Goal: Task Accomplishment & Management: Manage account settings

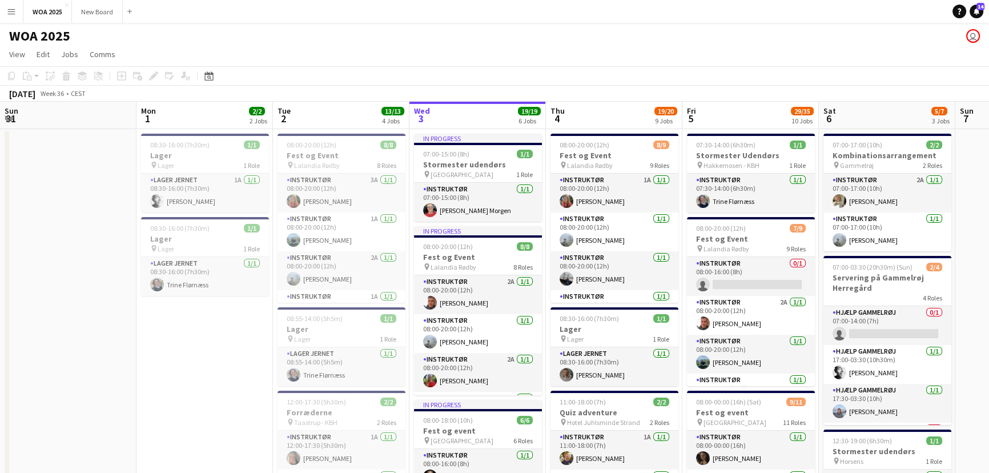
scroll to position [0, 247]
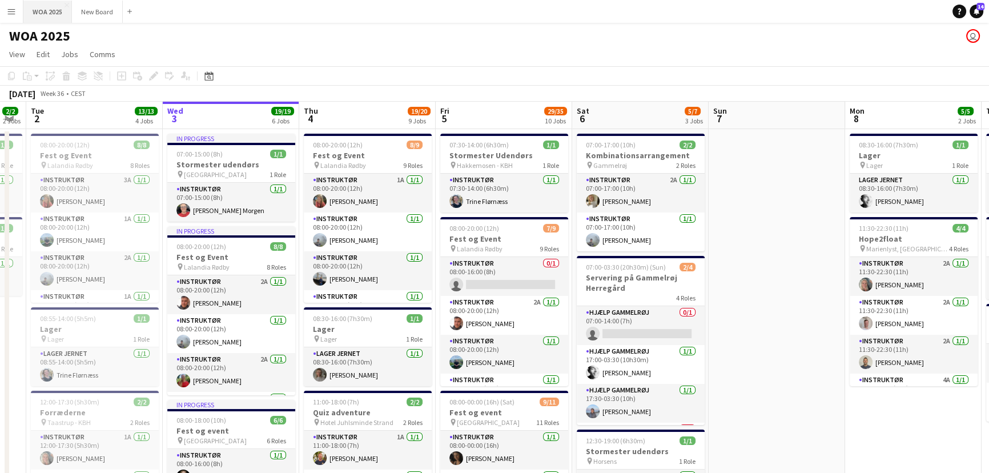
click at [50, 13] on button "WOA 2025 Close" at bounding box center [47, 12] width 49 height 22
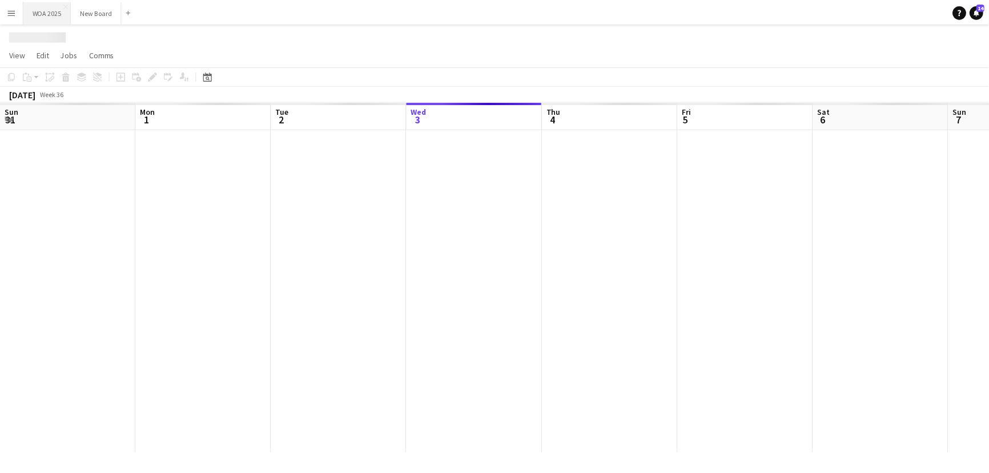
scroll to position [0, 273]
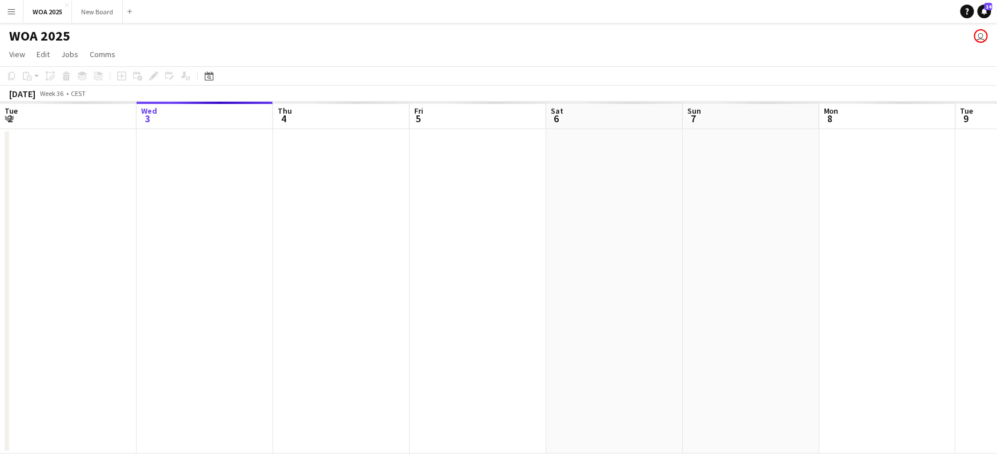
click at [21, 16] on button "Menu" at bounding box center [11, 11] width 23 height 23
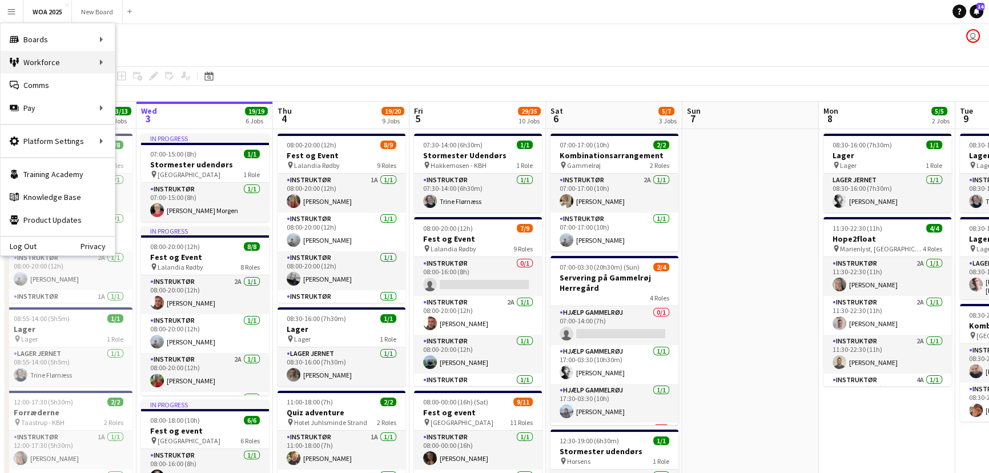
click at [61, 62] on div "Workforce Workforce" at bounding box center [58, 62] width 114 height 23
click at [154, 65] on link "My Workforce" at bounding box center [172, 62] width 114 height 23
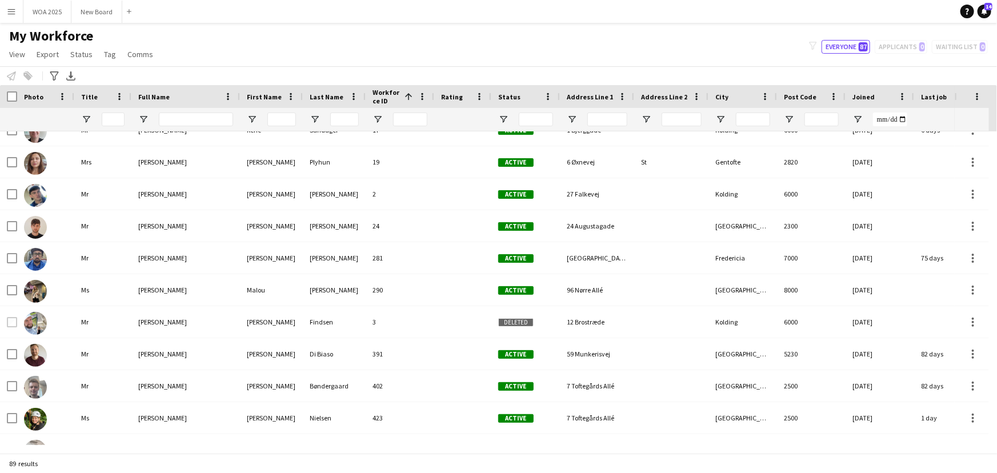
scroll to position [489, 0]
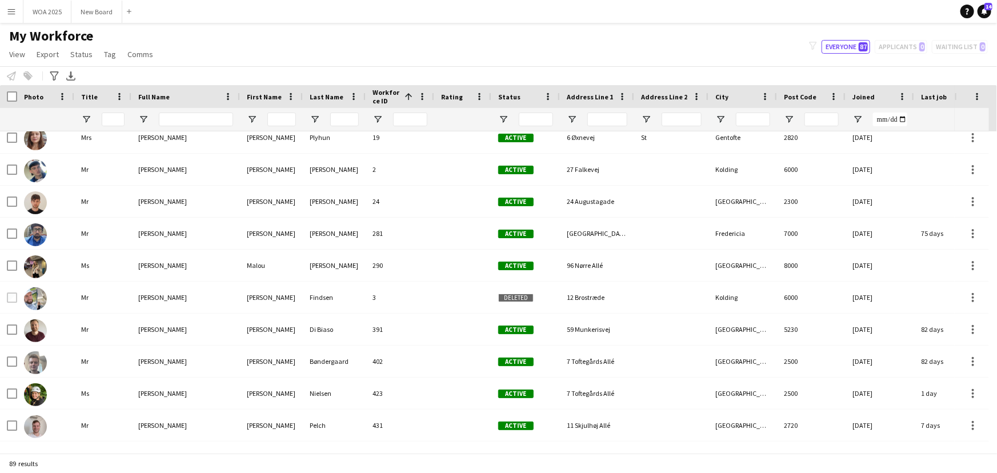
click at [520, 304] on div "Deleted" at bounding box center [525, 297] width 69 height 31
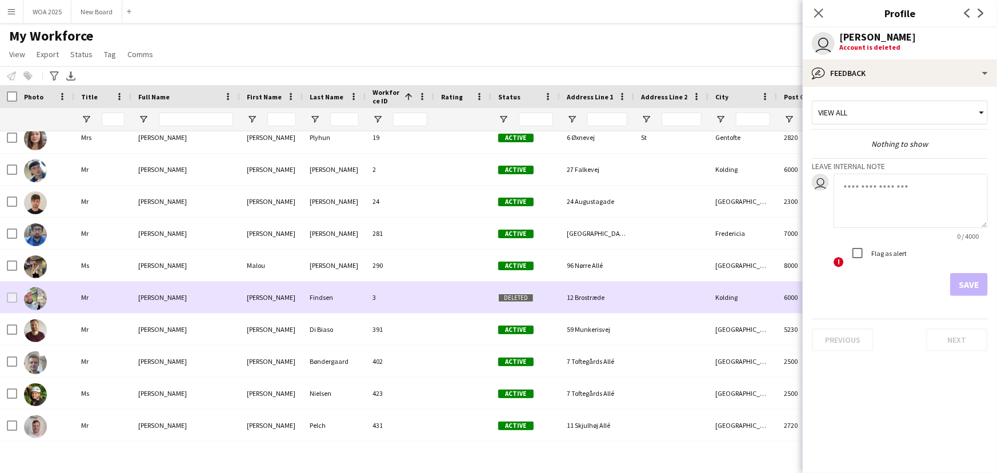
click at [513, 45] on div "My Workforce View Views Default view New view Update view Delete view Edit name…" at bounding box center [498, 46] width 997 height 39
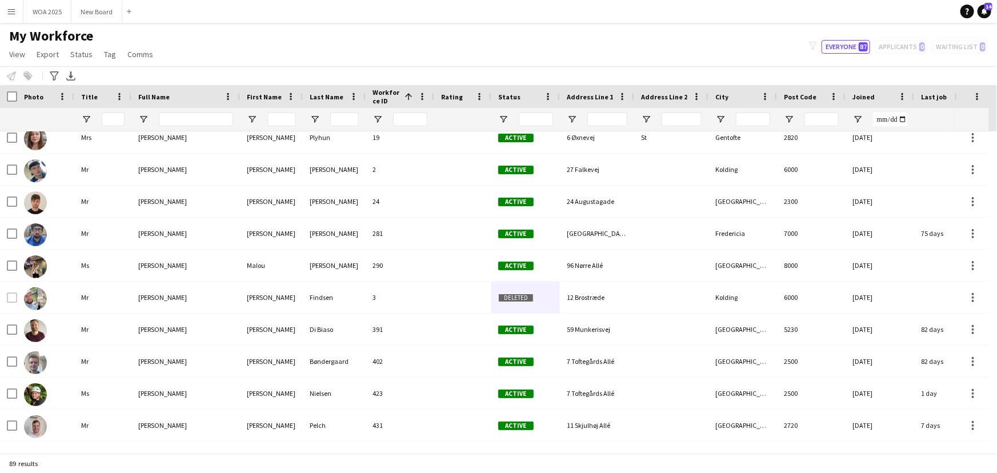
scroll to position [732, 0]
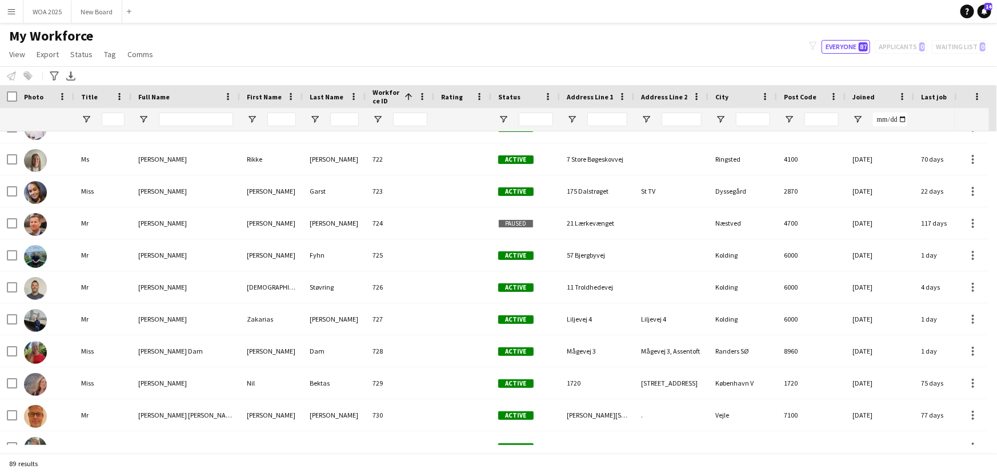
click at [525, 386] on span "Active" at bounding box center [515, 383] width 35 height 9
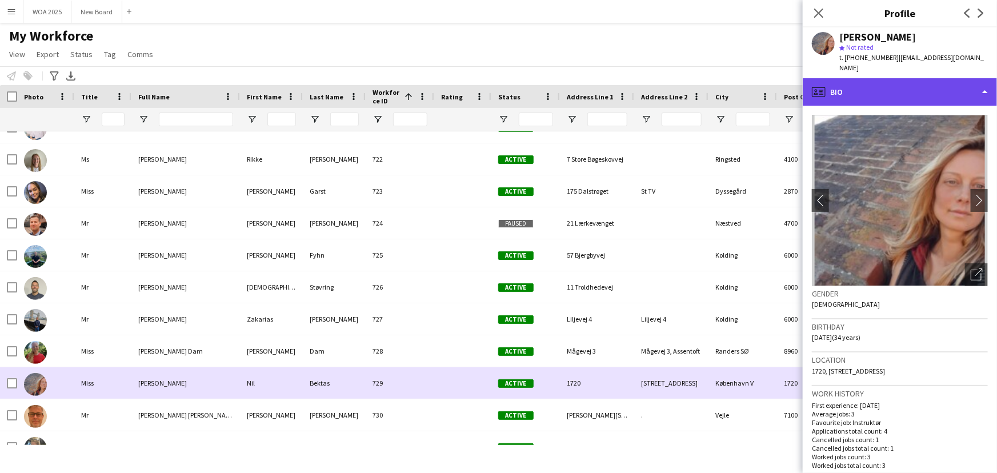
click at [985, 83] on div "profile Bio" at bounding box center [899, 91] width 194 height 27
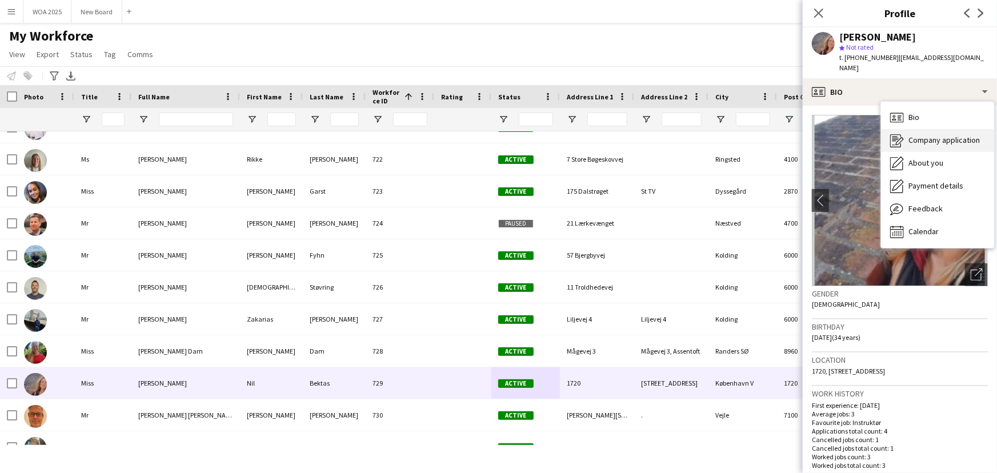
click at [954, 135] on div "Company application Company application" at bounding box center [937, 140] width 113 height 23
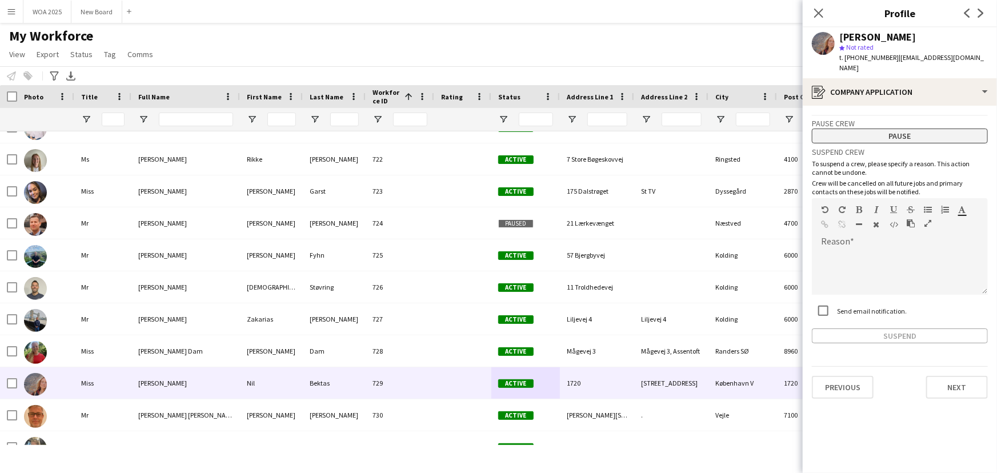
click at [900, 128] on button "Pause" at bounding box center [900, 135] width 176 height 15
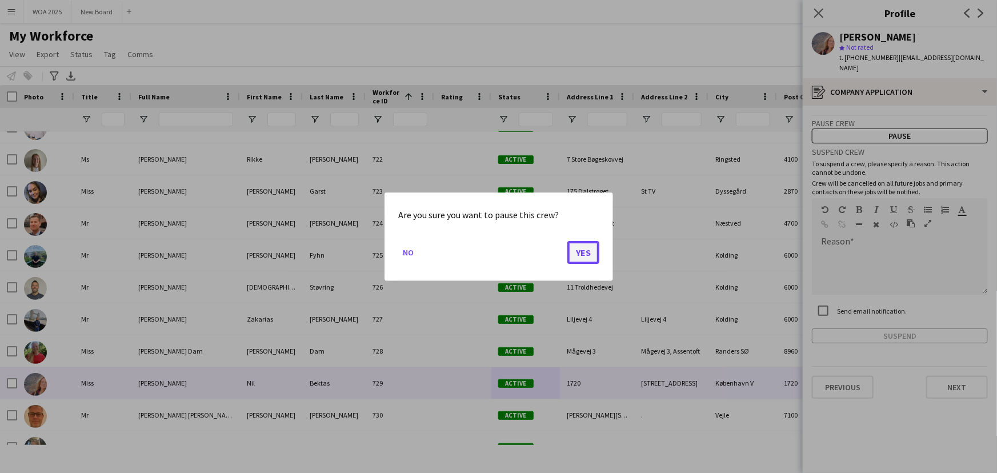
click at [587, 260] on button "Yes" at bounding box center [583, 251] width 32 height 23
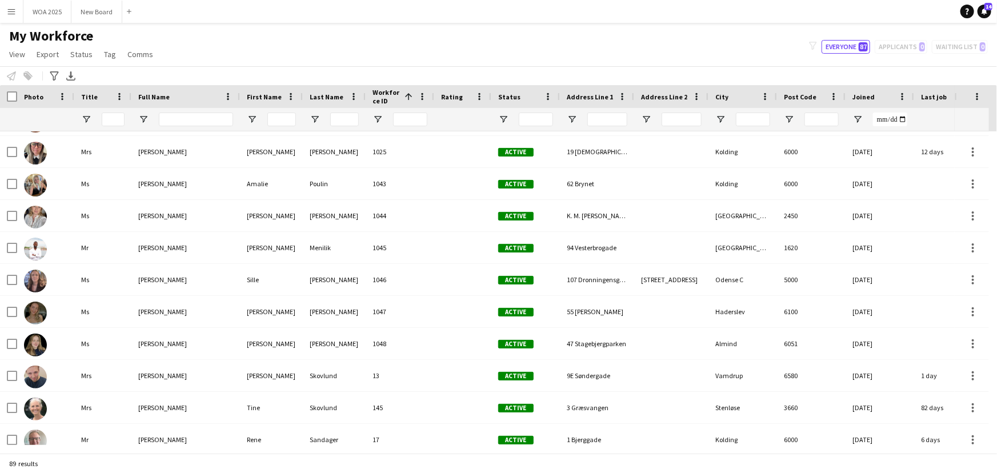
click at [906, 51] on div "filter-1 Everyone 87 Applicants 0 Waiting list 0" at bounding box center [898, 47] width 197 height 14
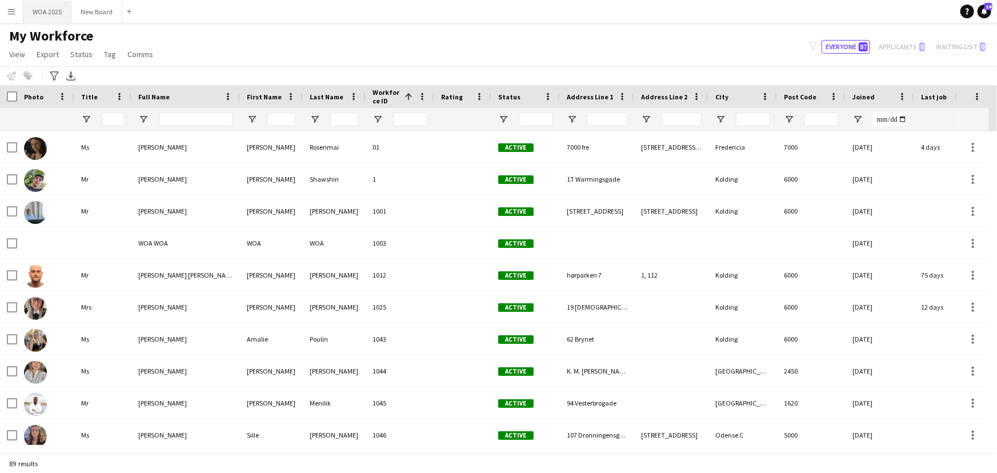
click at [40, 14] on button "WOA 2025 Close" at bounding box center [47, 12] width 48 height 22
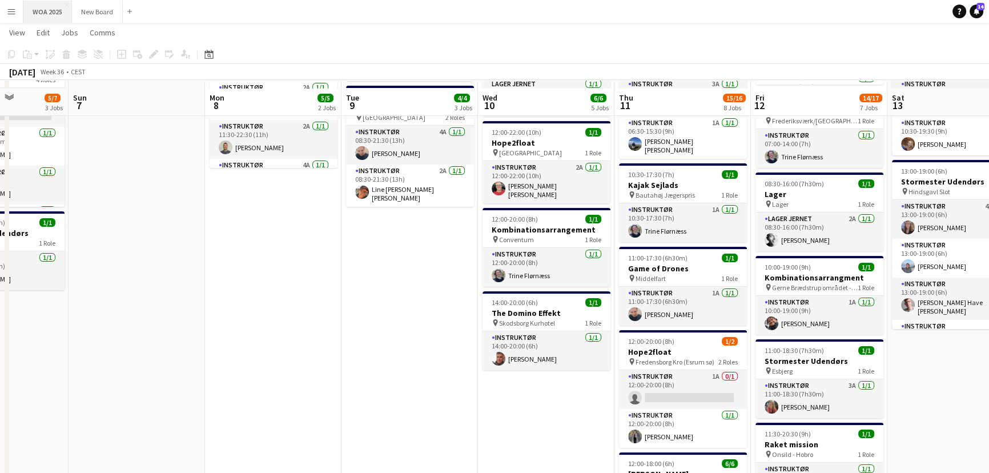
scroll to position [230, 0]
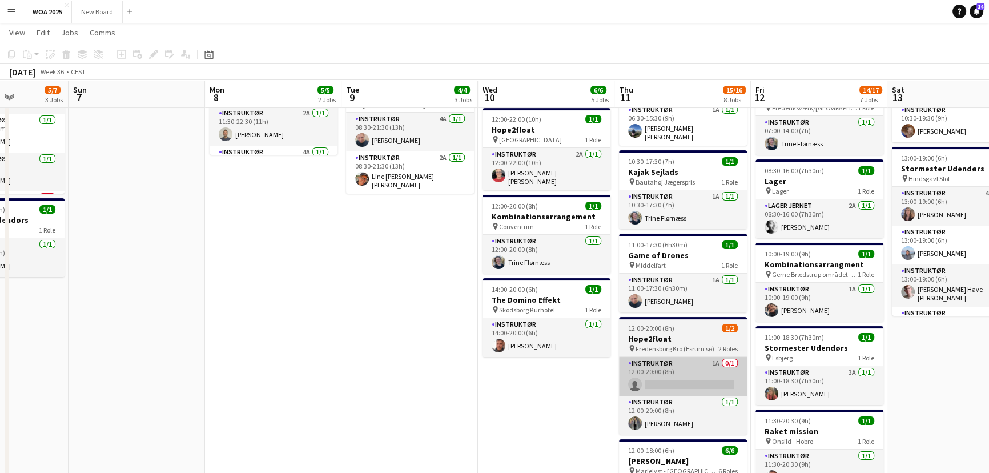
click at [706, 374] on app-card-role "Instruktør 1A 0/1 12:00-20:00 (8h) single-neutral-actions" at bounding box center [683, 376] width 128 height 39
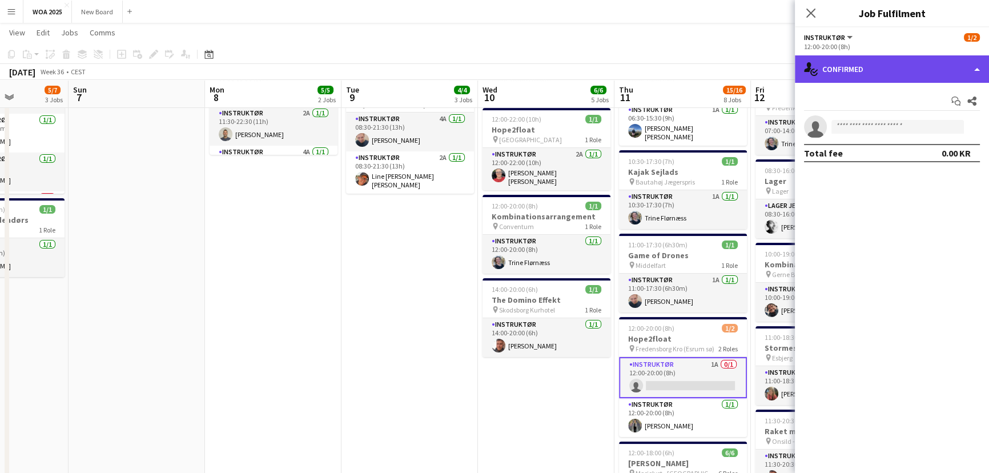
click at [976, 72] on div "single-neutral-actions-check-2 Confirmed" at bounding box center [892, 68] width 194 height 27
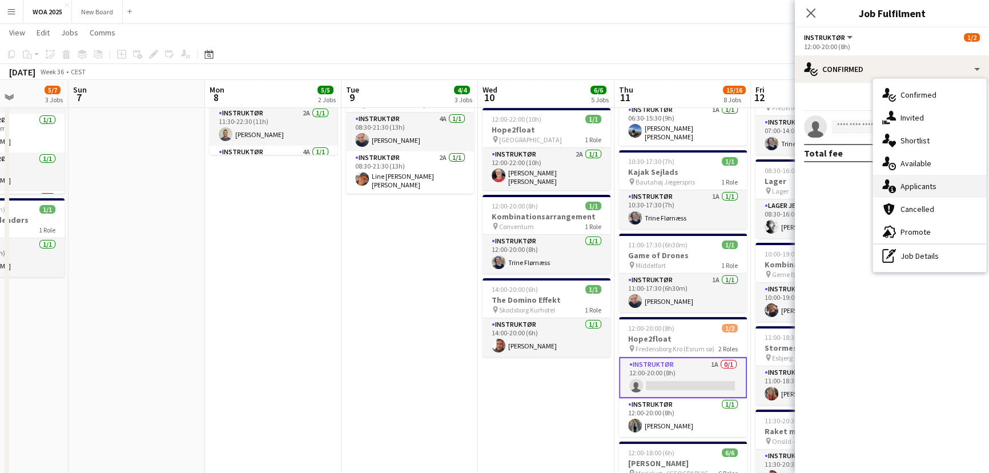
click at [929, 193] on div "single-neutral-actions-information Applicants" at bounding box center [929, 186] width 113 height 23
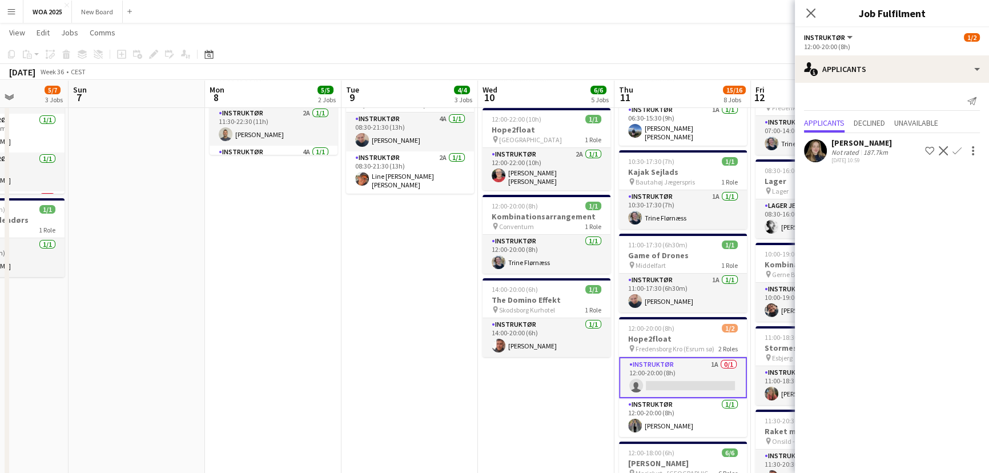
click at [559, 418] on app-date-cell "08:00-22:00 (14h) 2/2 Kombinationsarrangement pin [PERSON_NAME] [GEOGRAPHIC_DAT…" at bounding box center [546, 481] width 136 height 1167
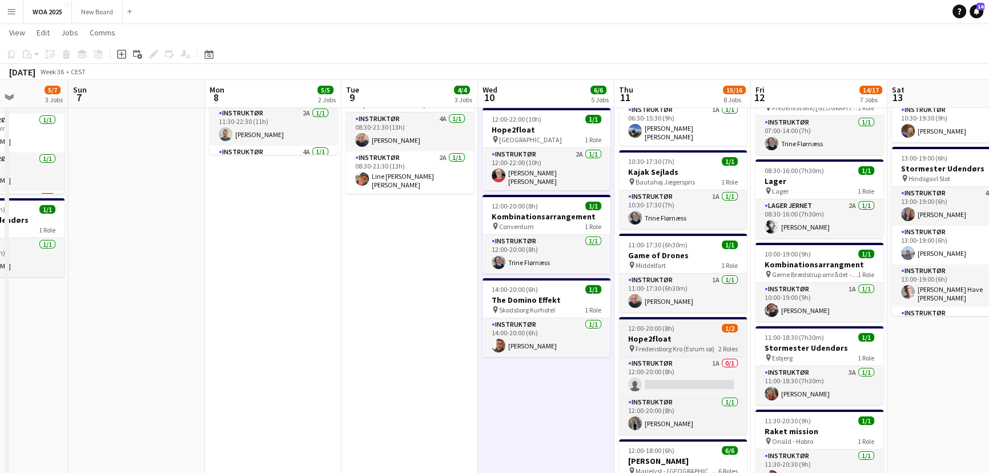
click at [705, 328] on app-job-card "12:00-20:00 (8h) 1/2 Hope2float pin Fredensborg Kro (Esrum sø) 2 Roles Instrukt…" at bounding box center [683, 376] width 128 height 118
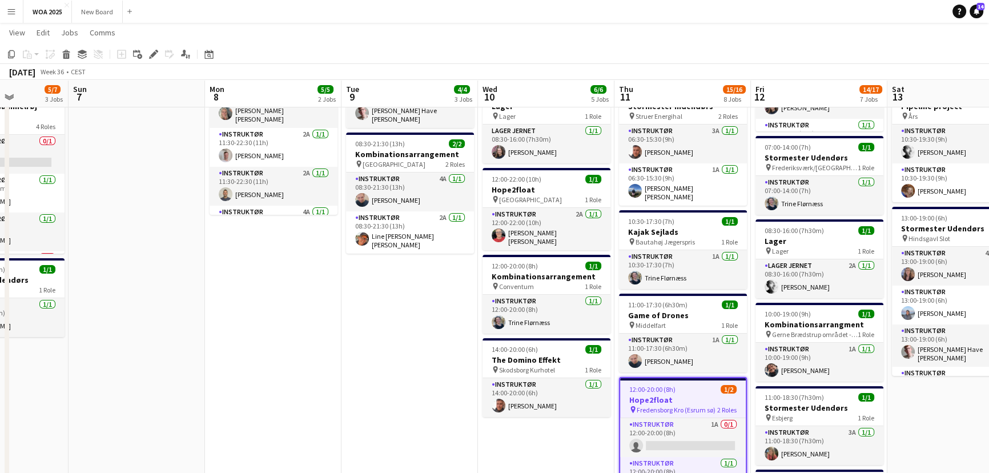
click at [718, 405] on span "2 Roles" at bounding box center [726, 409] width 19 height 9
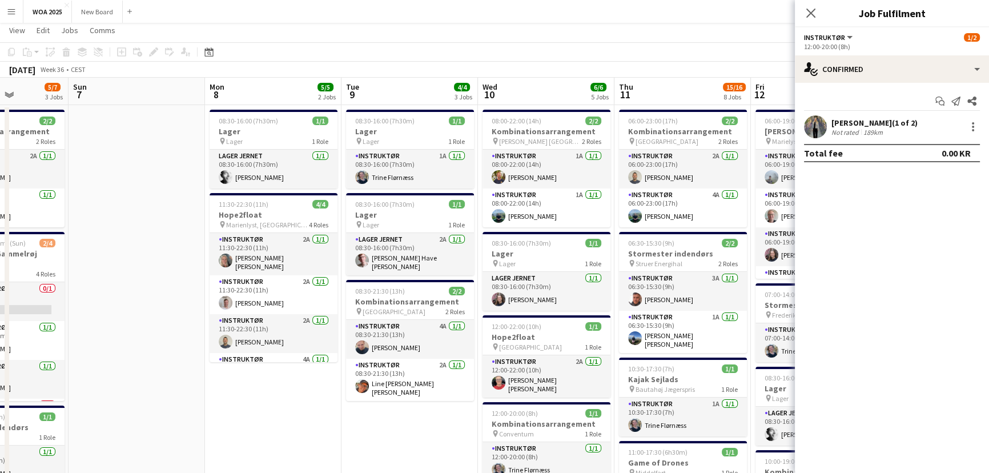
scroll to position [27, 0]
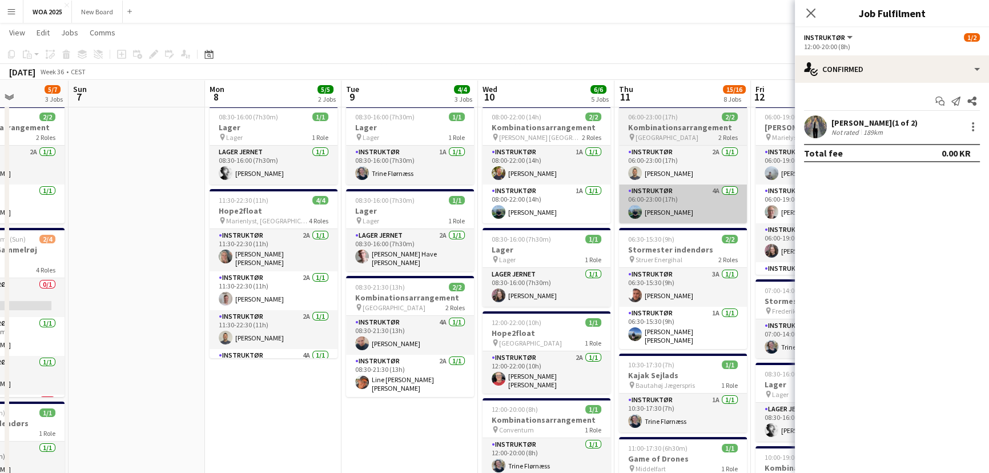
click at [729, 198] on app-card-role "Instruktør 4A [DATE] 06:00-23:00 (17h) [PERSON_NAME]" at bounding box center [683, 203] width 128 height 39
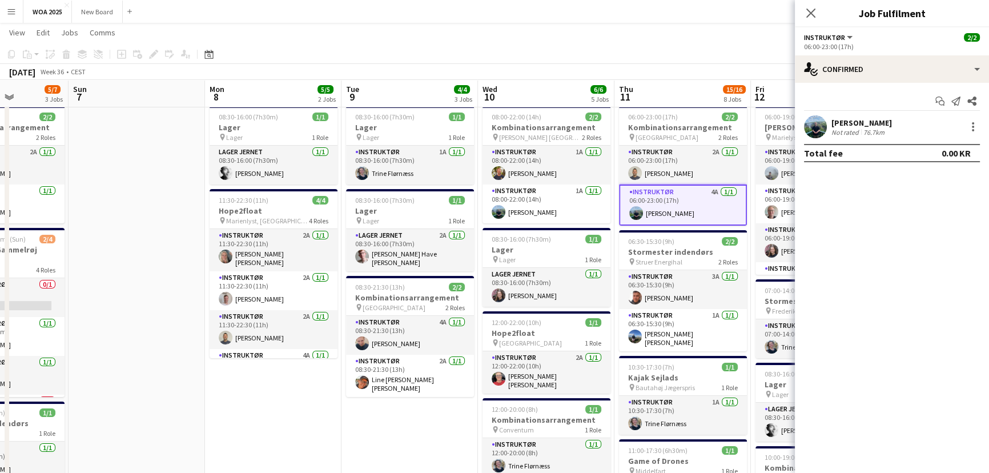
click at [738, 51] on app-toolbar "Copy Paste Paste Ctrl+V Paste with crew Ctrl+Shift+V Paste linked Job [GEOGRAPH…" at bounding box center [494, 54] width 989 height 19
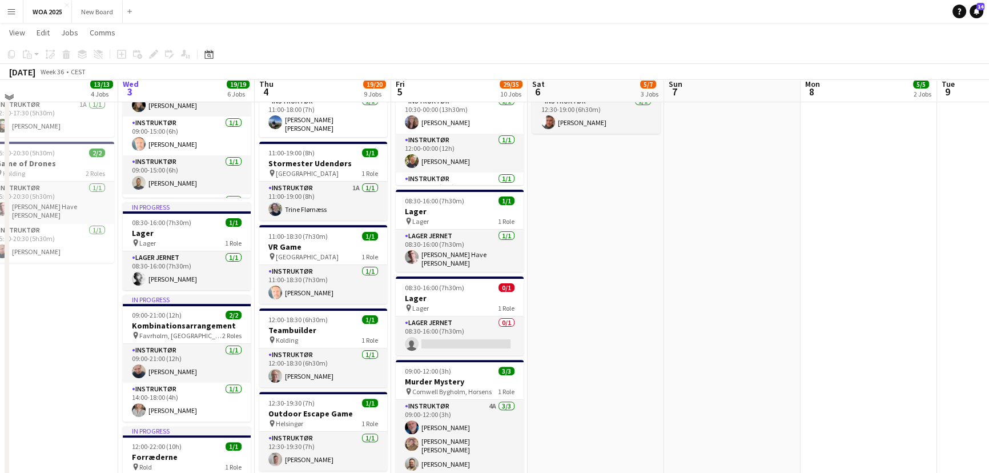
scroll to position [366, 0]
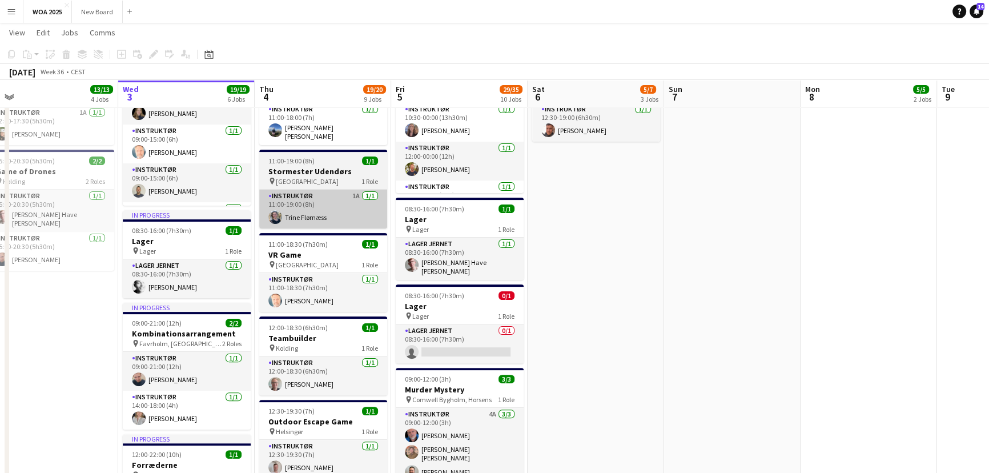
click at [333, 218] on app-card-role "Instruktør 1A [DATE] 11:00-19:00 (8h) [PERSON_NAME]" at bounding box center [323, 209] width 128 height 39
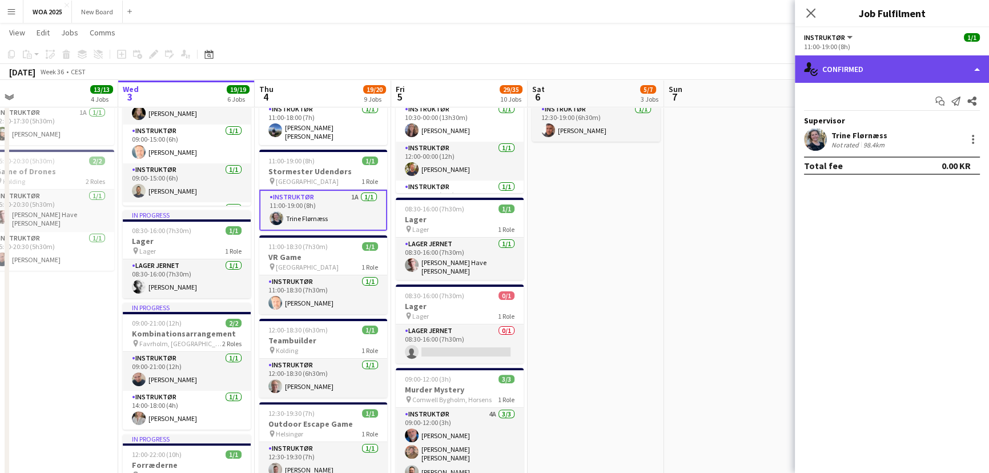
click at [977, 70] on div "single-neutral-actions-check-2 Confirmed" at bounding box center [892, 68] width 194 height 27
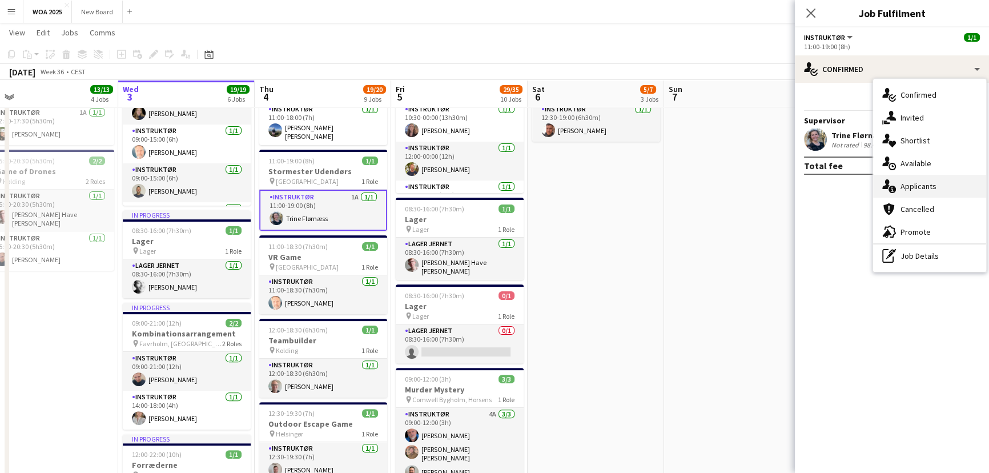
click at [919, 195] on div "single-neutral-actions-information Applicants" at bounding box center [929, 186] width 113 height 23
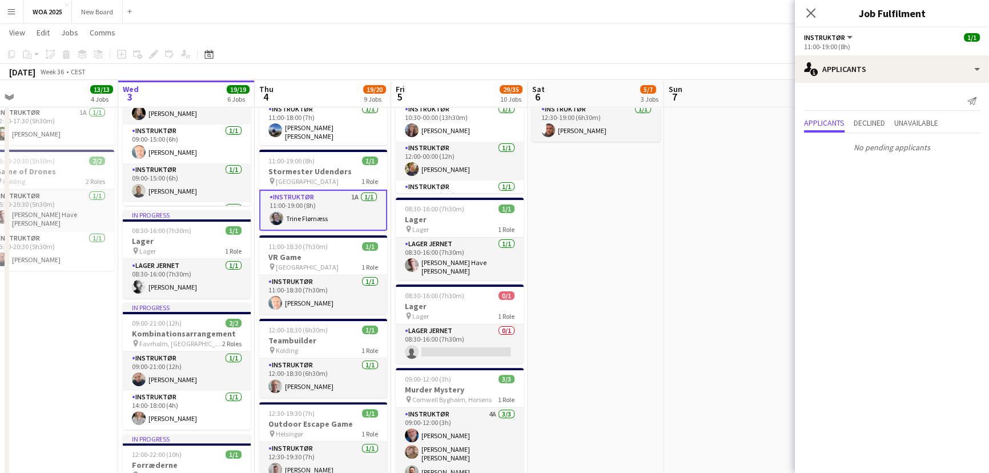
click at [770, 278] on app-date-cell at bounding box center [732, 345] width 136 height 1167
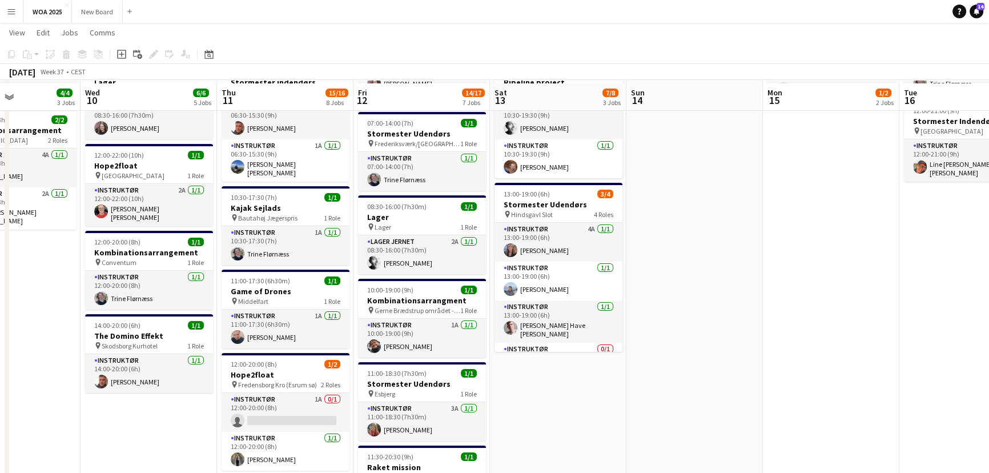
scroll to position [199, 0]
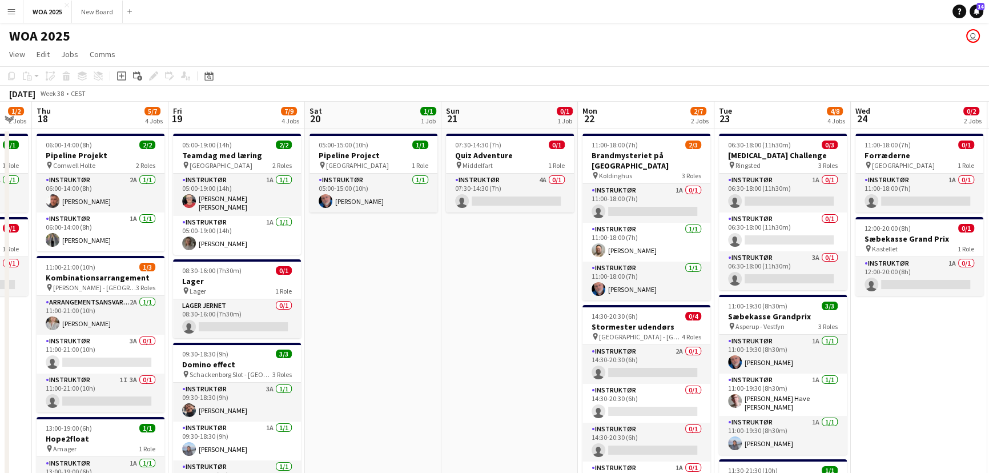
scroll to position [0, 518]
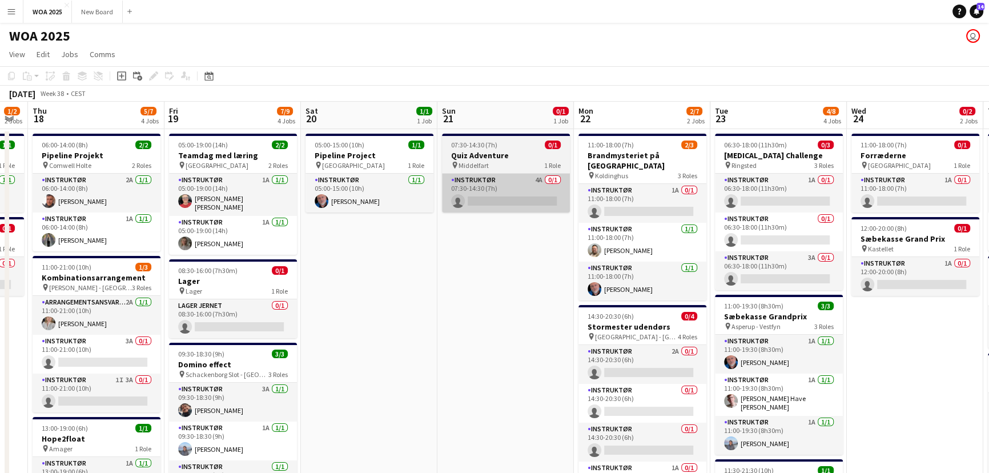
click at [526, 174] on app-card-role "Instruktør 4A 0/1 07:30-14:30 (7h) single-neutral-actions" at bounding box center [506, 193] width 128 height 39
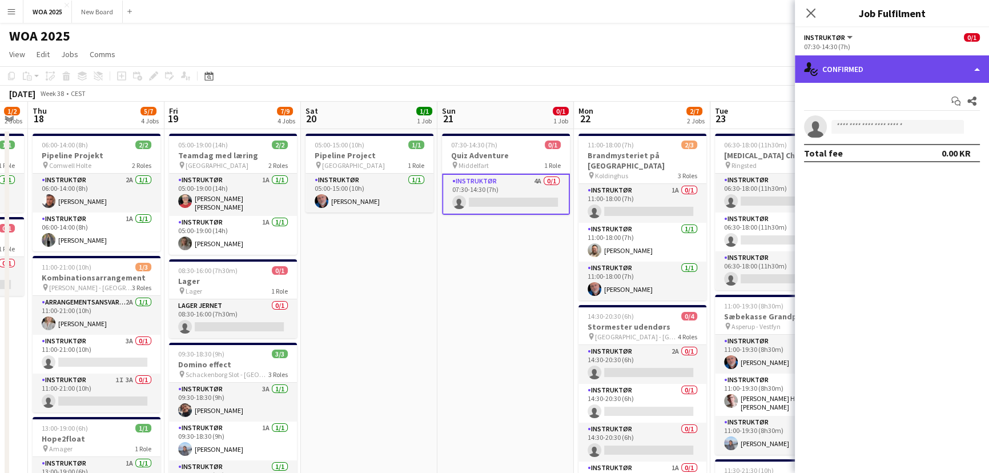
click at [977, 70] on div "single-neutral-actions-check-2 Confirmed" at bounding box center [892, 68] width 194 height 27
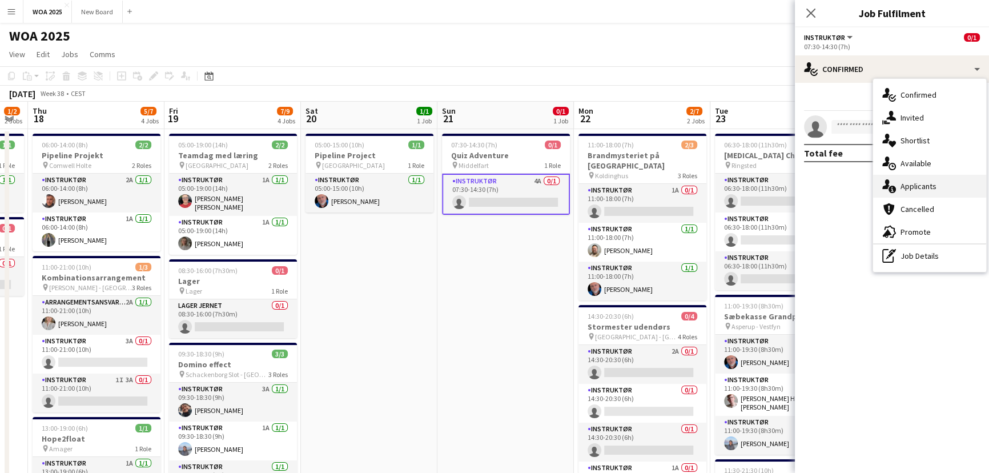
click at [953, 196] on div "single-neutral-actions-information Applicants" at bounding box center [929, 186] width 113 height 23
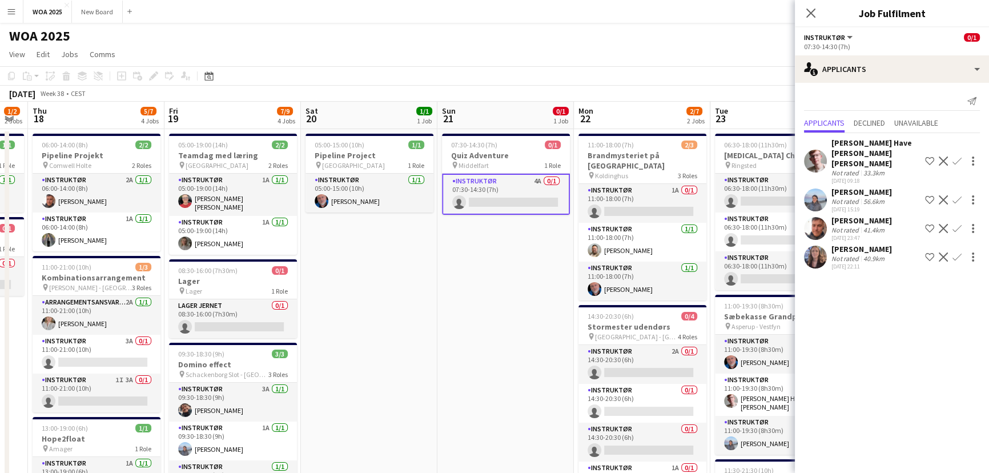
click at [942, 224] on app-icon "Decline" at bounding box center [943, 228] width 9 height 9
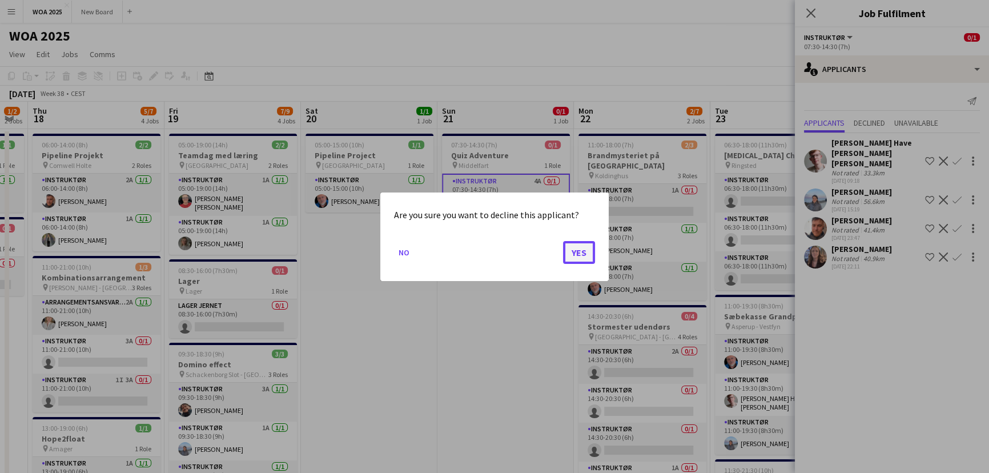
click at [573, 254] on button "Yes" at bounding box center [579, 251] width 32 height 23
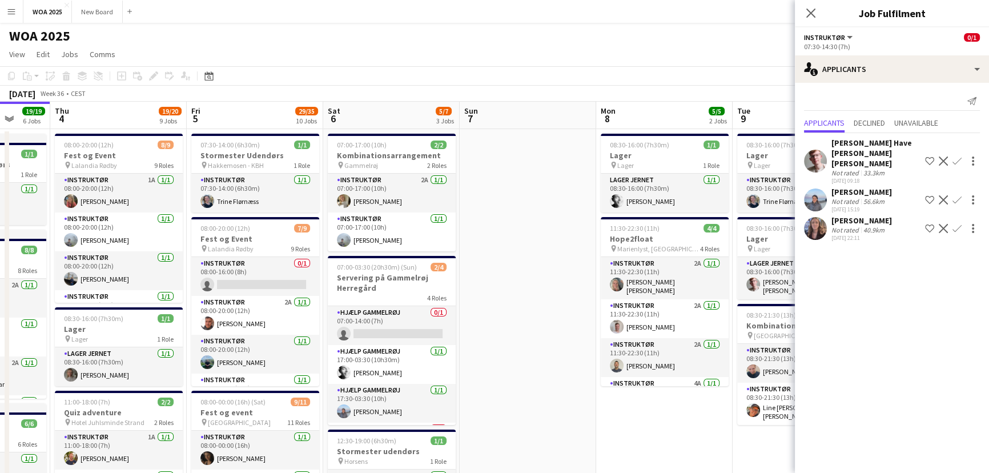
scroll to position [0, 352]
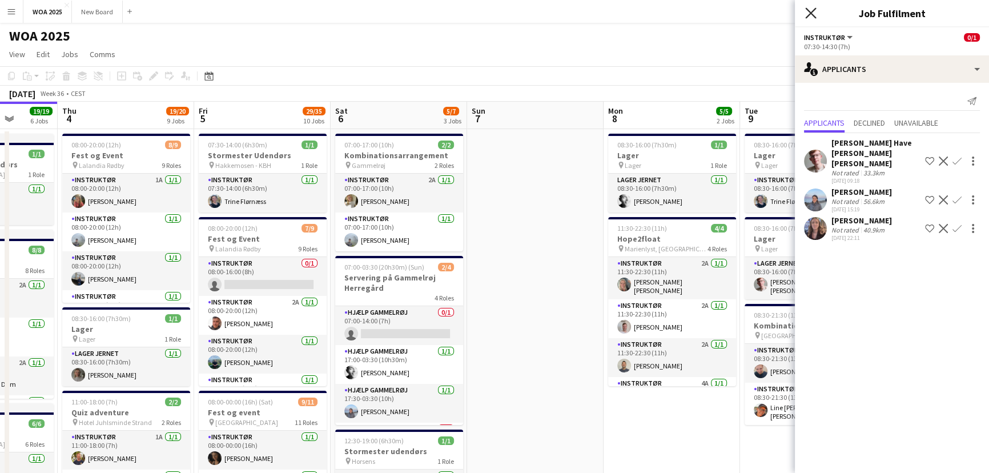
click at [810, 9] on icon "Close pop-in" at bounding box center [810, 12] width 11 height 11
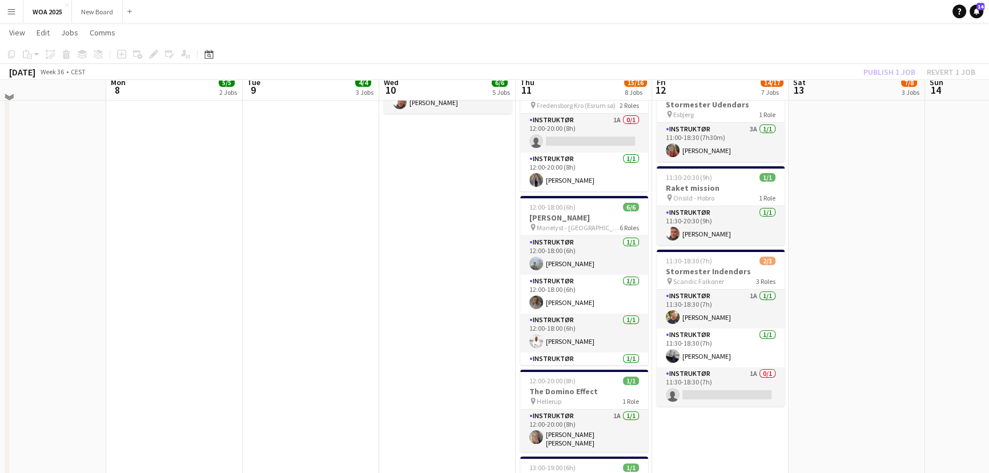
scroll to position [474, 0]
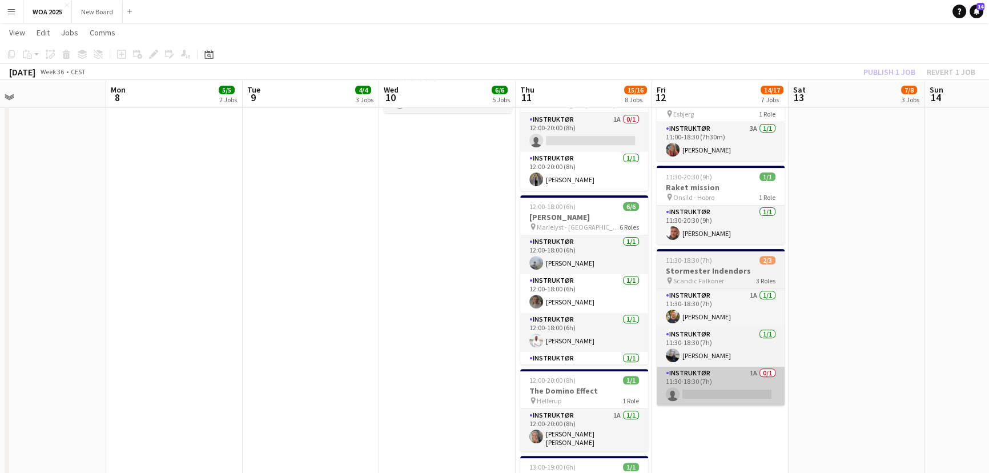
click at [729, 383] on app-card-role "Instruktør 1A 0/1 11:30-18:30 (7h) single-neutral-actions" at bounding box center [721, 386] width 128 height 39
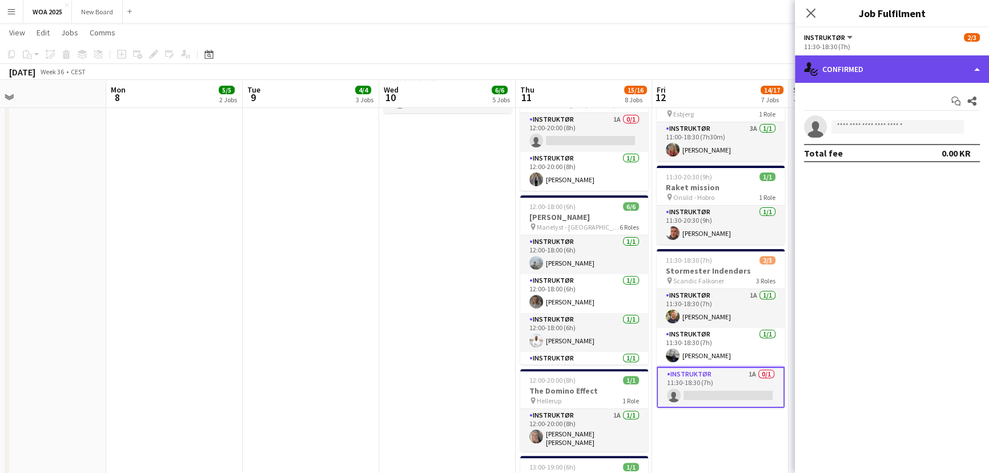
click at [975, 81] on div "single-neutral-actions-check-2 Confirmed" at bounding box center [892, 68] width 194 height 27
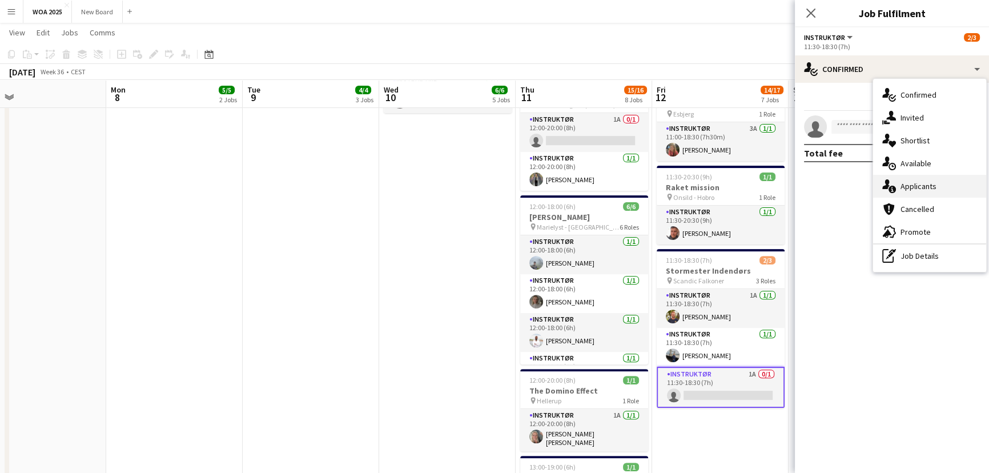
click at [925, 189] on span "Applicants" at bounding box center [919, 186] width 36 height 10
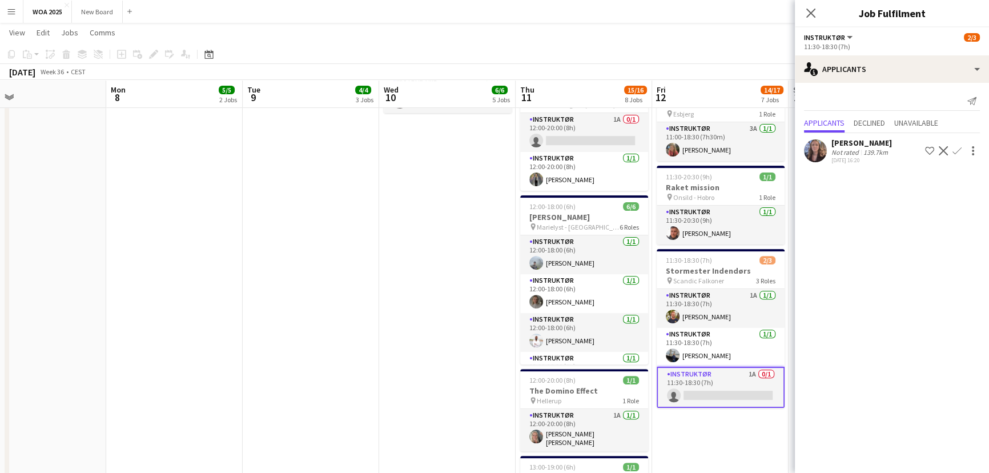
click at [957, 155] on button "Confirm" at bounding box center [957, 151] width 14 height 14
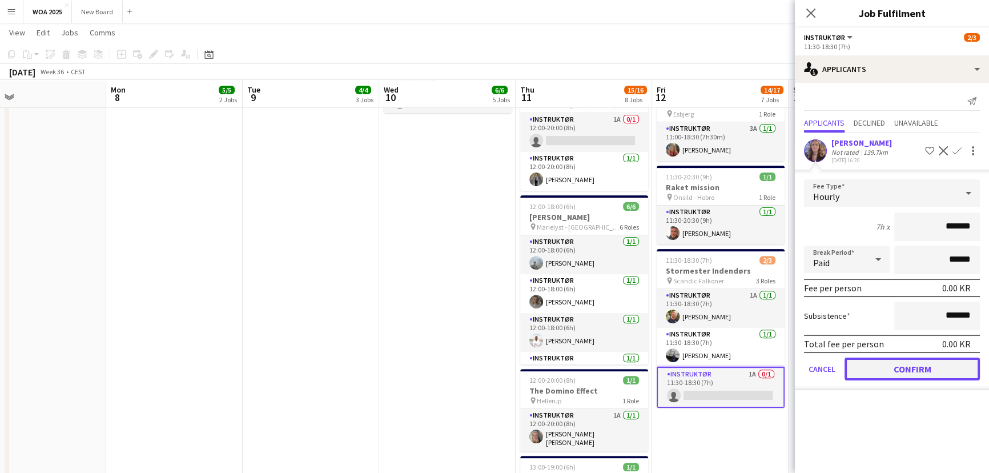
click at [885, 370] on button "Confirm" at bounding box center [912, 369] width 135 height 23
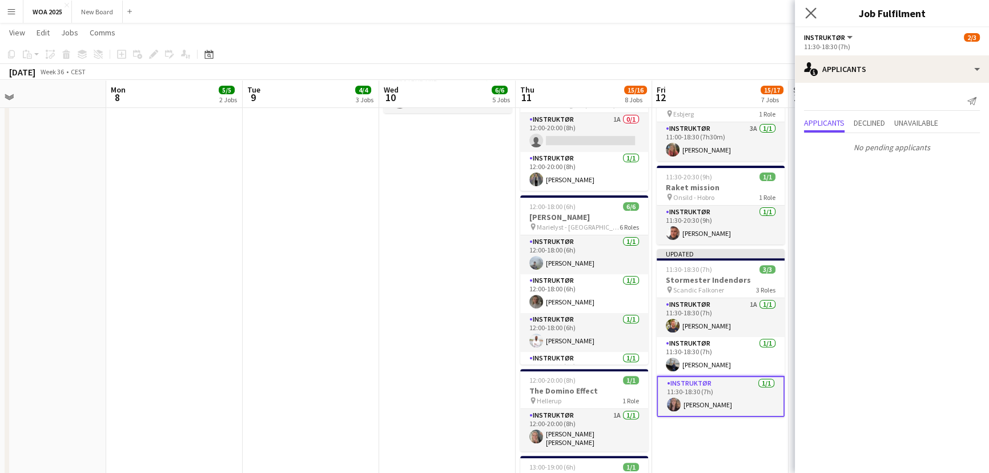
click at [815, 17] on app-icon "Close pop-in" at bounding box center [811, 13] width 17 height 17
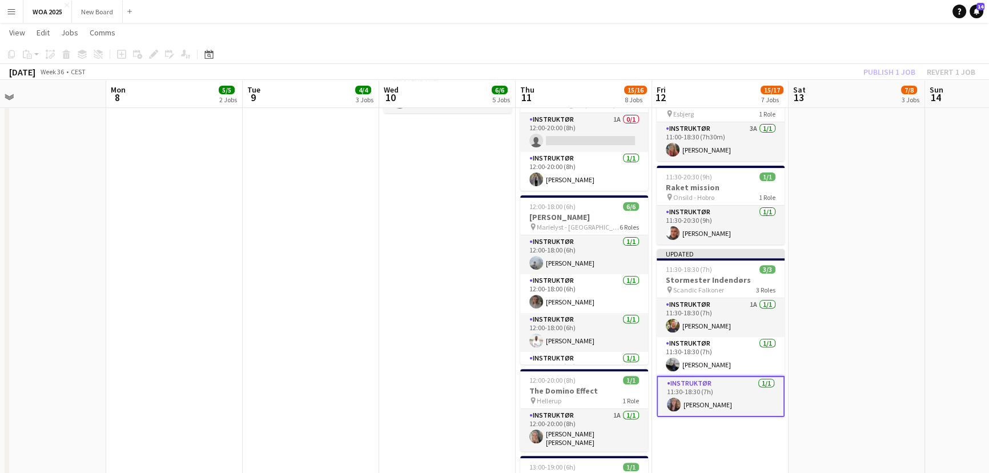
click at [885, 78] on div "Publish 1 job Revert 1 job" at bounding box center [919, 72] width 139 height 15
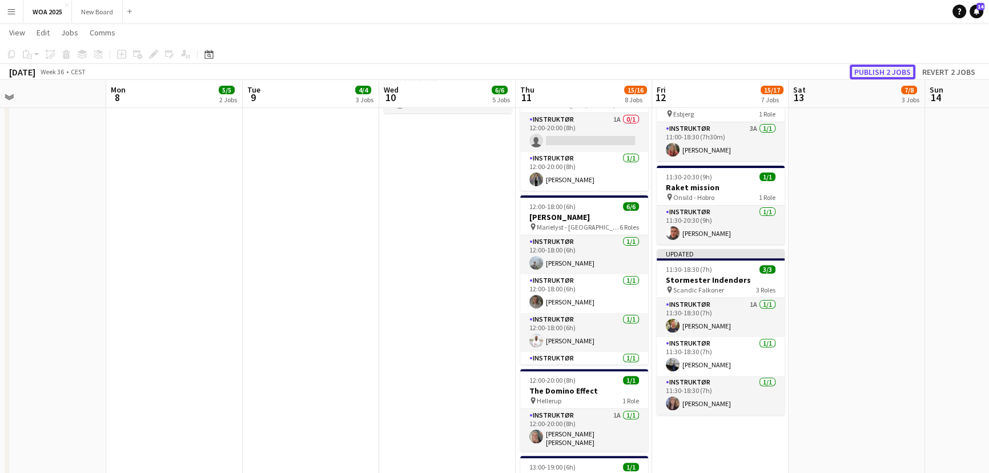
click at [893, 75] on button "Publish 2 jobs" at bounding box center [883, 72] width 66 height 15
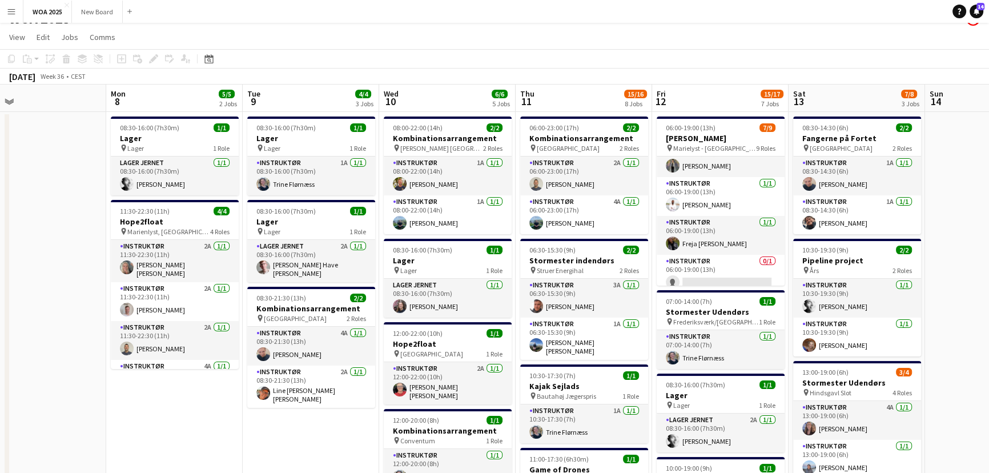
scroll to position [2, 0]
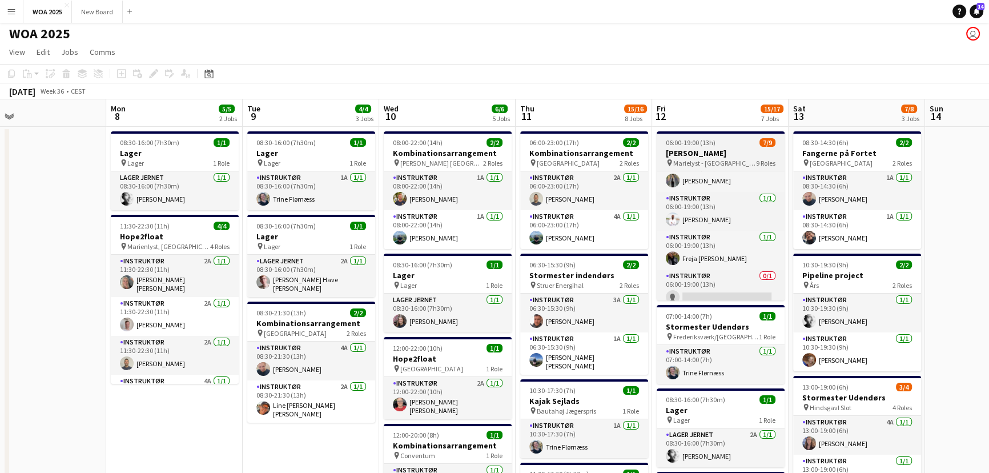
click at [744, 155] on h3 "[PERSON_NAME]" at bounding box center [721, 153] width 128 height 10
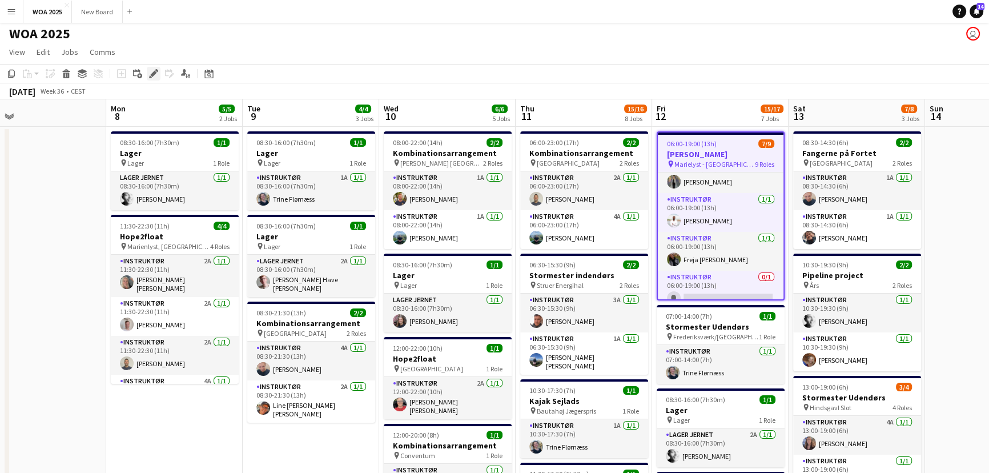
click at [155, 78] on div "Edit" at bounding box center [154, 74] width 14 height 14
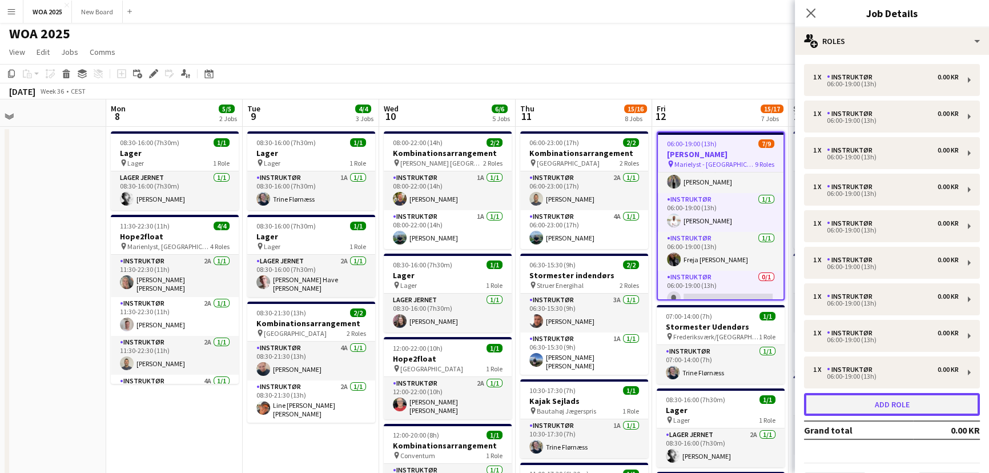
click at [902, 403] on button "Add role" at bounding box center [892, 404] width 176 height 23
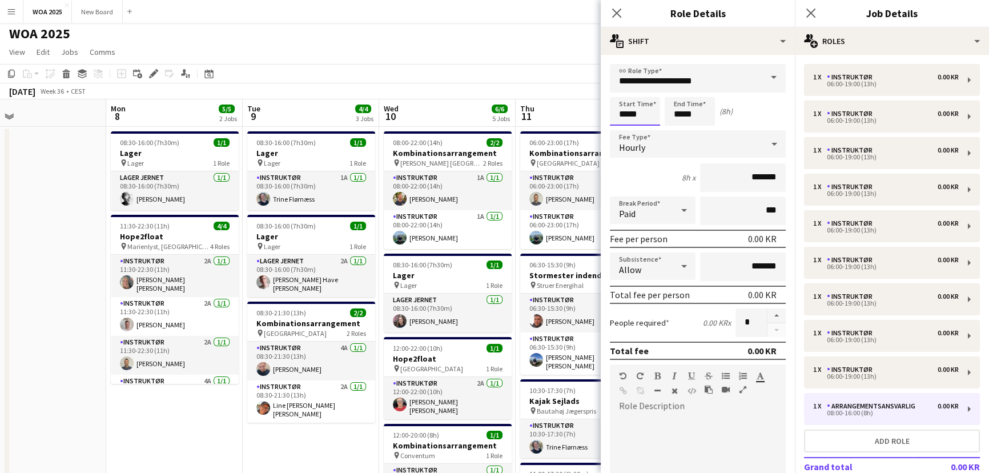
click at [638, 115] on input "*****" at bounding box center [635, 111] width 50 height 29
click at [612, 130] on div at bounding box center [623, 131] width 23 height 11
click at [624, 129] on div at bounding box center [623, 131] width 23 height 11
type input "*****"
click at [699, 110] on input "*****" at bounding box center [690, 111] width 50 height 29
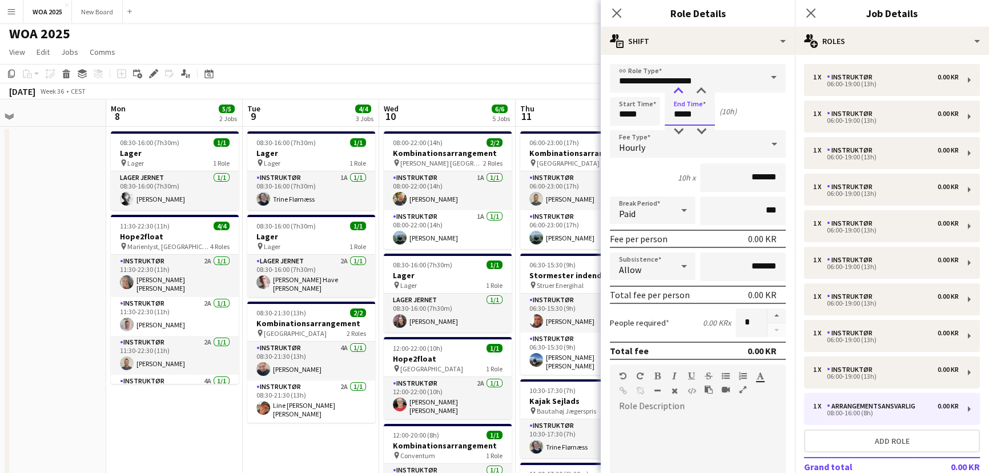
click at [681, 90] on div at bounding box center [678, 91] width 23 height 11
type input "*****"
click at [677, 94] on div at bounding box center [678, 91] width 23 height 11
click at [771, 79] on span at bounding box center [774, 77] width 24 height 27
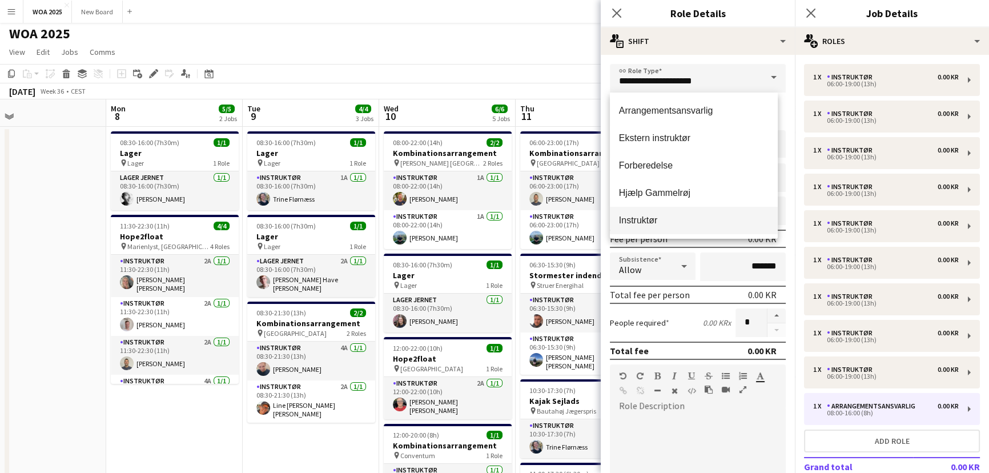
click at [692, 227] on mat-option "Instruktør" at bounding box center [694, 220] width 168 height 27
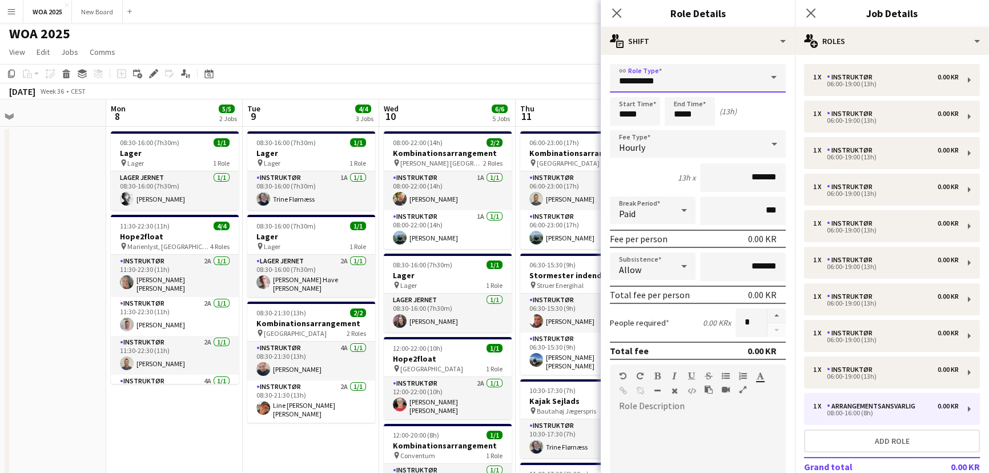
scroll to position [267, 0]
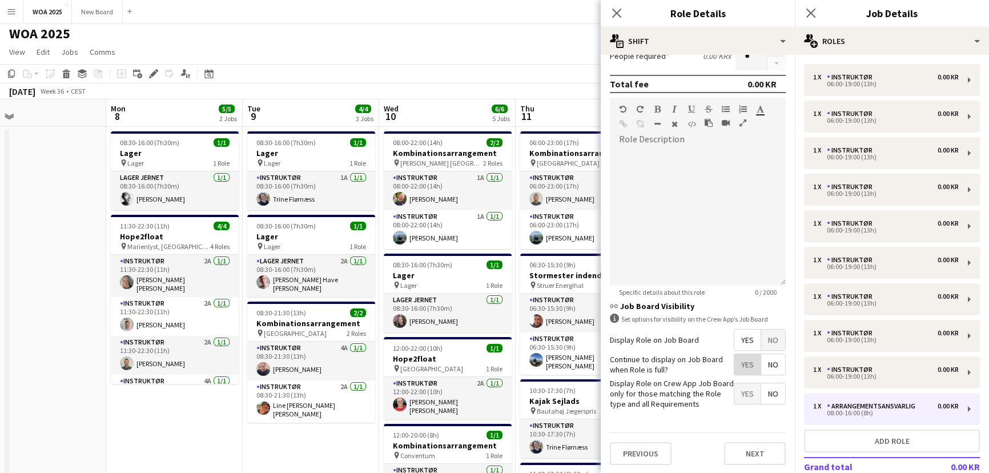
click at [739, 365] on span "Yes" at bounding box center [747, 364] width 26 height 21
click at [748, 449] on button "Next" at bounding box center [755, 453] width 62 height 23
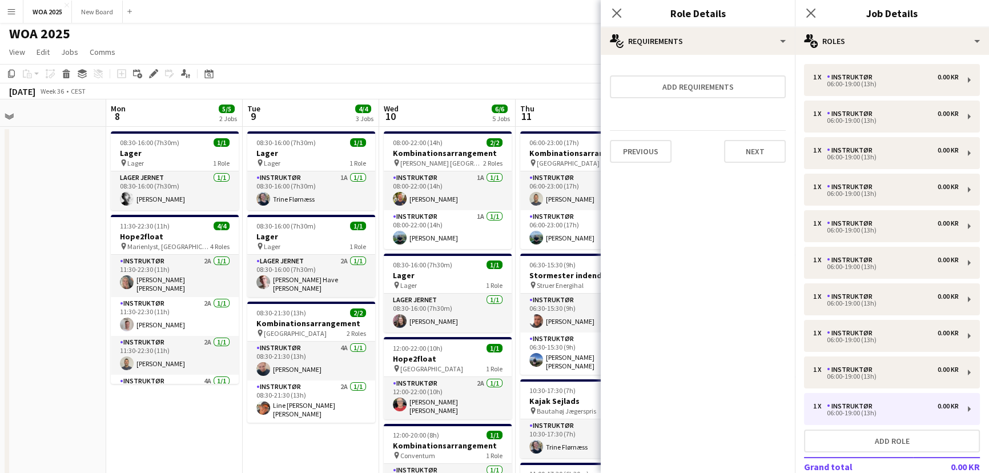
scroll to position [0, 0]
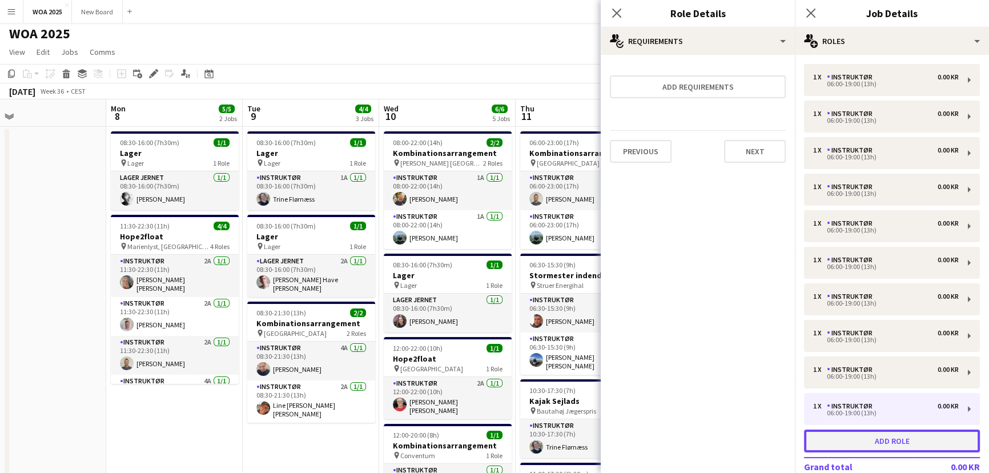
click at [929, 439] on button "Add role" at bounding box center [892, 440] width 176 height 23
type input "**********"
type input "*****"
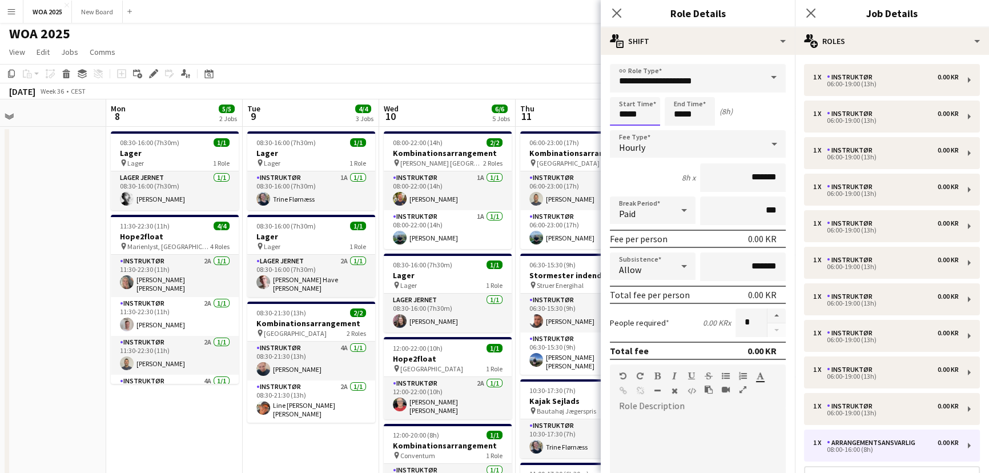
click at [645, 114] on input "*****" at bounding box center [635, 111] width 50 height 29
click at [623, 90] on div at bounding box center [623, 91] width 23 height 11
click at [623, 131] on div at bounding box center [623, 131] width 23 height 11
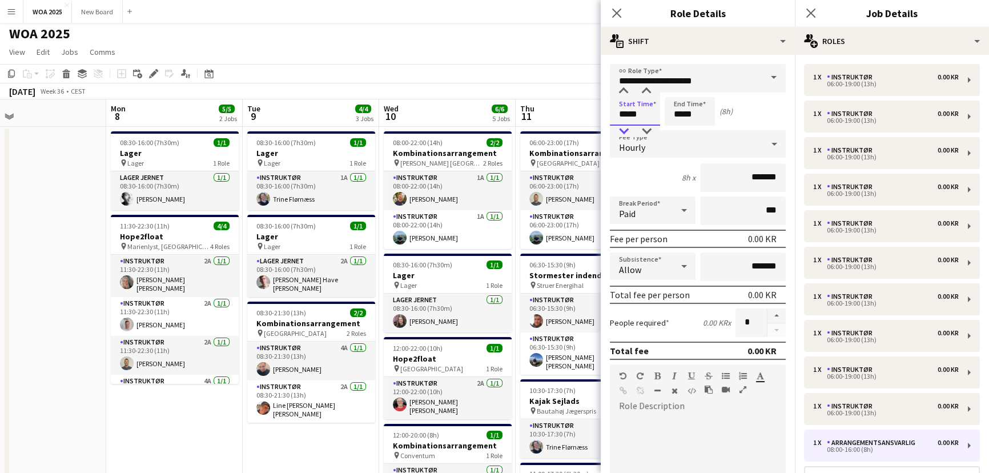
click at [623, 131] on div at bounding box center [623, 131] width 23 height 11
type input "*****"
click at [622, 132] on div at bounding box center [623, 131] width 23 height 11
click at [688, 115] on input "*****" at bounding box center [690, 111] width 50 height 29
click at [678, 93] on div at bounding box center [678, 91] width 23 height 11
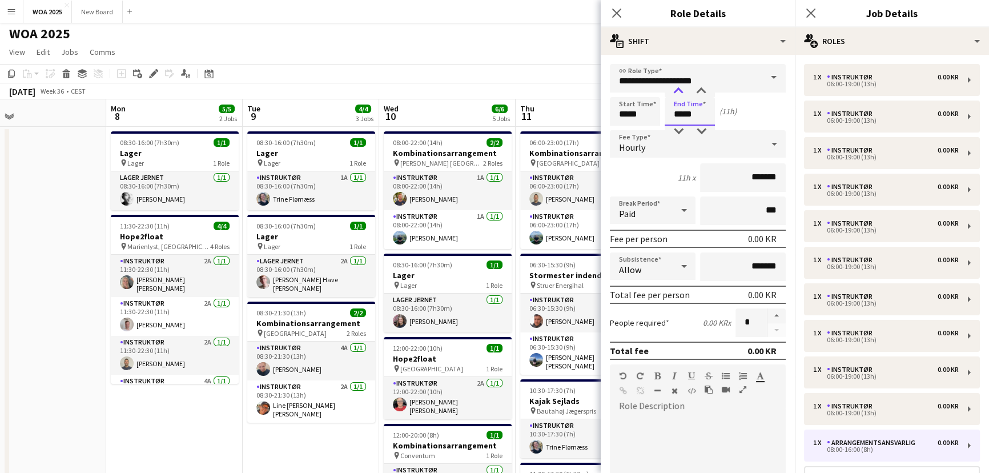
click at [678, 93] on div at bounding box center [678, 91] width 23 height 11
type input "*****"
click at [678, 93] on div at bounding box center [678, 91] width 23 height 11
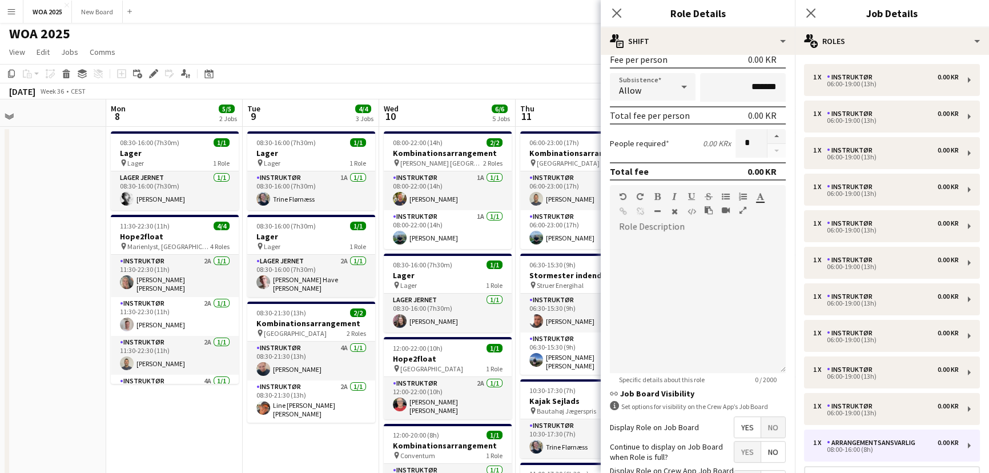
scroll to position [267, 0]
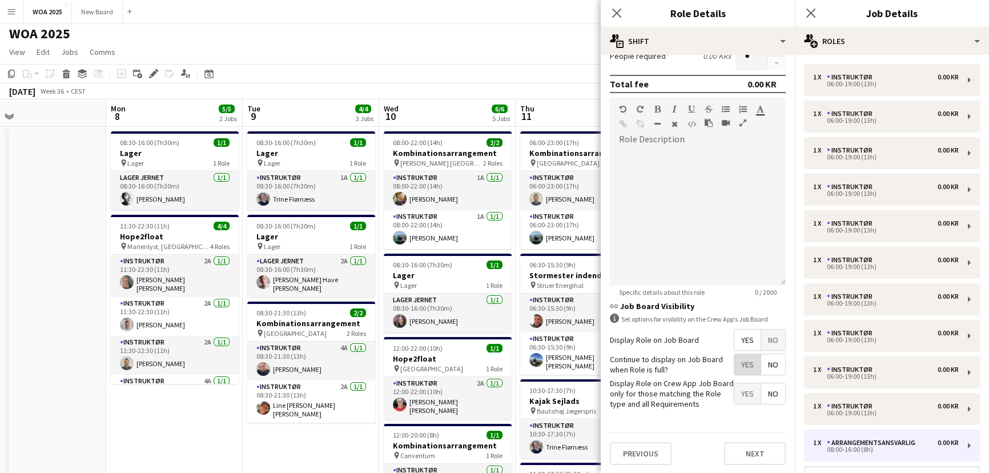
click at [742, 366] on span "Yes" at bounding box center [747, 364] width 26 height 21
click at [745, 452] on button "Next" at bounding box center [755, 453] width 62 height 23
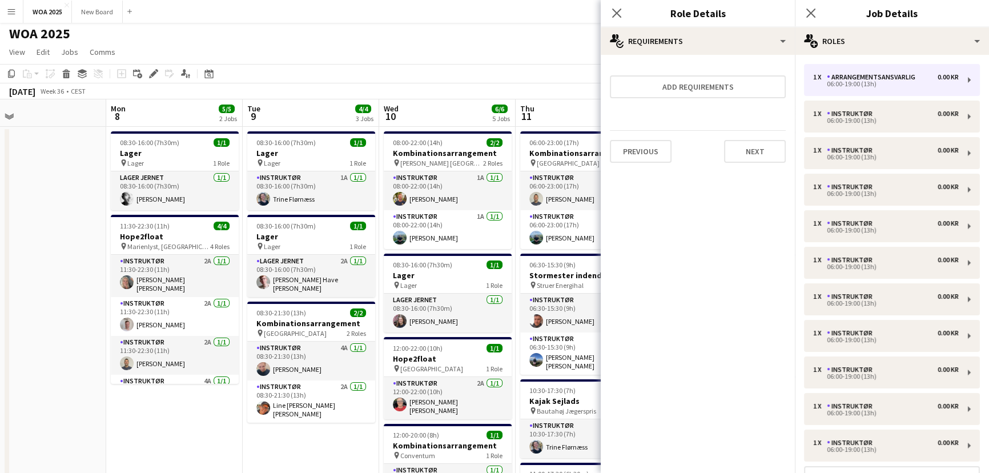
scroll to position [212, 0]
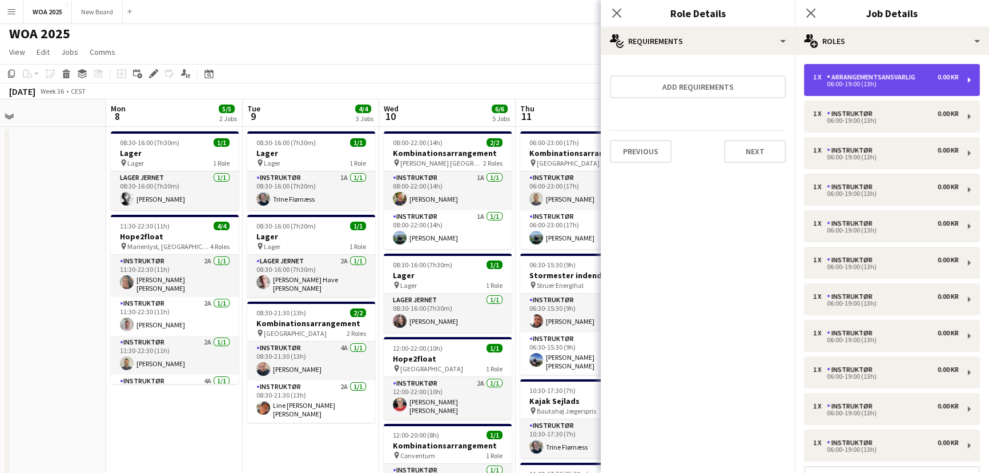
click at [916, 86] on div "06:00-19:00 (13h)" at bounding box center [886, 84] width 146 height 6
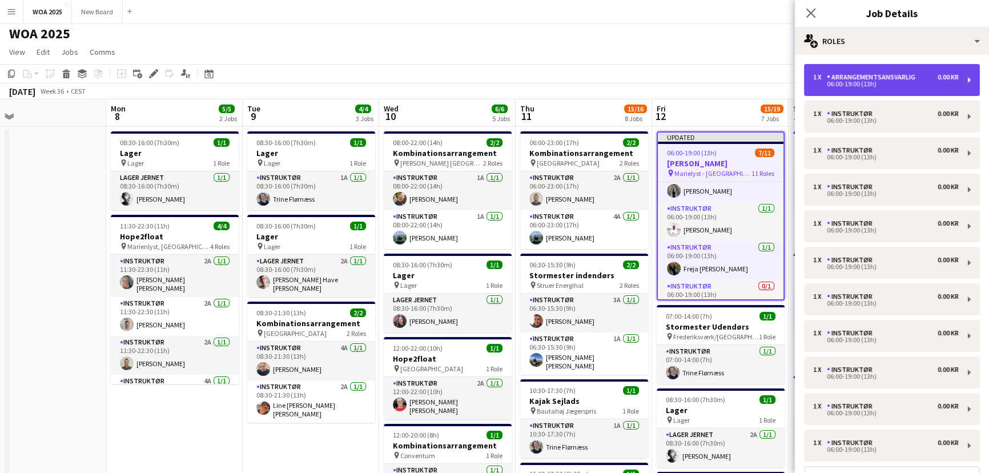
click at [895, 77] on div "Arrangementsansvarlig" at bounding box center [873, 77] width 93 height 8
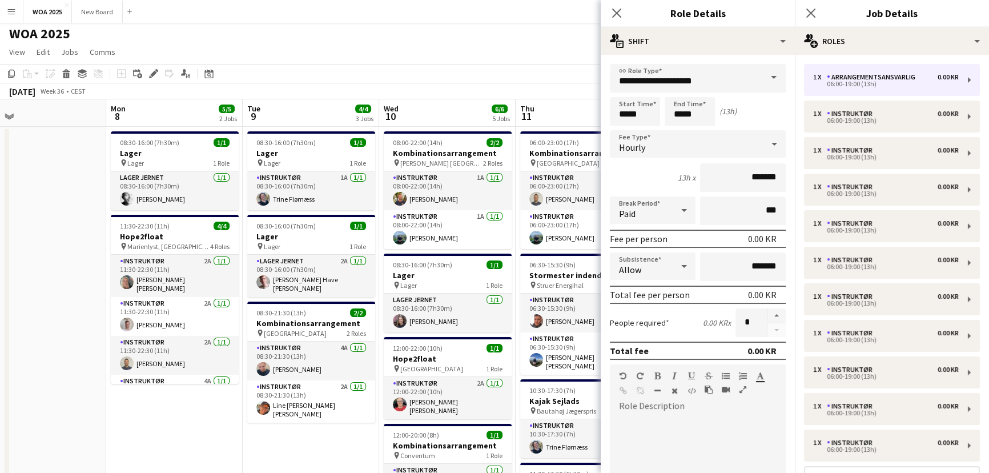
click at [765, 77] on span at bounding box center [774, 77] width 24 height 27
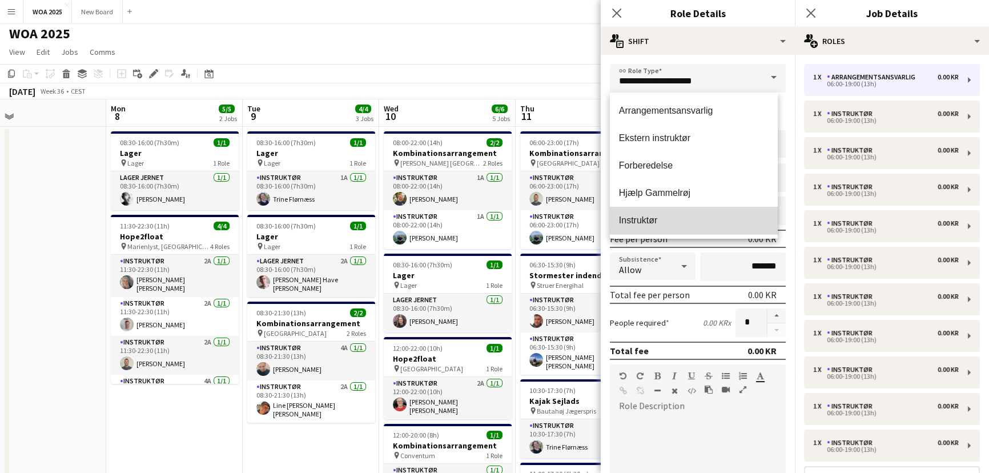
click at [709, 227] on mat-option "Instruktør" at bounding box center [694, 220] width 168 height 27
type input "**********"
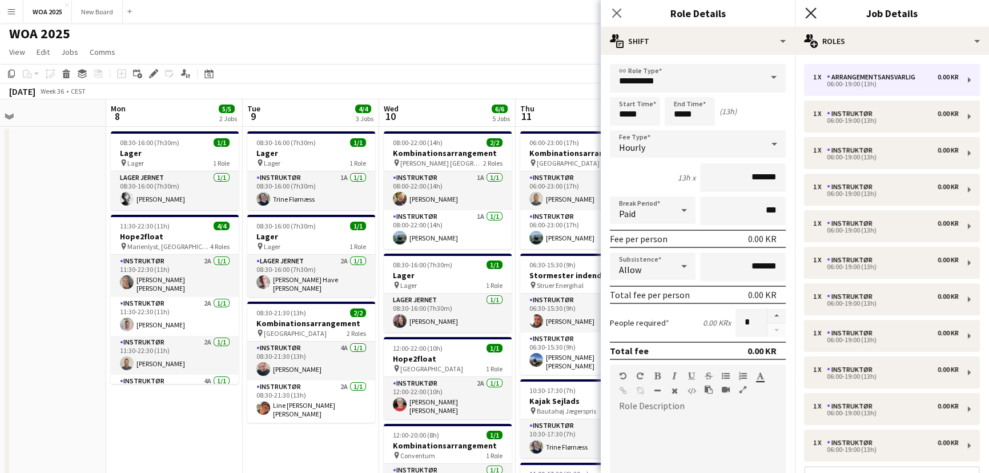
click at [811, 8] on icon "Close pop-in" at bounding box center [810, 12] width 11 height 11
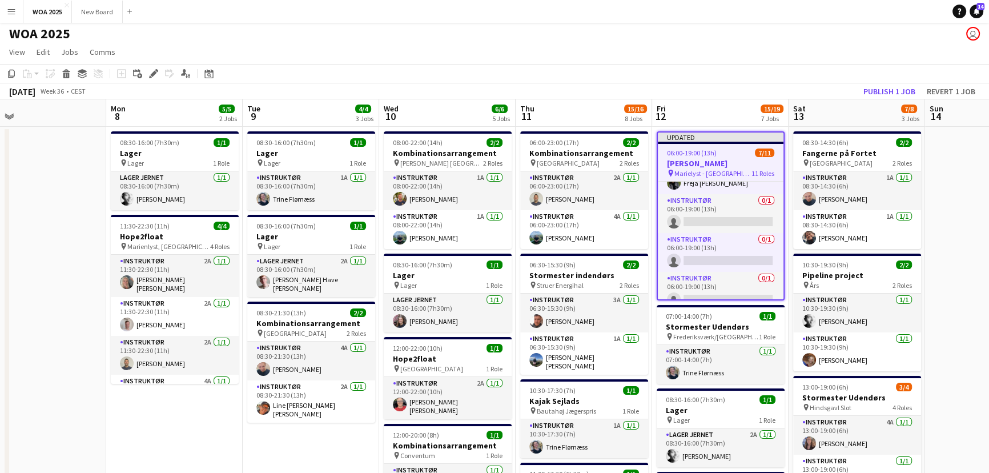
scroll to position [309, 0]
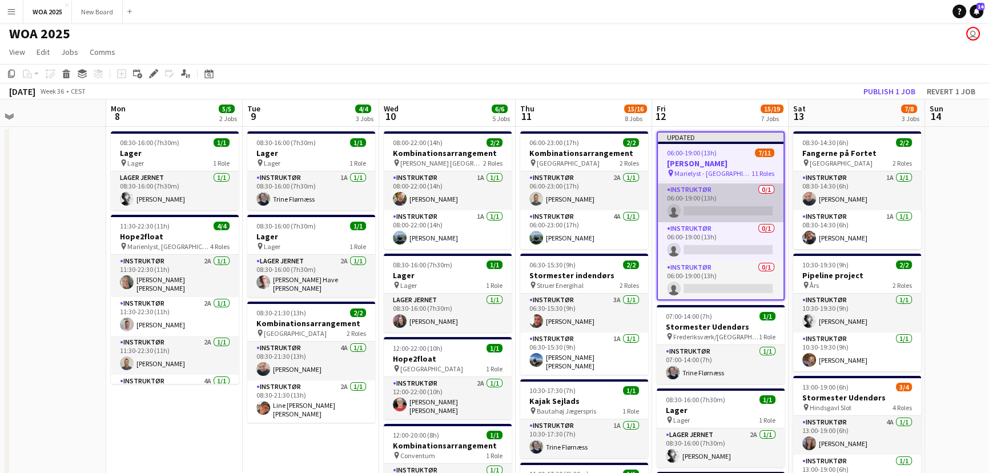
click at [727, 199] on app-card-role "Instruktør 0/1 06:00-19:00 (13h) single-neutral-actions" at bounding box center [721, 202] width 126 height 39
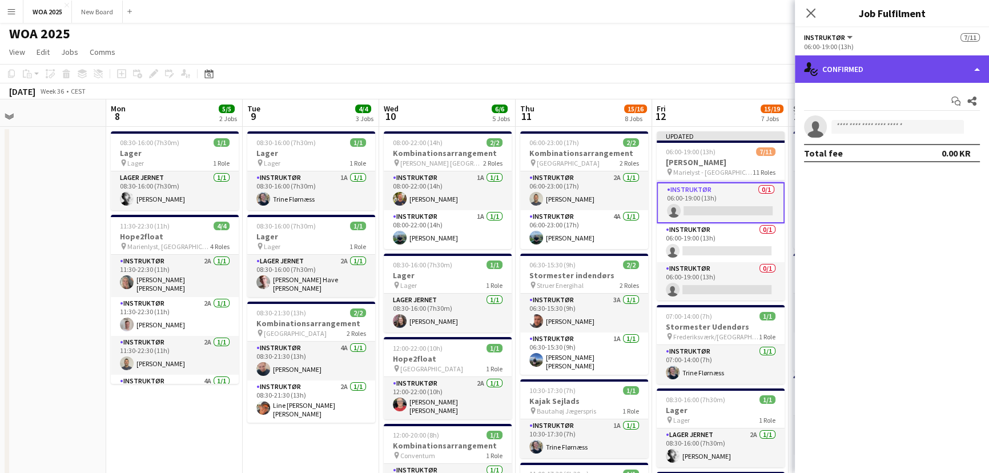
click at [930, 74] on div "single-neutral-actions-check-2 Confirmed" at bounding box center [892, 68] width 194 height 27
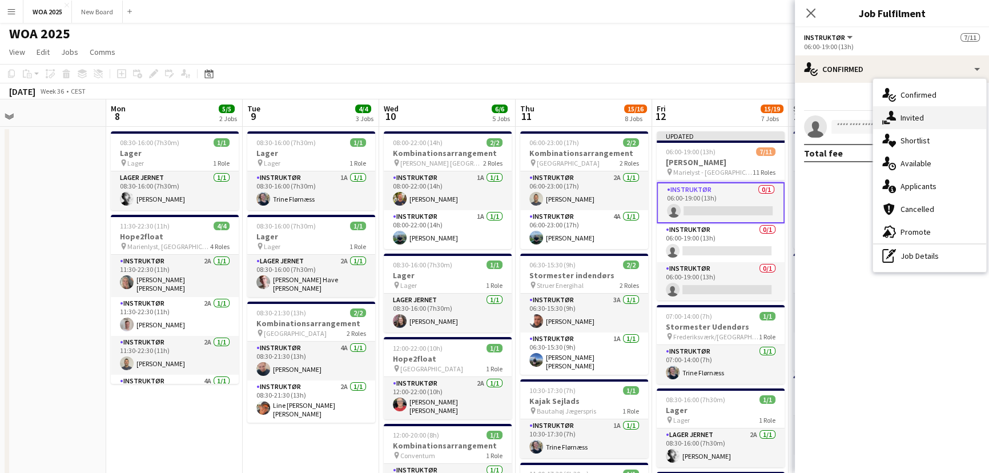
click at [929, 120] on div "single-neutral-actions-share-1 Invited" at bounding box center [929, 117] width 113 height 23
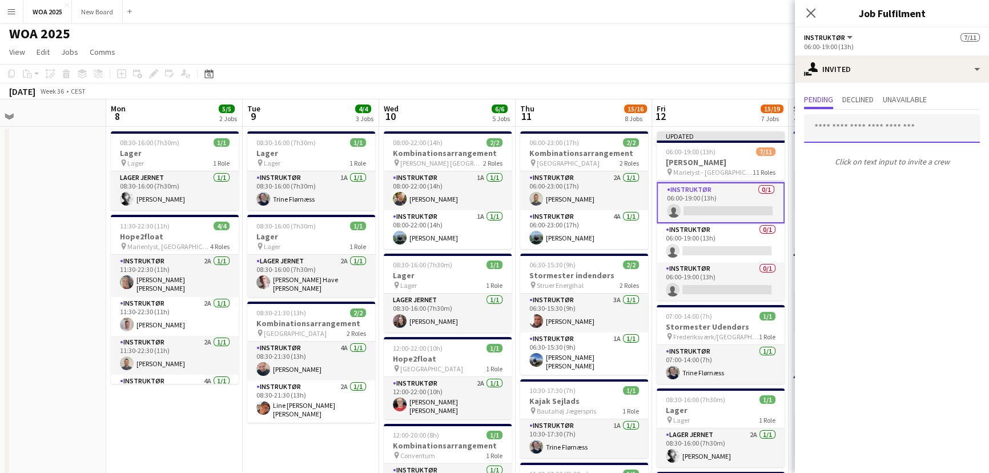
click at [878, 130] on input "text" at bounding box center [892, 128] width 176 height 29
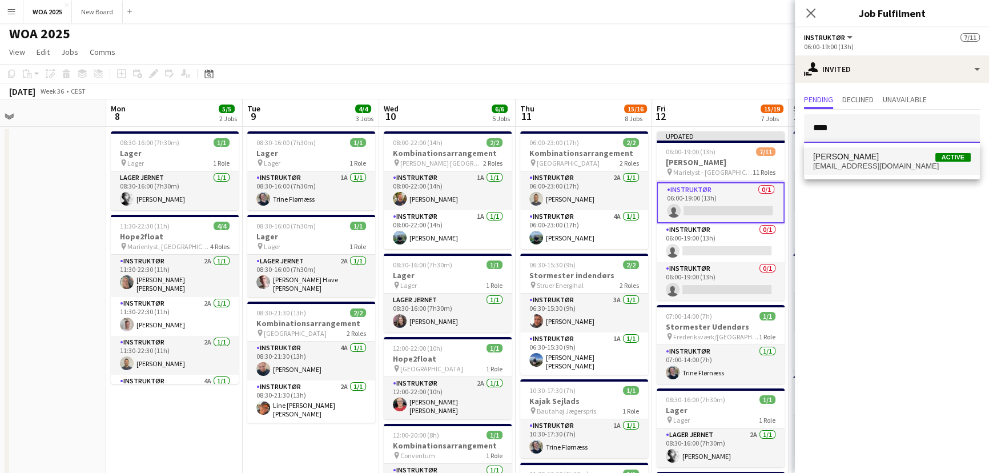
type input "****"
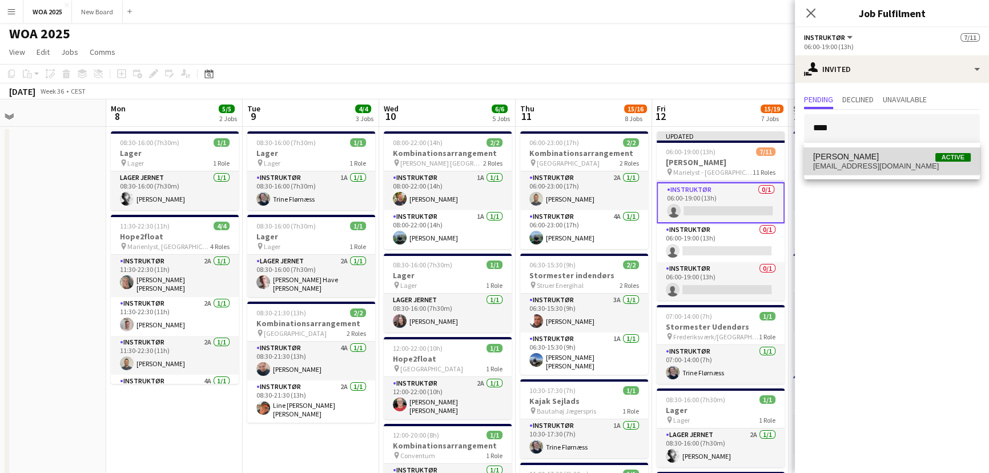
click at [864, 154] on span "[PERSON_NAME] Active" at bounding box center [892, 157] width 158 height 10
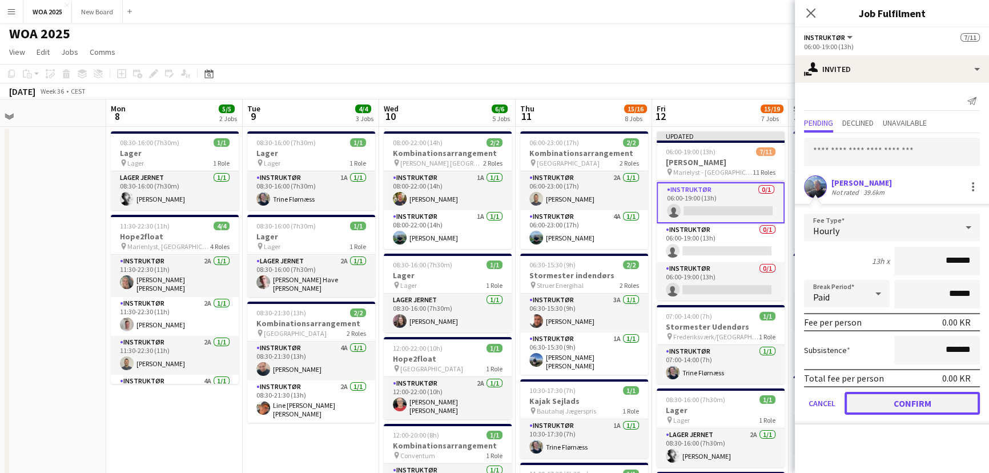
click at [916, 402] on button "Confirm" at bounding box center [912, 403] width 135 height 23
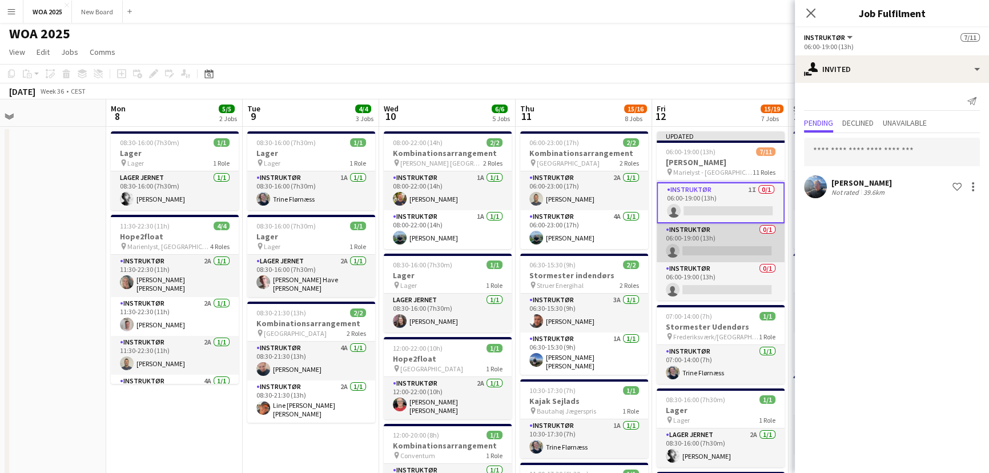
click at [721, 232] on app-card-role "Instruktør 0/1 06:00-19:00 (13h) single-neutral-actions" at bounding box center [721, 242] width 128 height 39
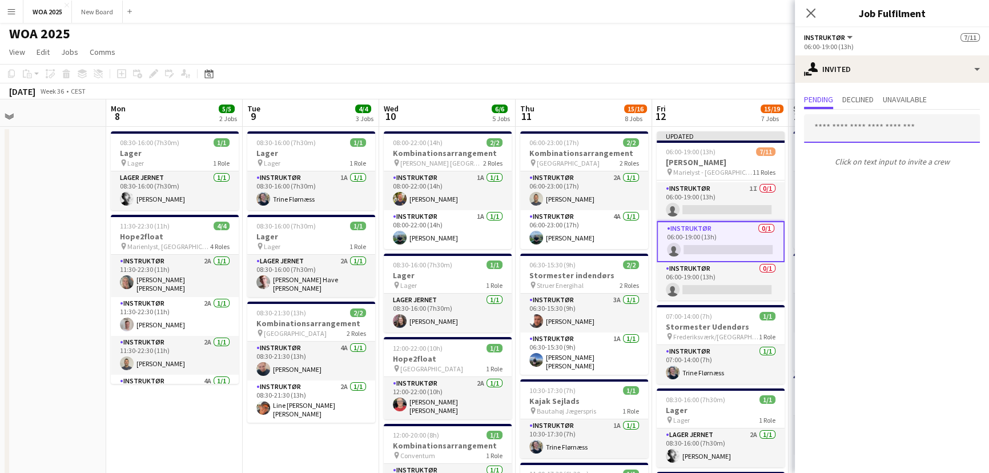
click at [868, 125] on input "text" at bounding box center [892, 128] width 176 height 29
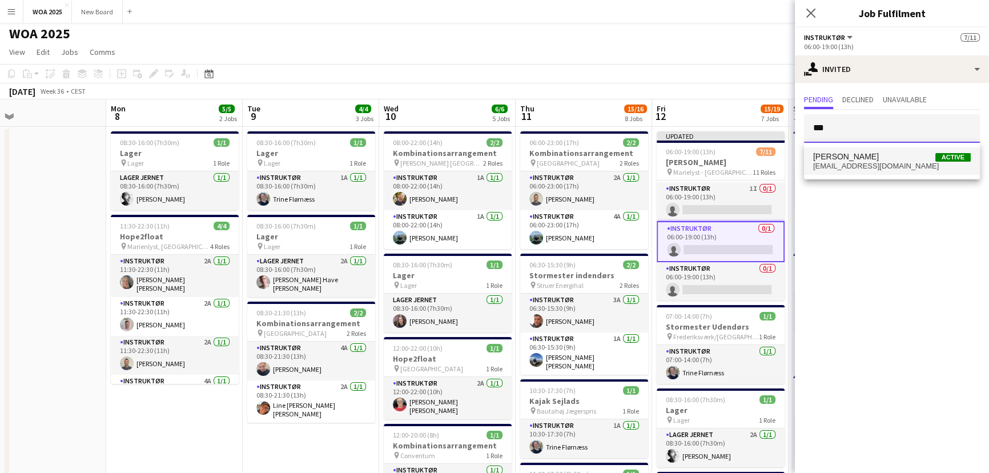
type input "***"
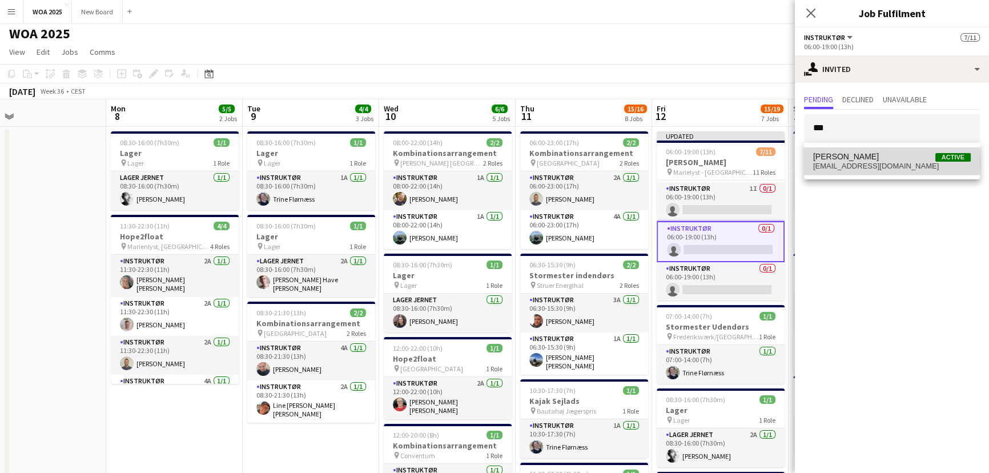
click at [869, 162] on span "[EMAIL_ADDRESS][DOMAIN_NAME]" at bounding box center [892, 166] width 158 height 9
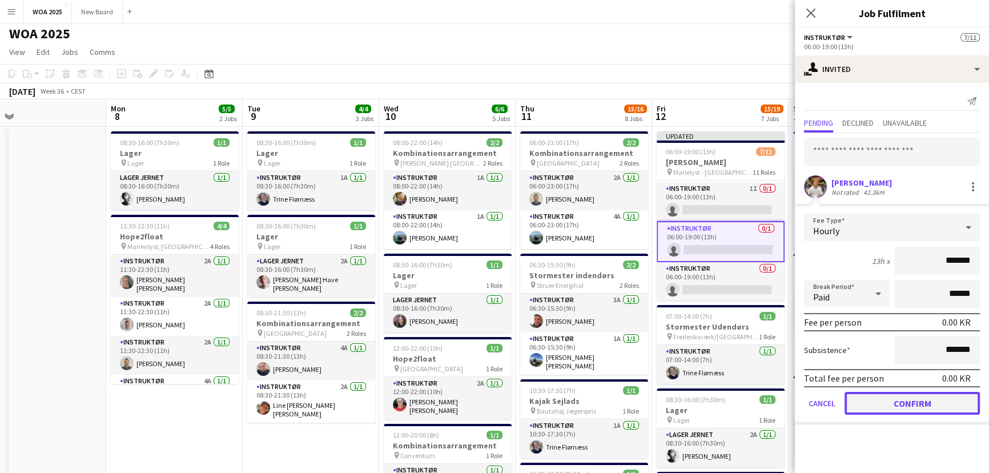
click at [906, 397] on button "Confirm" at bounding box center [912, 403] width 135 height 23
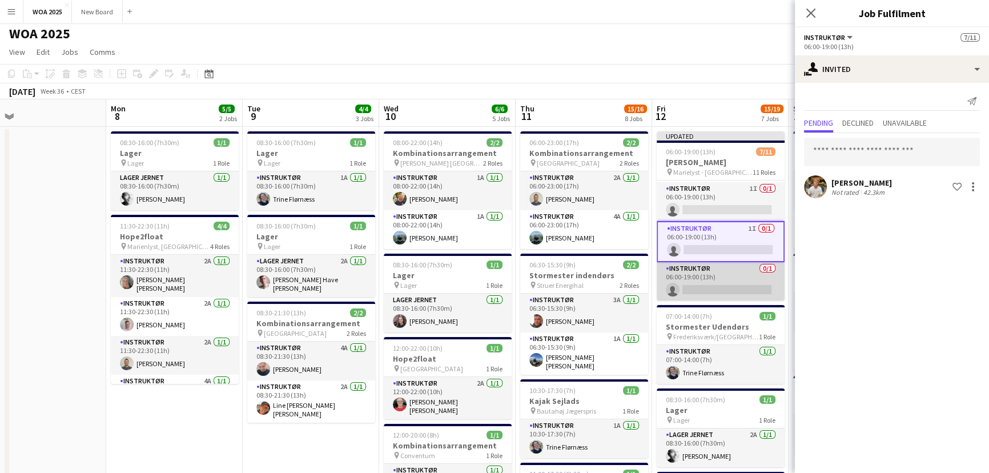
click at [741, 285] on app-card-role "Instruktør 0/1 06:00-19:00 (13h) single-neutral-actions" at bounding box center [721, 281] width 128 height 39
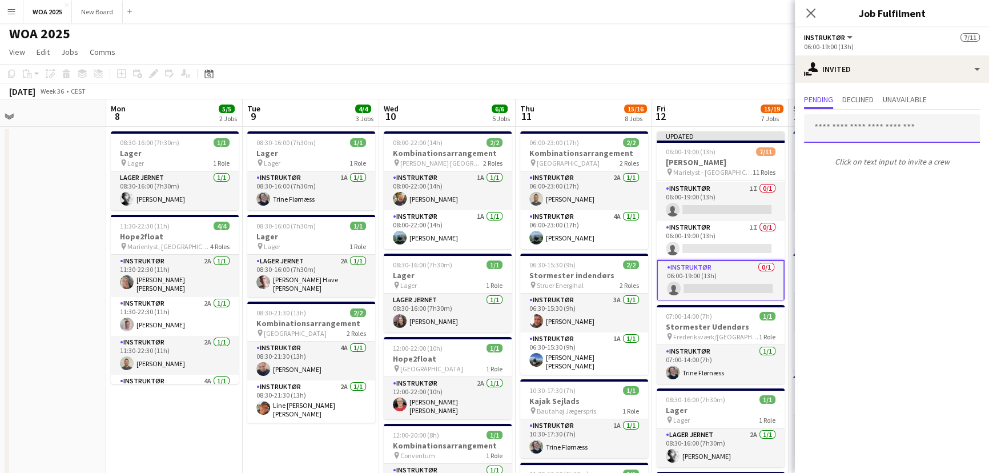
click at [879, 131] on input "text" at bounding box center [892, 128] width 176 height 29
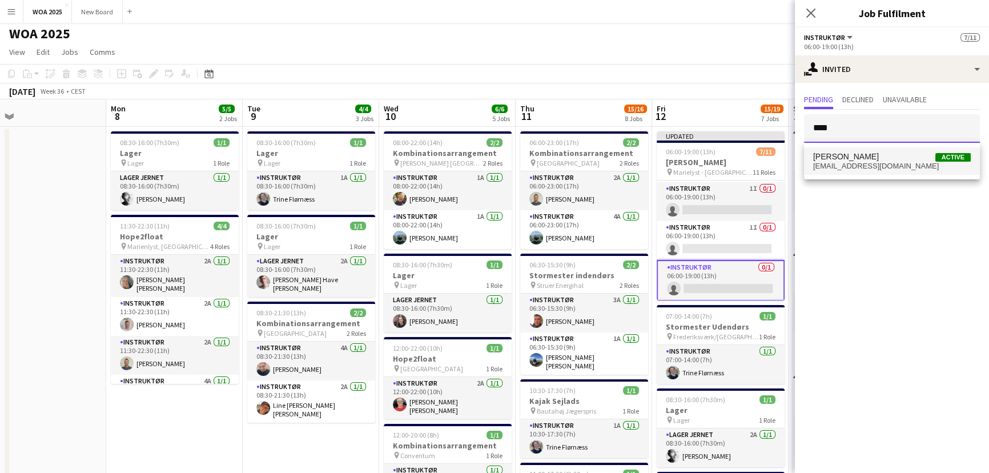
type input "****"
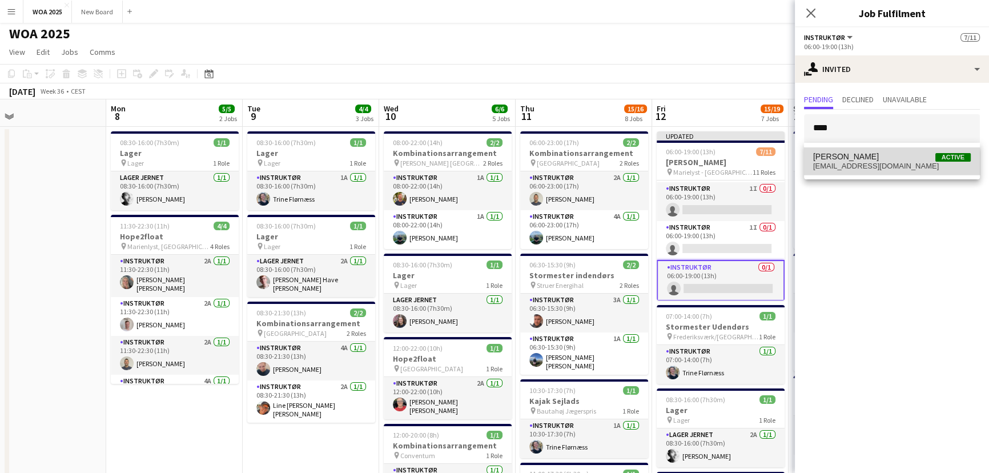
click at [871, 163] on span "[EMAIL_ADDRESS][DOMAIN_NAME]" at bounding box center [892, 166] width 158 height 9
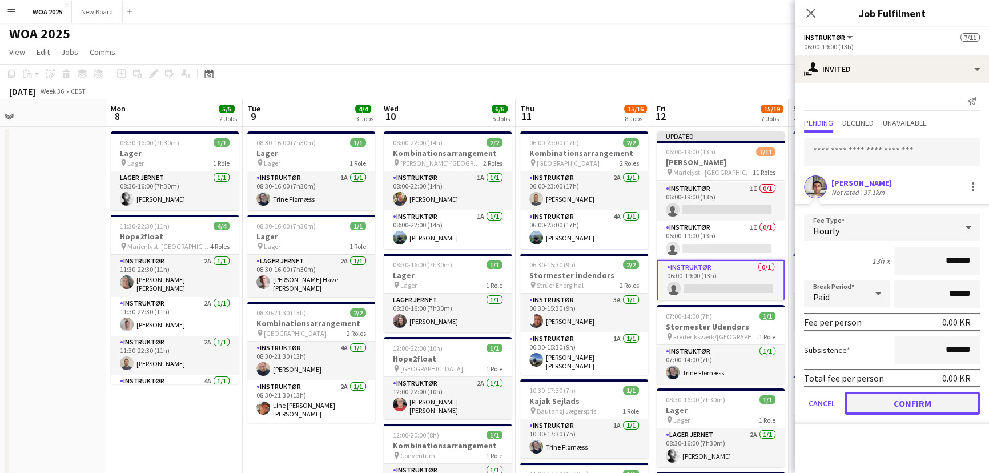
click at [915, 401] on button "Confirm" at bounding box center [912, 403] width 135 height 23
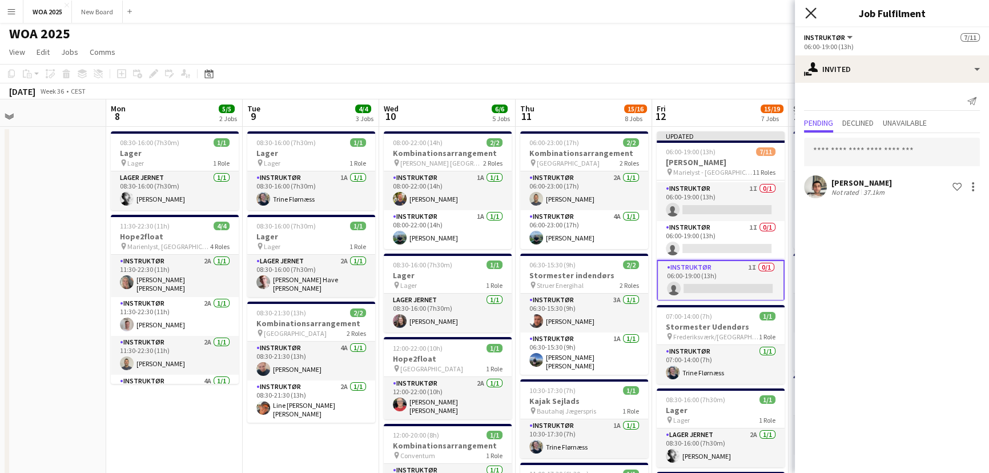
click at [809, 14] on icon at bounding box center [810, 12] width 11 height 11
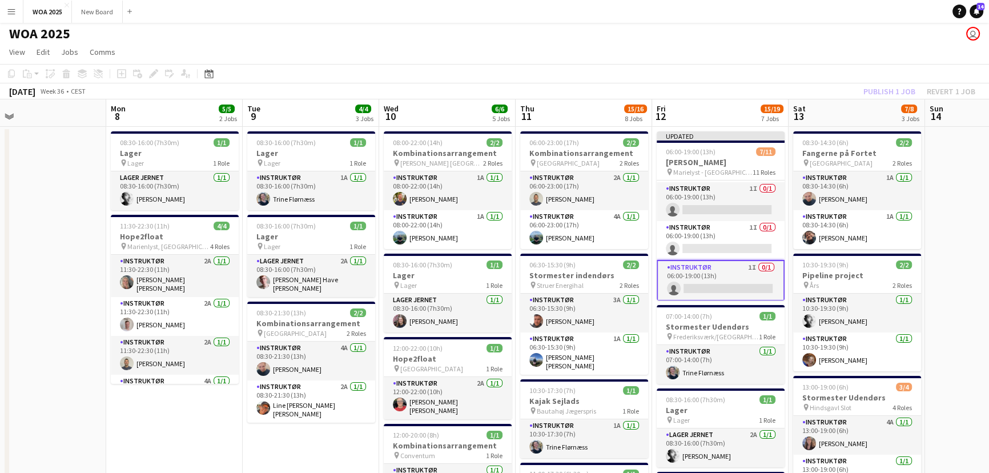
click at [892, 90] on div "Publish 1 job Revert 1 job" at bounding box center [919, 91] width 139 height 15
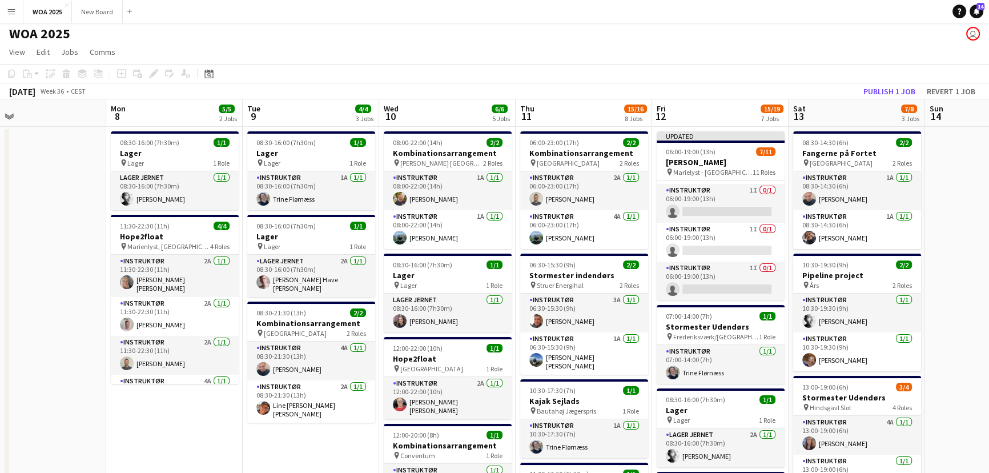
scroll to position [307, 0]
click at [892, 90] on button "Publish 1 job" at bounding box center [889, 91] width 61 height 15
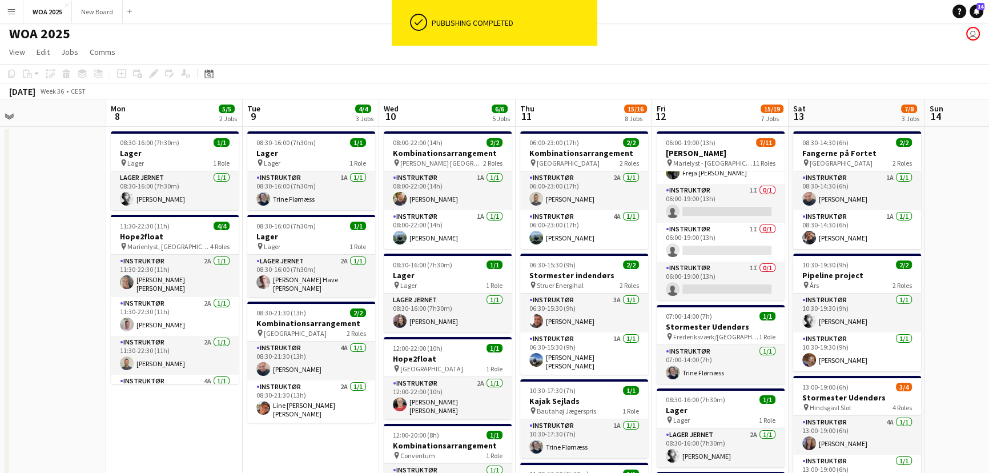
scroll to position [298, 0]
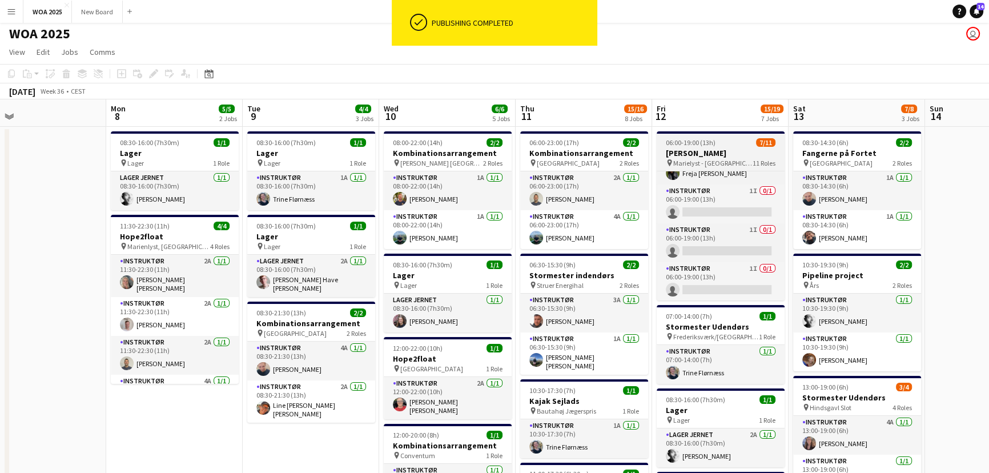
click at [737, 155] on h3 "[PERSON_NAME]" at bounding box center [721, 153] width 128 height 10
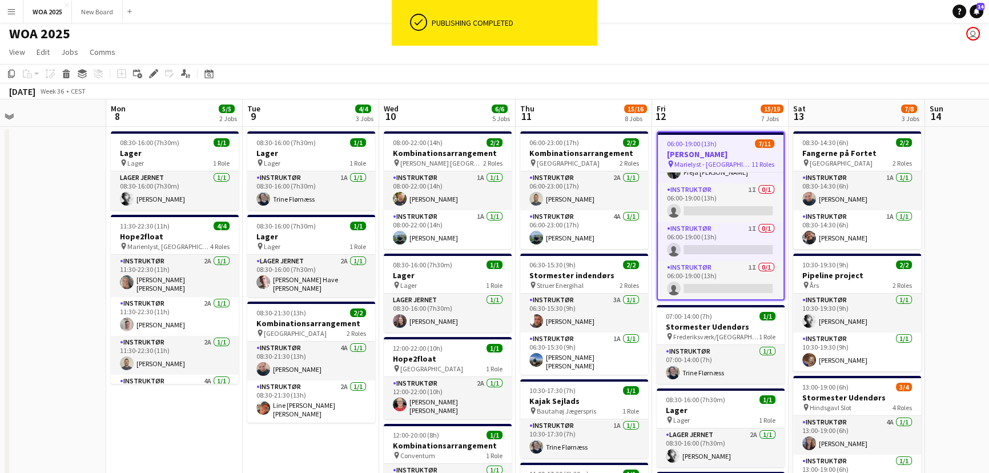
click at [737, 155] on h3 "[PERSON_NAME]" at bounding box center [721, 154] width 126 height 10
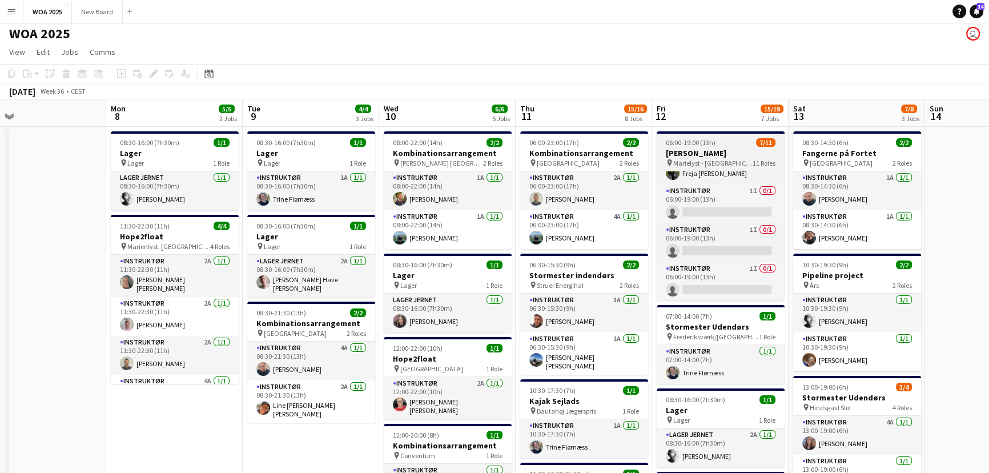
click at [708, 148] on h3 "[PERSON_NAME]" at bounding box center [721, 153] width 128 height 10
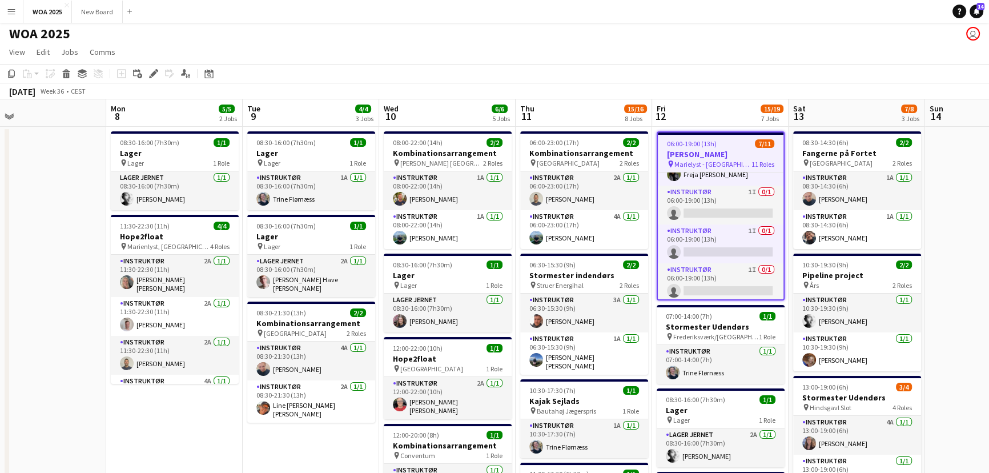
scroll to position [300, 0]
click at [154, 76] on icon "Edit" at bounding box center [153, 73] width 9 height 9
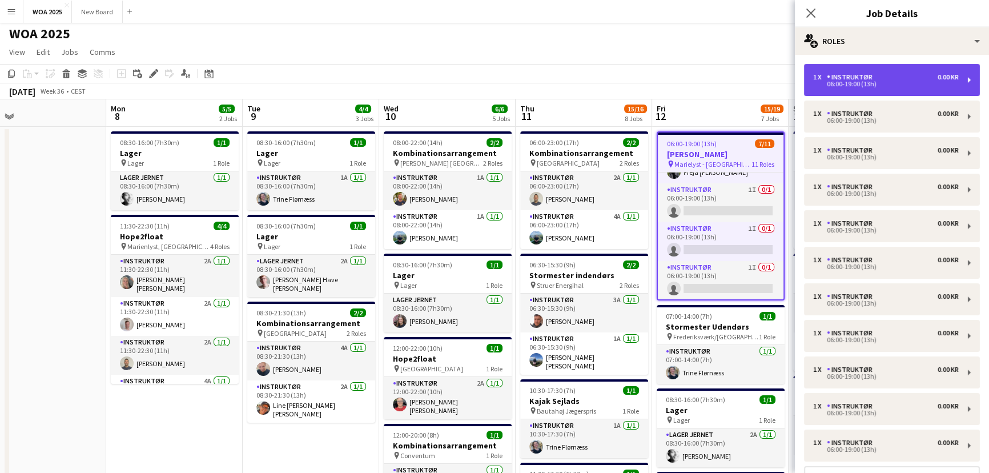
click at [915, 75] on div "1 x Instruktør 0.00 KR" at bounding box center [886, 77] width 146 height 8
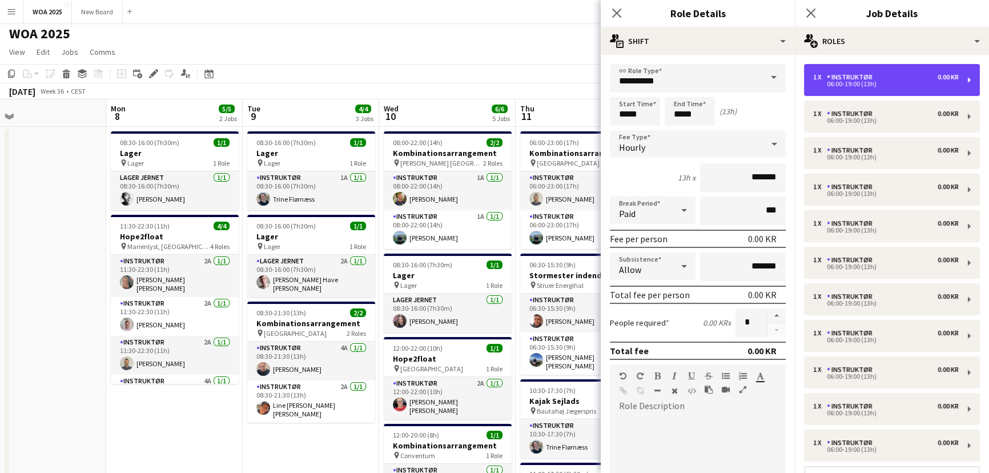
scroll to position [103, 0]
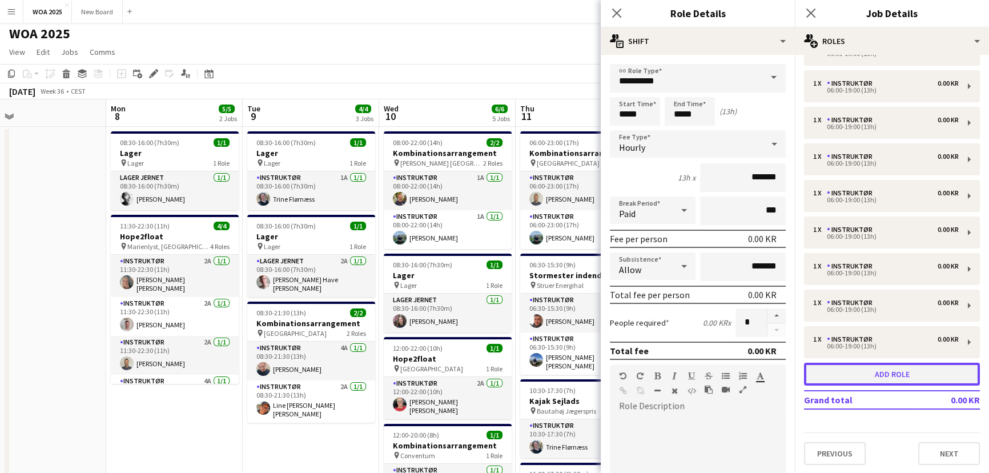
click at [890, 372] on button "Add role" at bounding box center [892, 374] width 176 height 23
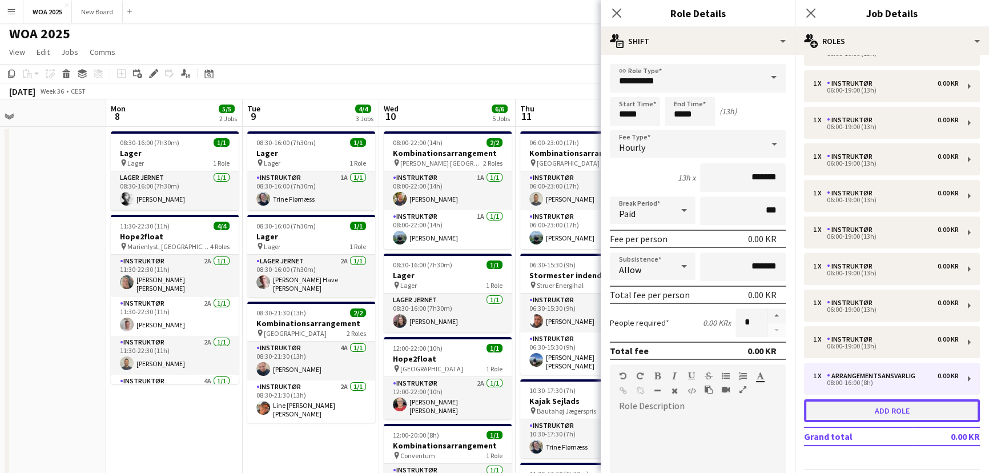
type input "**********"
type input "*****"
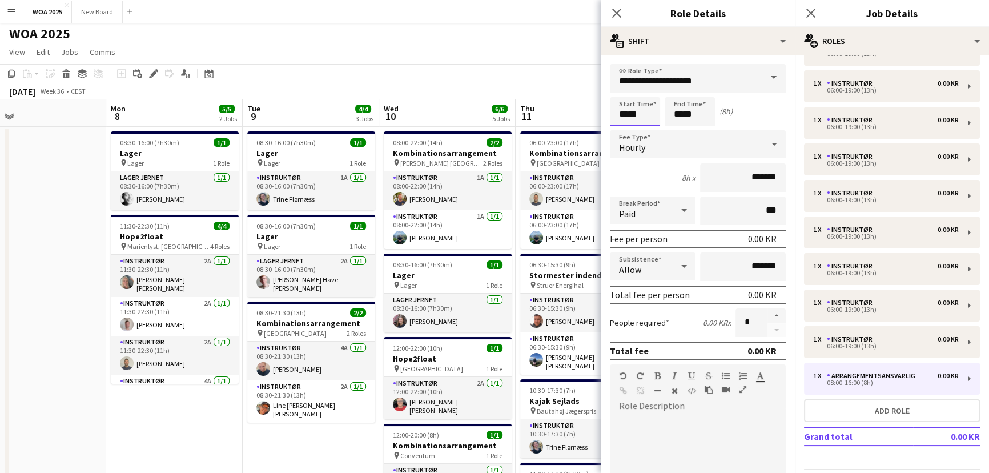
click at [640, 114] on input "*****" at bounding box center [635, 111] width 50 height 29
click at [622, 131] on div at bounding box center [623, 131] width 23 height 11
type input "*****"
click at [622, 131] on div at bounding box center [623, 131] width 23 height 11
click at [680, 112] on input "*****" at bounding box center [690, 111] width 50 height 29
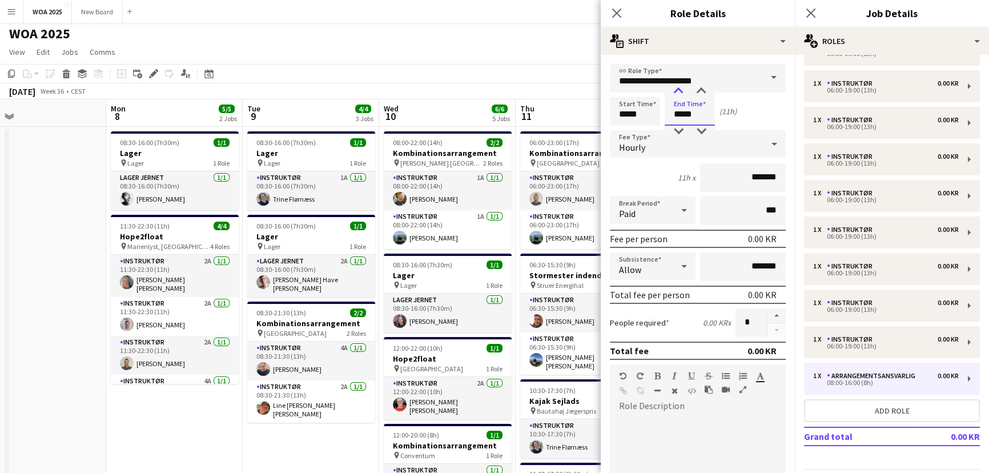
click at [678, 87] on div at bounding box center [678, 91] width 23 height 11
click at [678, 91] on div at bounding box center [678, 91] width 23 height 11
type input "*****"
click at [678, 91] on div at bounding box center [678, 91] width 23 height 11
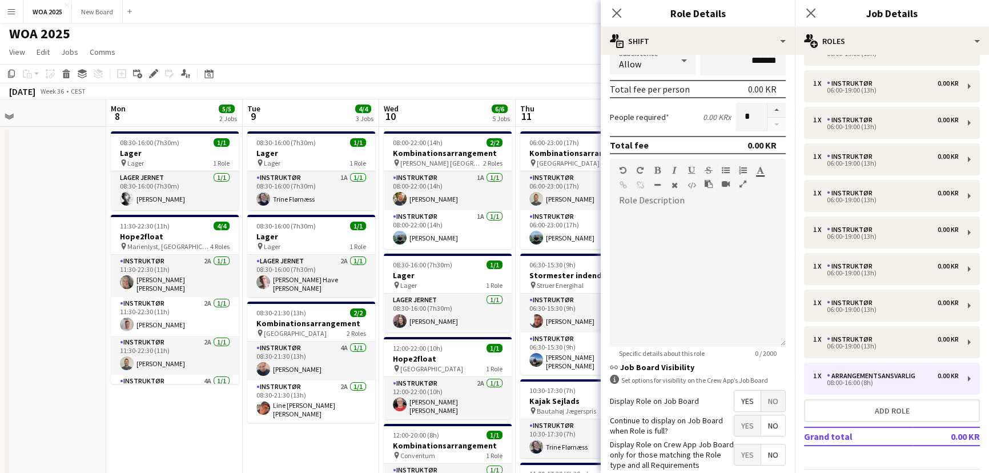
scroll to position [267, 0]
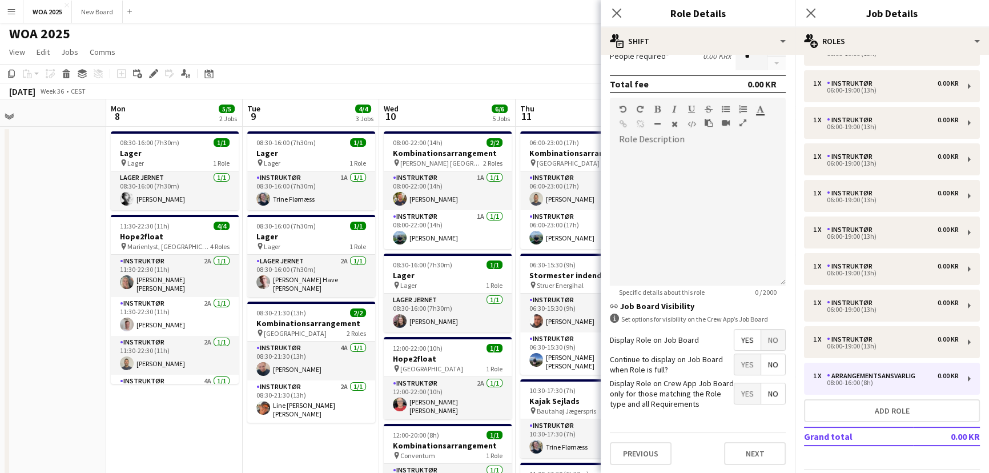
click at [740, 362] on span "Yes" at bounding box center [747, 364] width 26 height 21
click at [748, 457] on button "Next" at bounding box center [755, 453] width 62 height 23
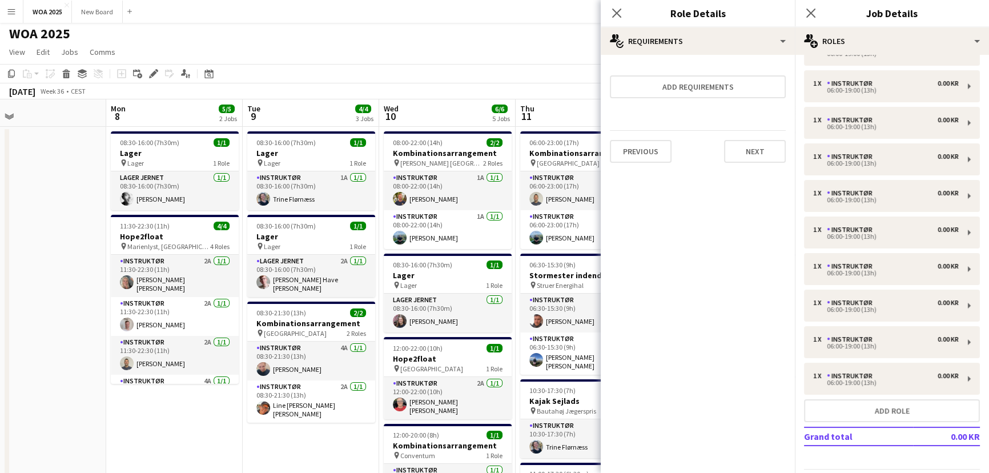
scroll to position [140, 0]
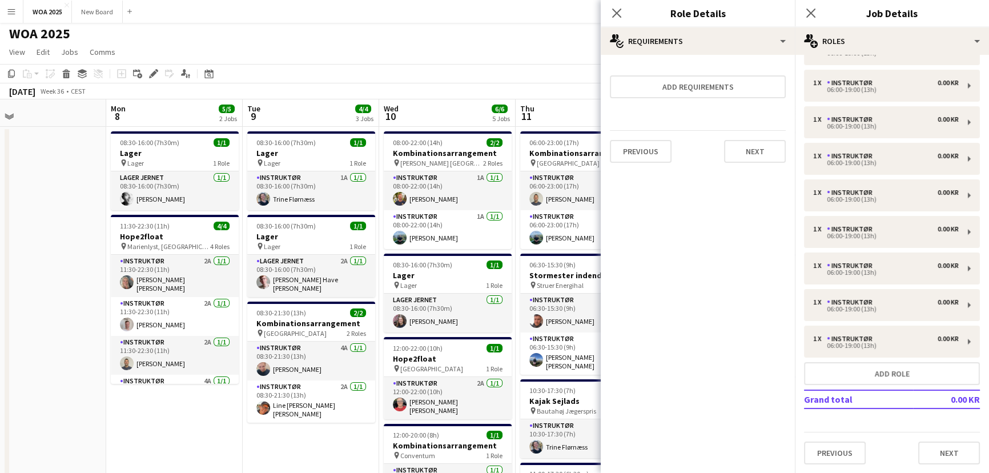
click at [543, 30] on div "WOA 2025 user" at bounding box center [494, 32] width 989 height 22
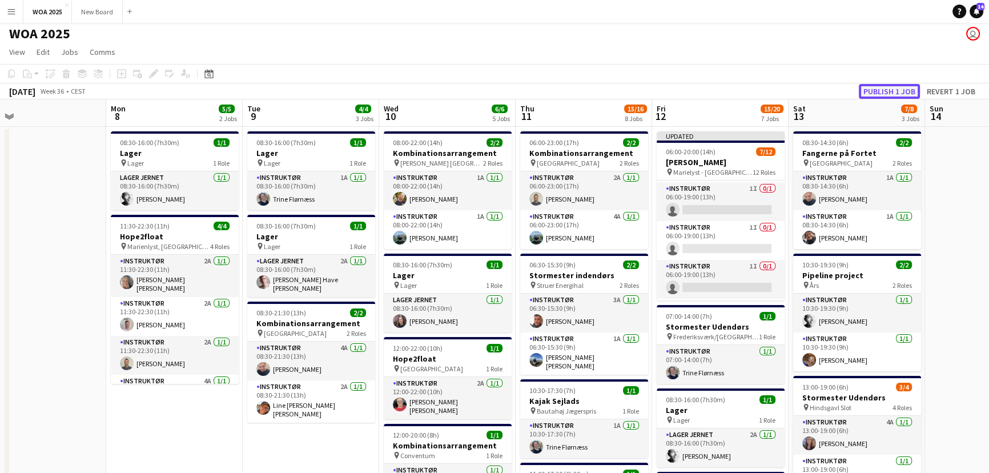
click at [907, 90] on button "Publish 1 job" at bounding box center [889, 91] width 61 height 15
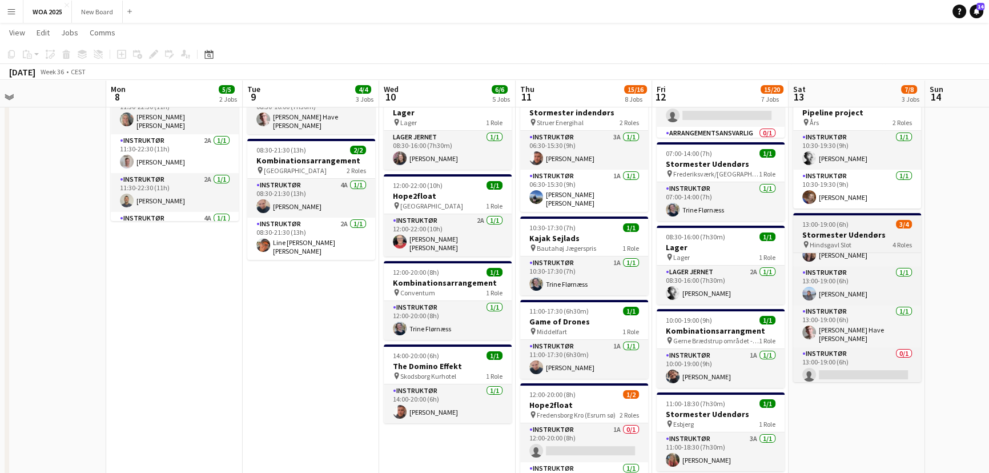
scroll to position [0, 0]
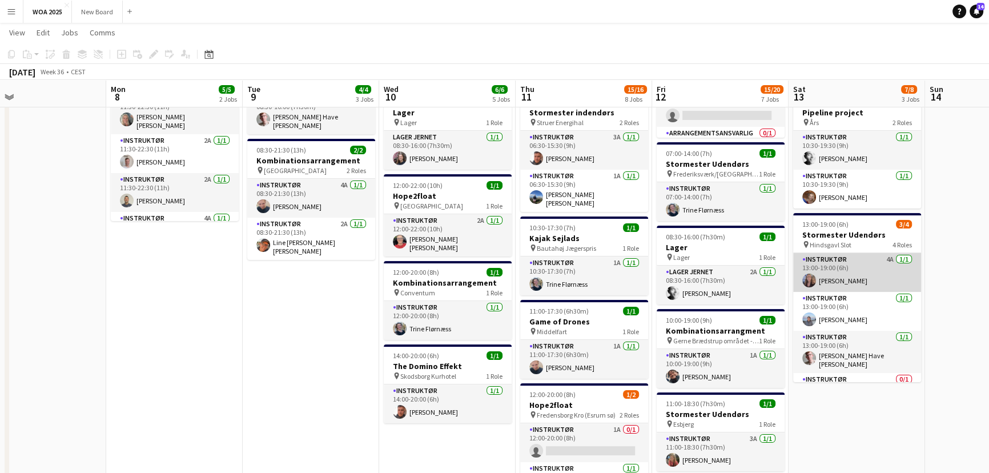
click at [849, 260] on app-card-role "Instruktør 4A [DATE] 13:00-19:00 (6h) [PERSON_NAME]" at bounding box center [857, 272] width 128 height 39
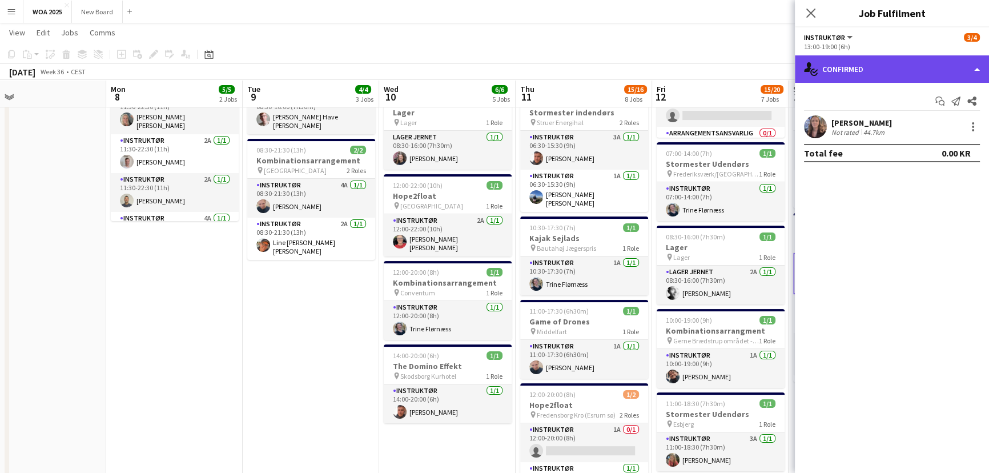
click at [972, 69] on div "single-neutral-actions-check-2 Confirmed" at bounding box center [892, 68] width 194 height 27
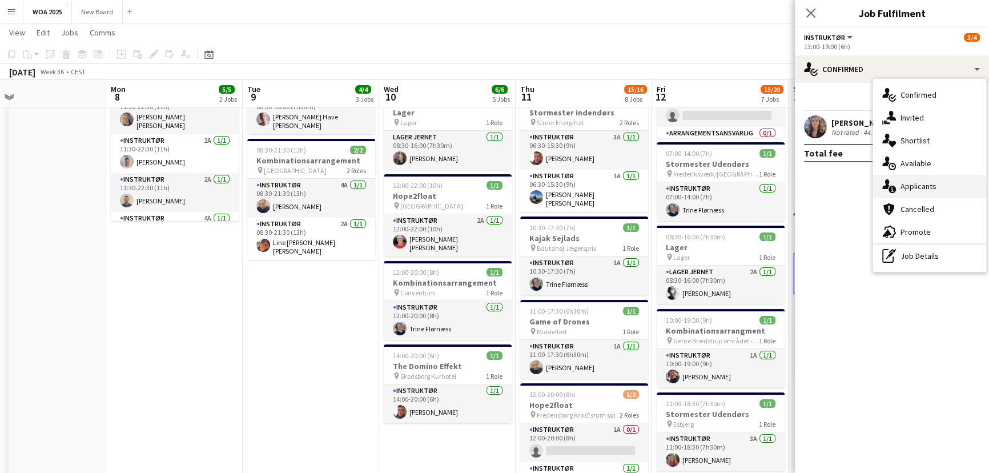
click at [951, 186] on div "single-neutral-actions-information Applicants" at bounding box center [929, 186] width 113 height 23
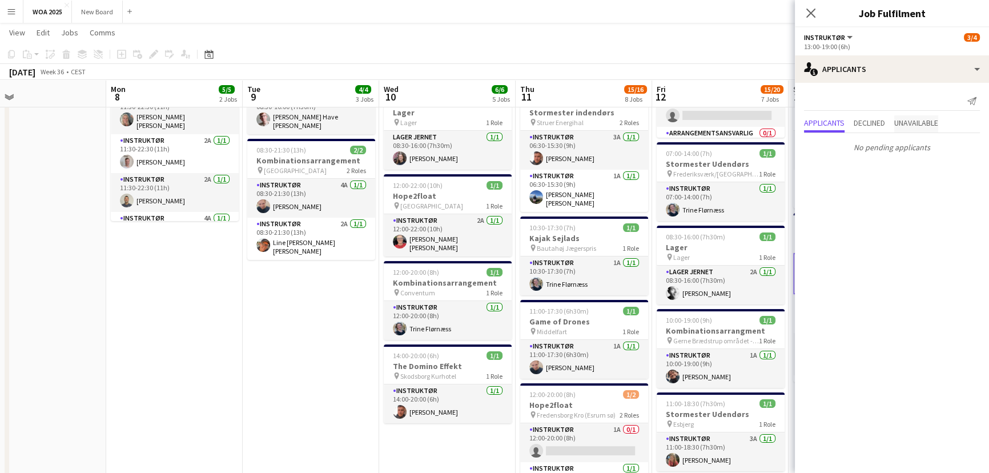
click at [930, 125] on span "Unavailable" at bounding box center [916, 123] width 44 height 8
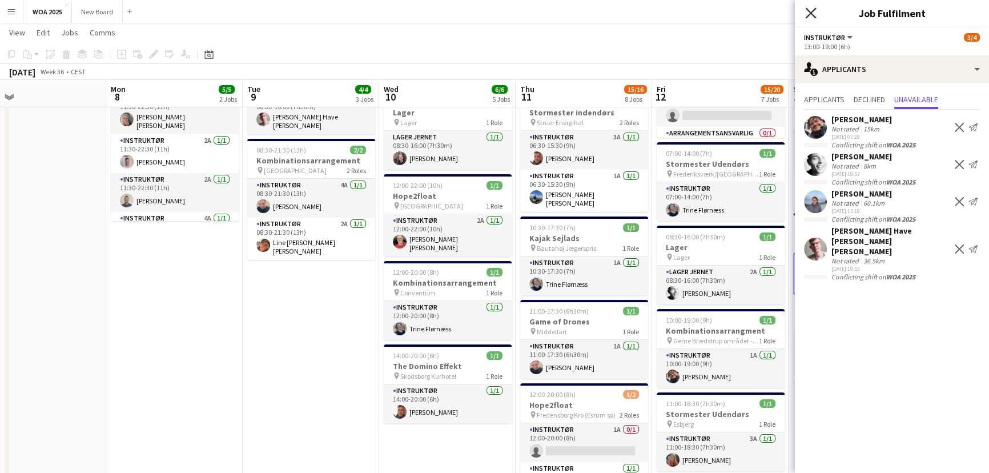
click at [809, 14] on icon at bounding box center [810, 12] width 11 height 11
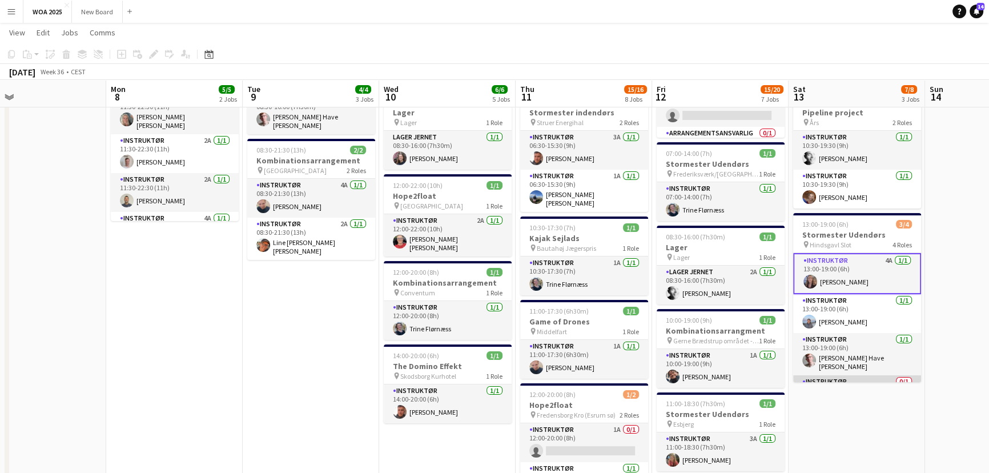
click at [867, 376] on app-card-role "Instruktør 0/1 13:00-19:00 (6h) single-neutral-actions" at bounding box center [857, 394] width 128 height 39
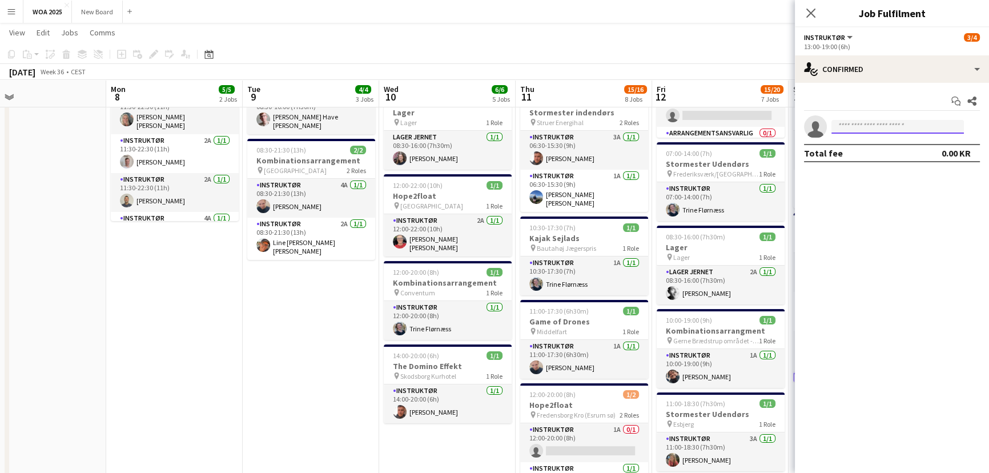
click at [870, 126] on input at bounding box center [898, 127] width 132 height 14
type input "*"
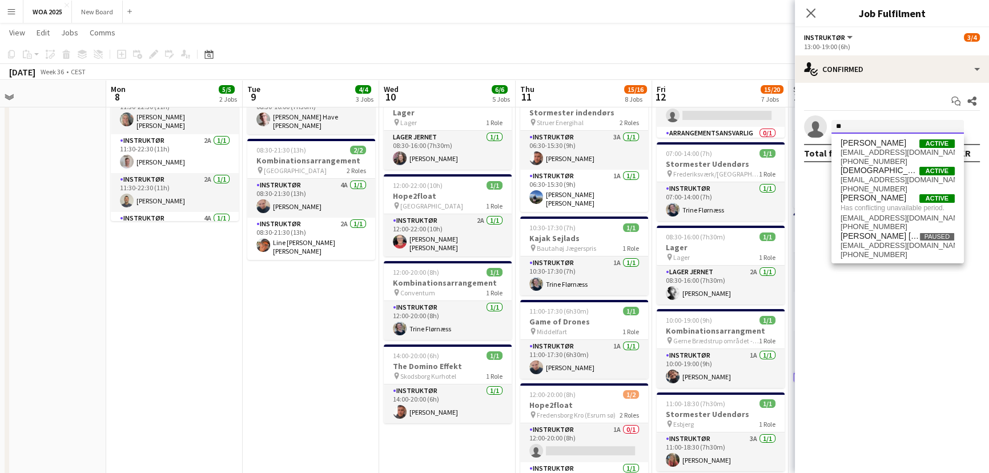
type input "*"
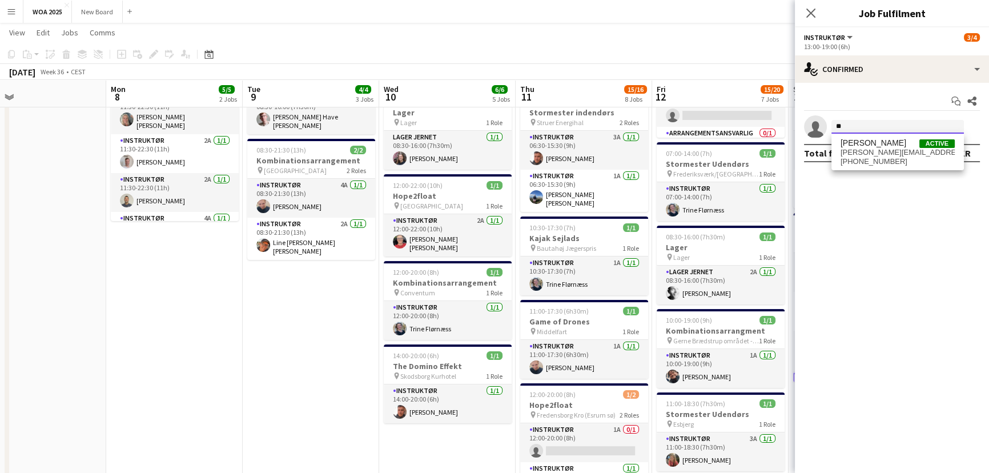
type input "*"
type input "****"
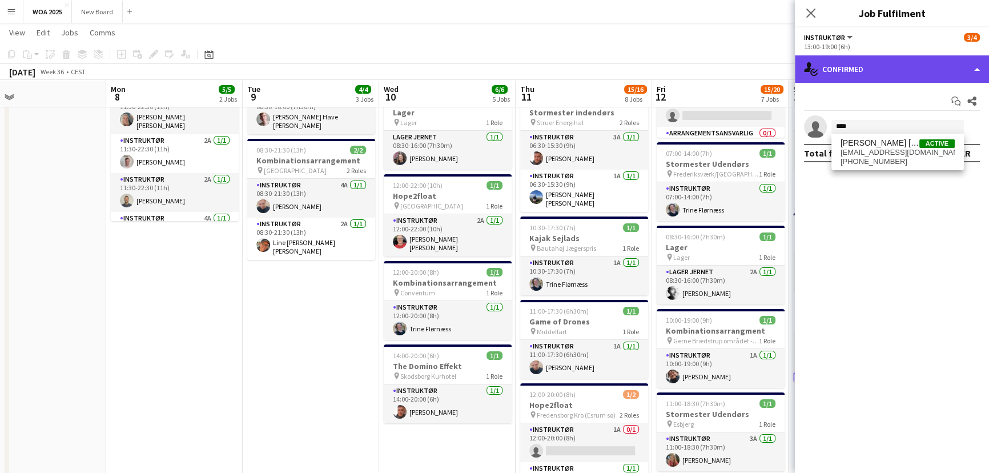
click at [922, 68] on div "single-neutral-actions-check-2 Confirmed" at bounding box center [892, 68] width 194 height 27
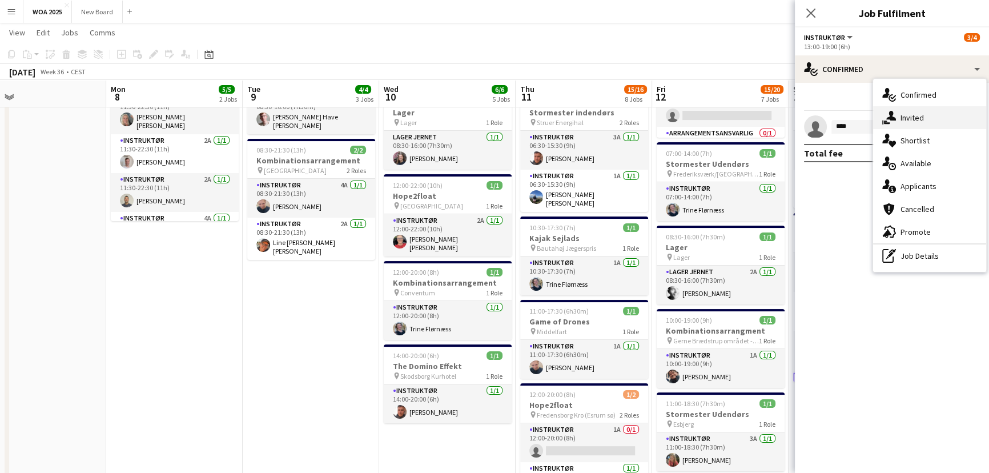
click at [916, 118] on span "Invited" at bounding box center [912, 118] width 23 height 10
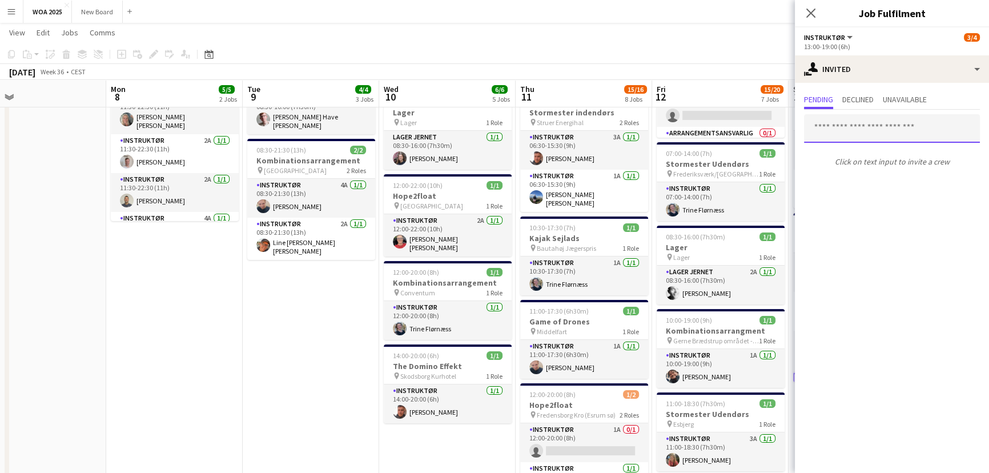
click at [874, 126] on input "text" at bounding box center [892, 128] width 176 height 29
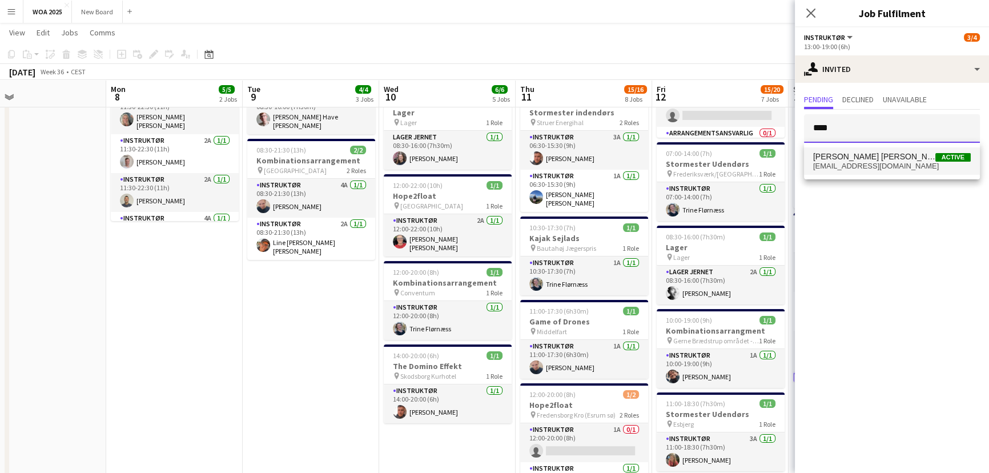
type input "****"
click at [874, 163] on span "[EMAIL_ADDRESS][DOMAIN_NAME]" at bounding box center [892, 166] width 158 height 9
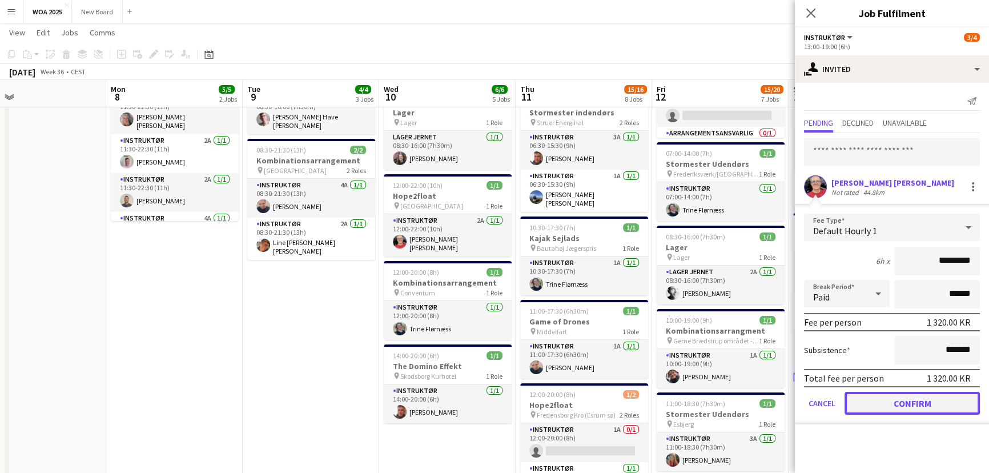
click at [914, 397] on button "Confirm" at bounding box center [912, 403] width 135 height 23
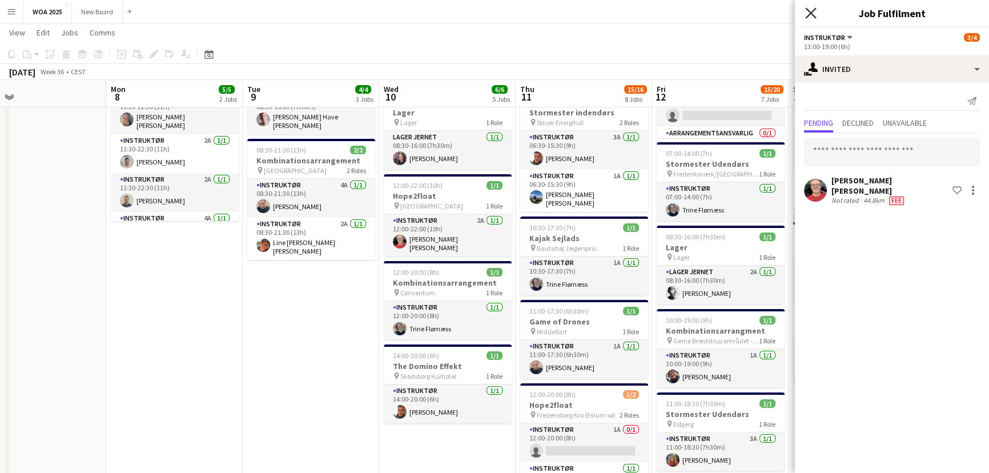
click at [810, 14] on icon at bounding box center [810, 12] width 11 height 11
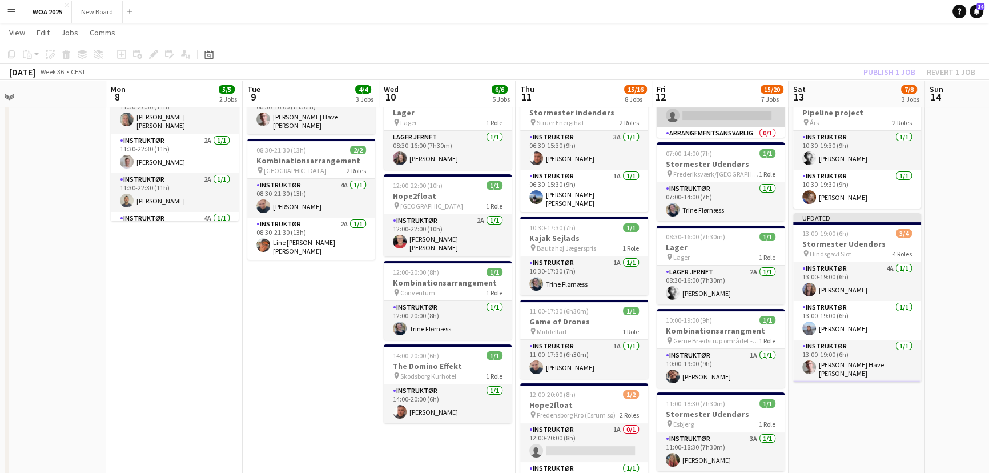
click at [740, 121] on app-card-role "Instruktør 1I 0/1 06:00-19:00 (13h) single-neutral-actions" at bounding box center [721, 107] width 128 height 39
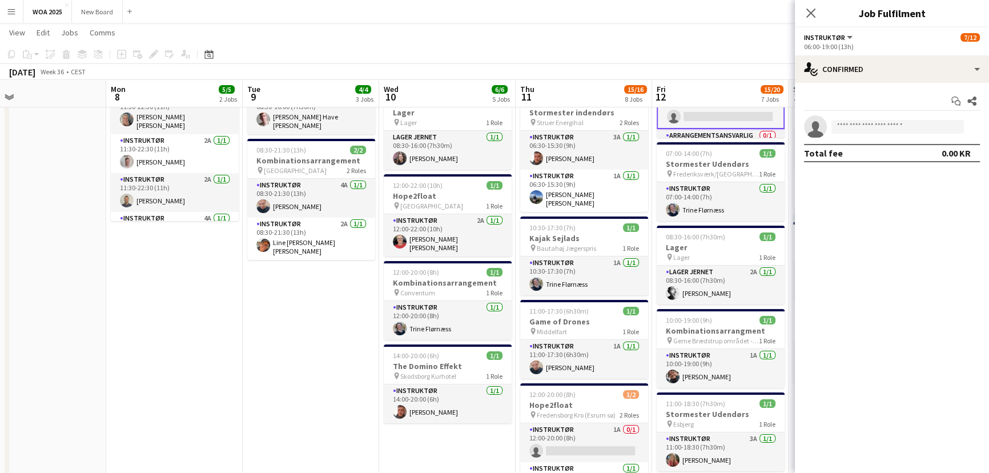
scroll to position [330, 0]
click at [728, 122] on app-card-role "Arrangementsansvarlig 0/1 06:00-20:00 (14h) single-neutral-actions" at bounding box center [721, 127] width 128 height 39
click at [809, 13] on icon "Close pop-in" at bounding box center [810, 12] width 11 height 11
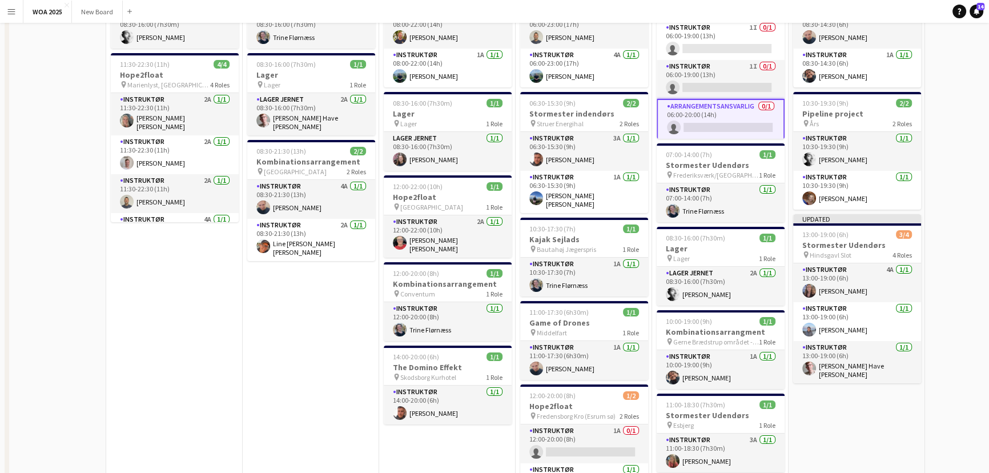
scroll to position [0, 0]
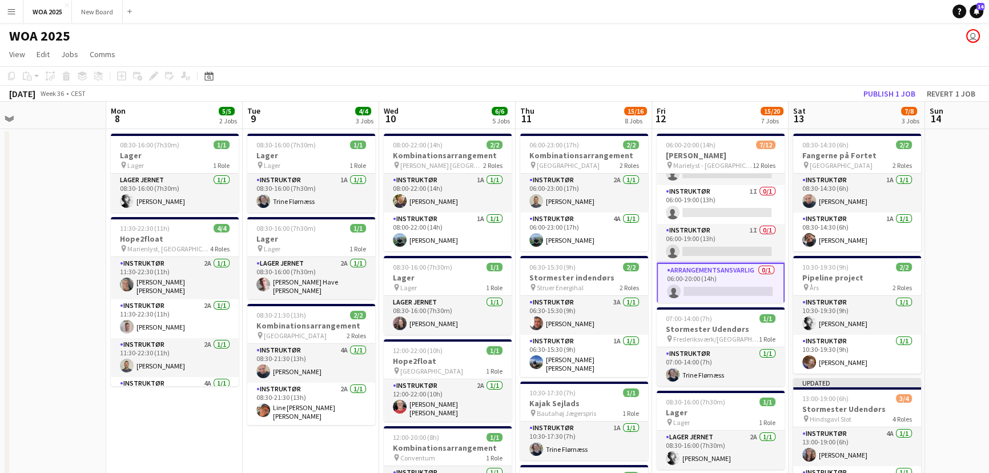
click at [737, 274] on app-card-role "Arrangementsansvarlig 0/1 06:00-20:00 (14h) single-neutral-actions" at bounding box center [721, 283] width 128 height 41
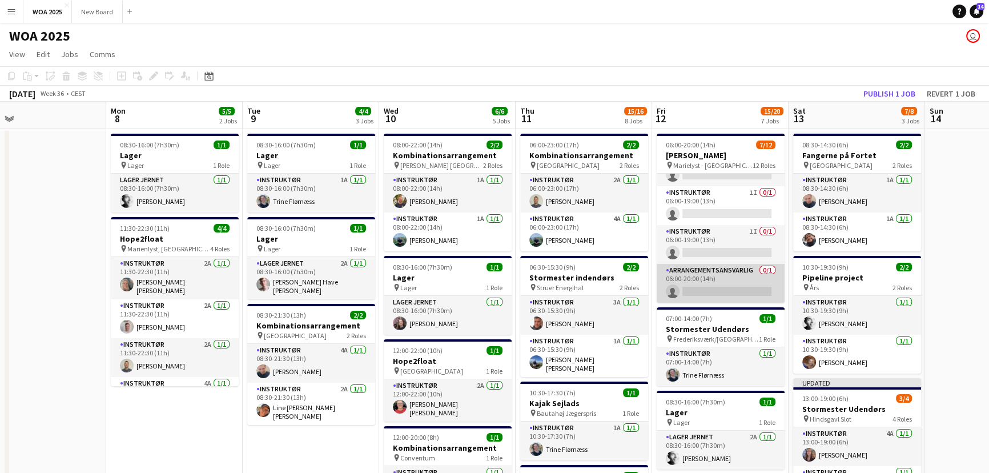
scroll to position [336, 0]
click at [737, 274] on app-card-role "Arrangementsansvarlig 0/1 06:00-20:00 (14h) single-neutral-actions" at bounding box center [721, 283] width 128 height 39
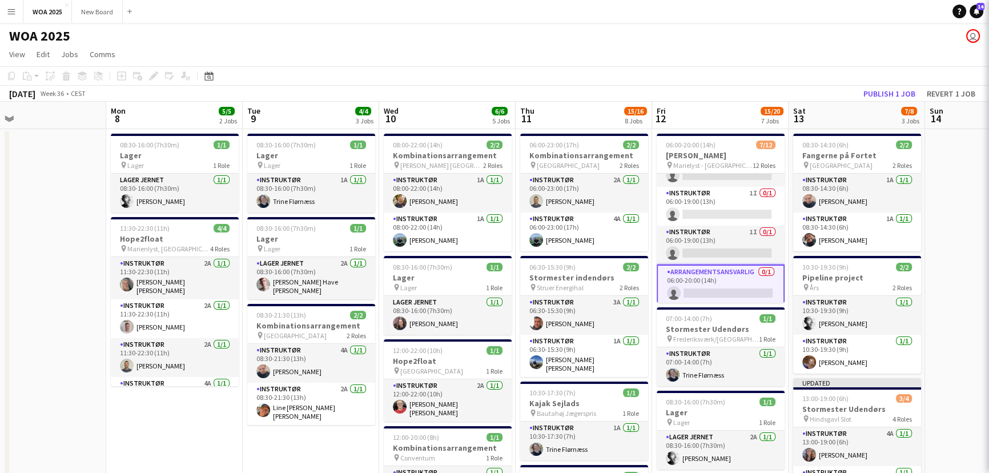
scroll to position [338, 0]
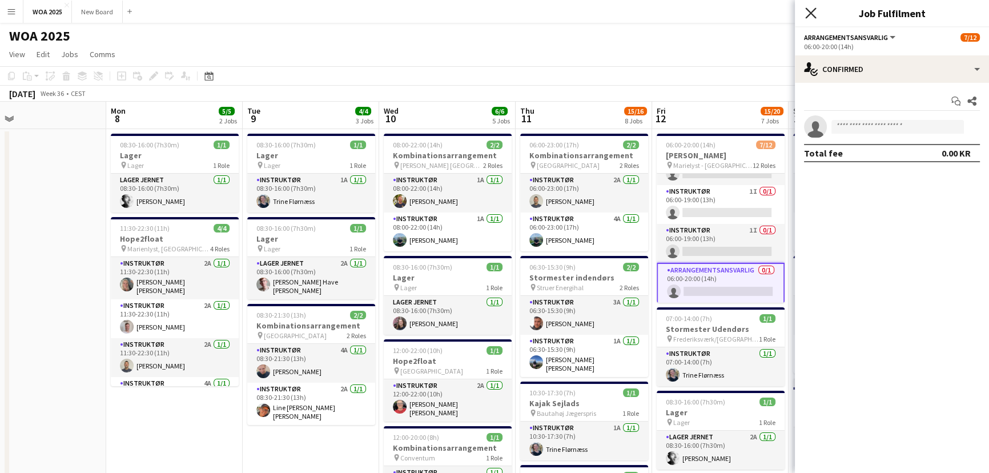
click at [808, 17] on icon at bounding box center [810, 12] width 11 height 11
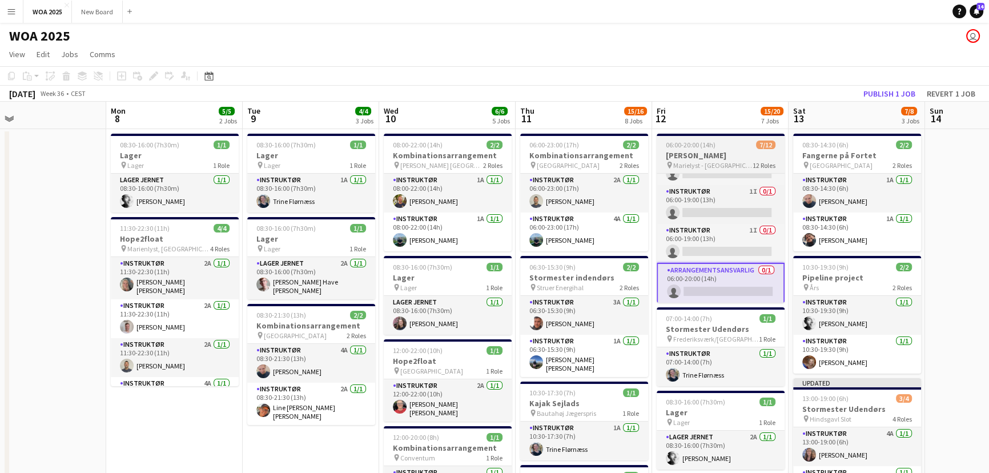
click at [722, 149] on app-job-card "06:00-20:00 (14h) 7/12 [PERSON_NAME] pin Marielyst - Helsingør 12 Roles Instruk…" at bounding box center [721, 218] width 128 height 169
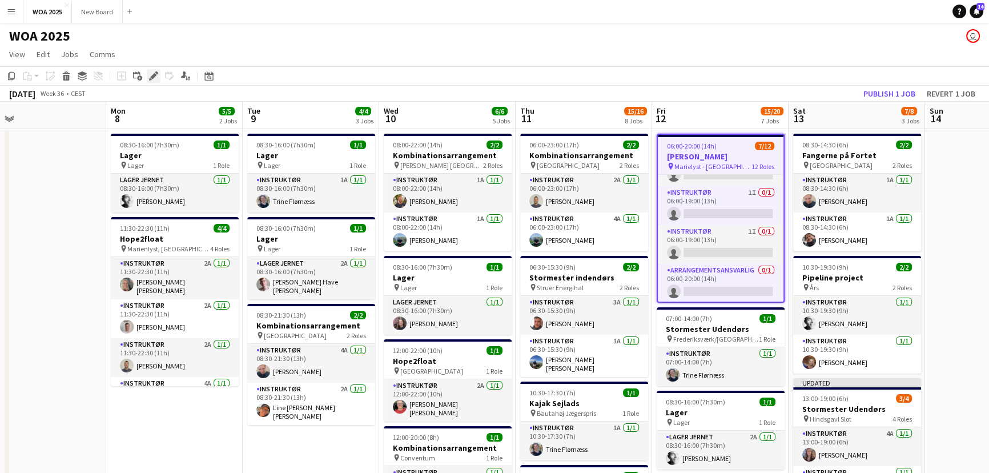
click at [152, 76] on icon at bounding box center [153, 76] width 6 height 6
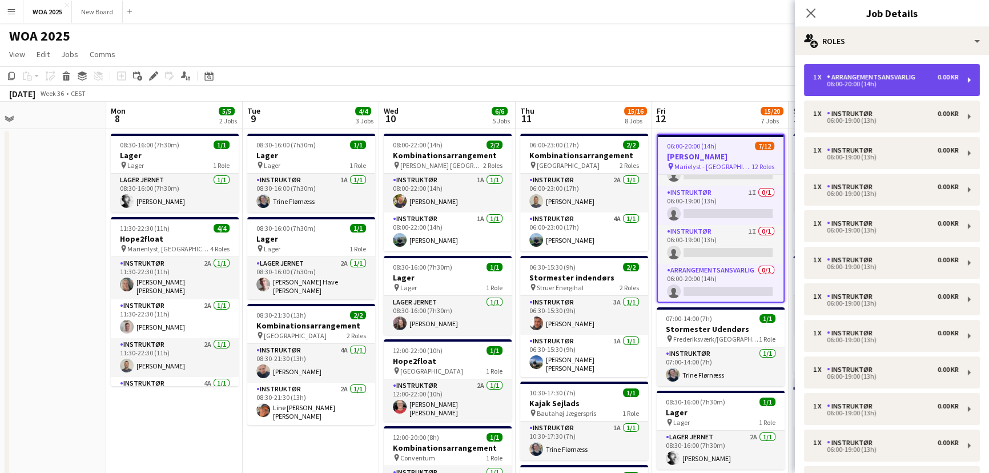
click at [906, 73] on div "Arrangementsansvarlig" at bounding box center [873, 77] width 93 height 8
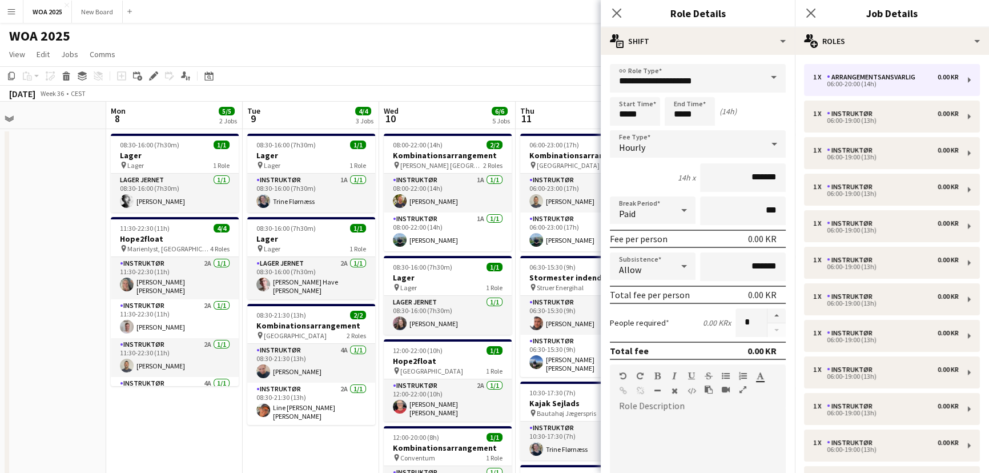
click at [768, 80] on span at bounding box center [774, 77] width 24 height 27
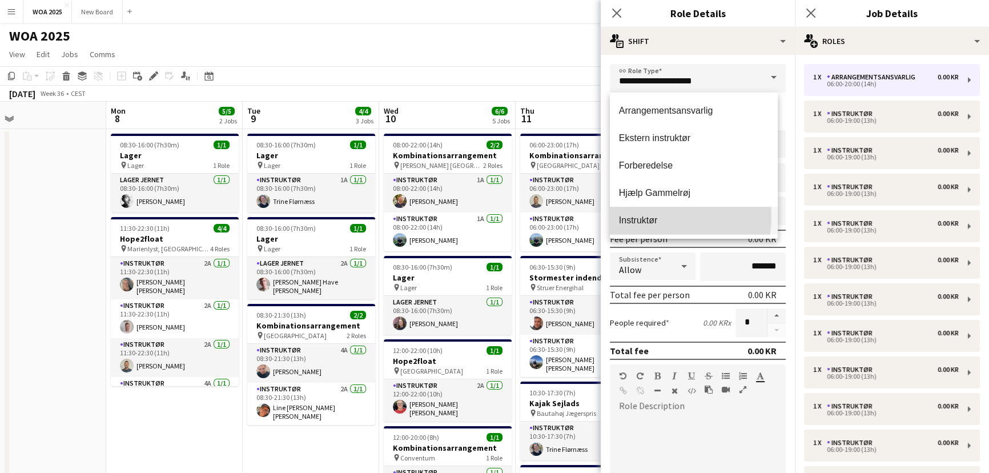
click at [653, 217] on span "Instruktør" at bounding box center [694, 220] width 150 height 11
type input "**********"
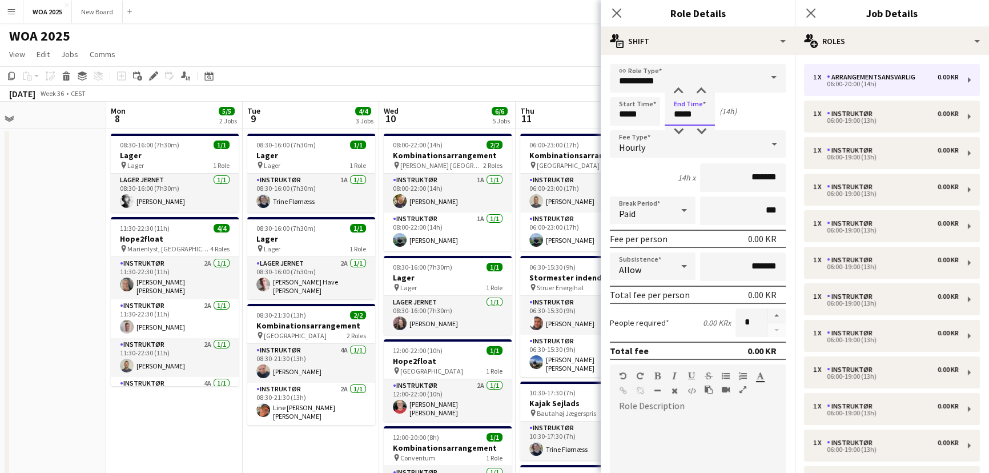
click at [694, 114] on input "*****" at bounding box center [690, 111] width 50 height 29
type input "*****"
click at [677, 130] on div at bounding box center [678, 131] width 23 height 11
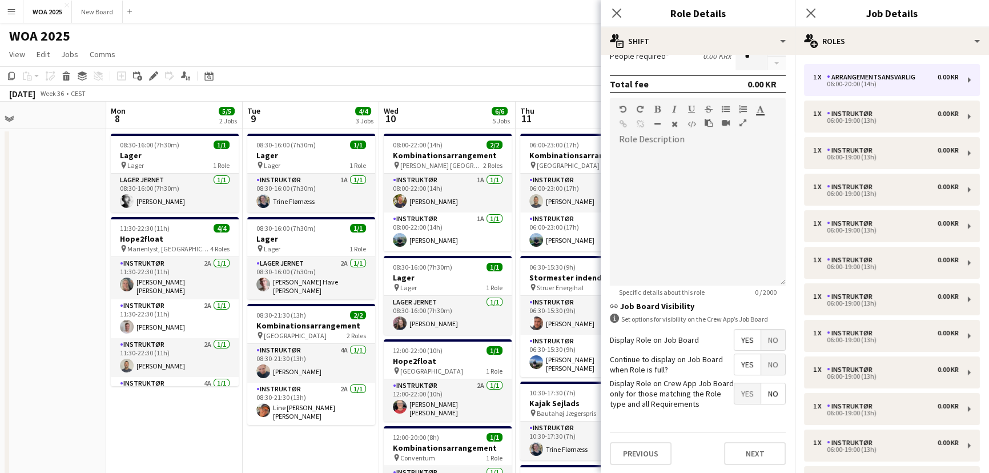
scroll to position [140, 0]
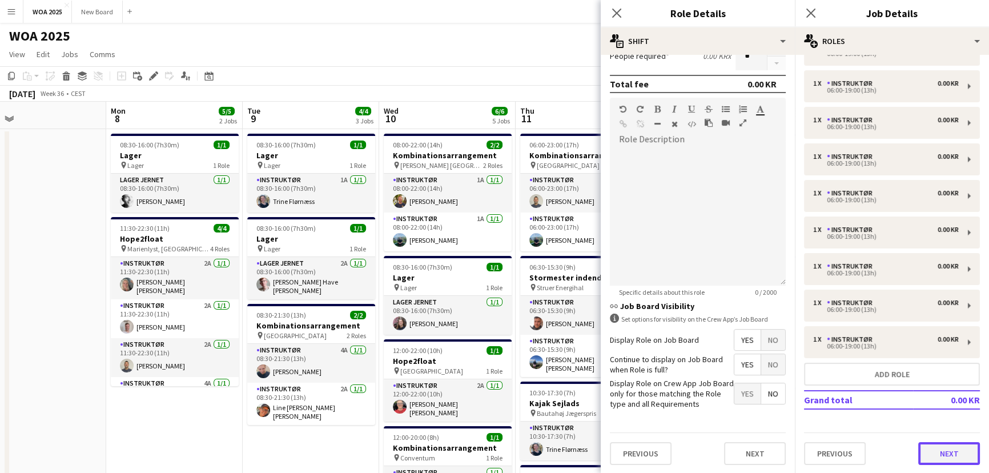
click at [948, 452] on button "Next" at bounding box center [949, 453] width 62 height 23
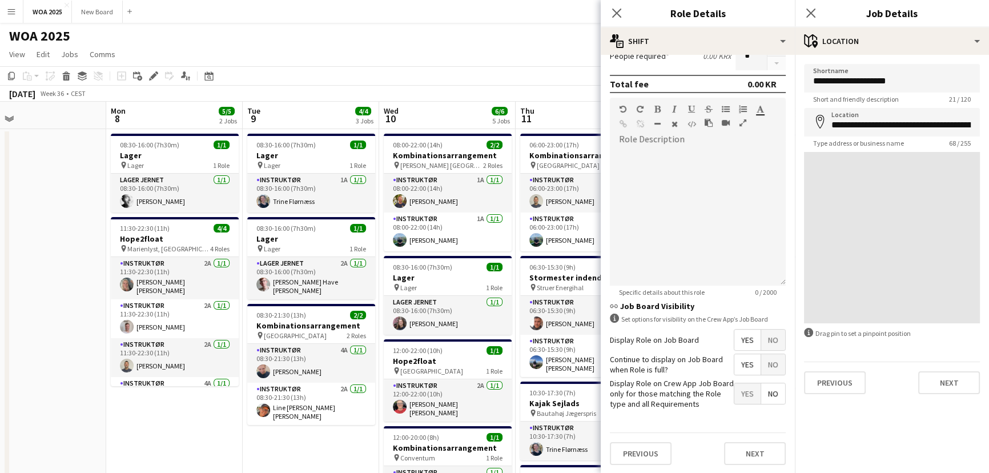
scroll to position [0, 0]
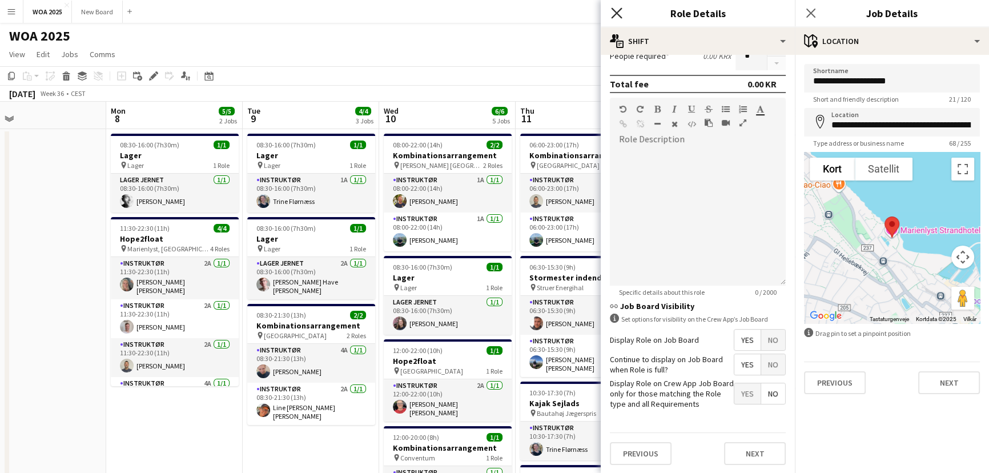
click at [615, 11] on icon at bounding box center [616, 12] width 11 height 11
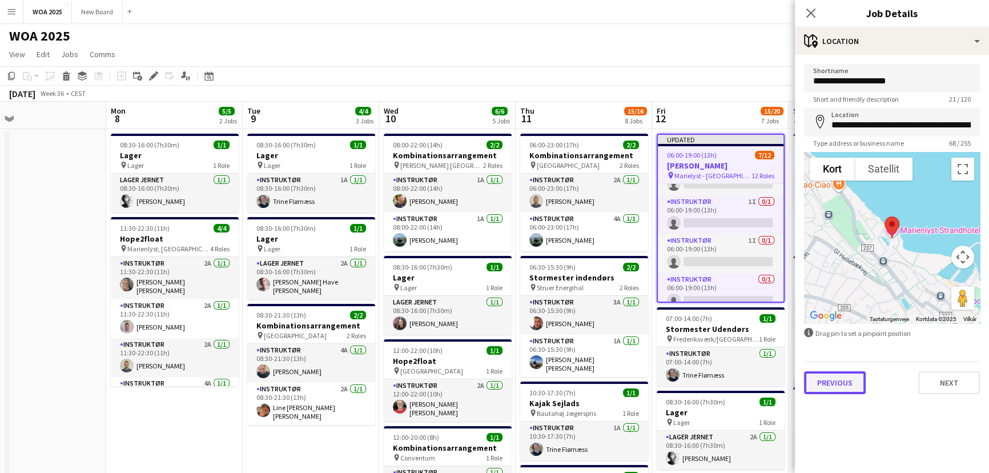
click at [842, 382] on button "Previous" at bounding box center [835, 382] width 62 height 23
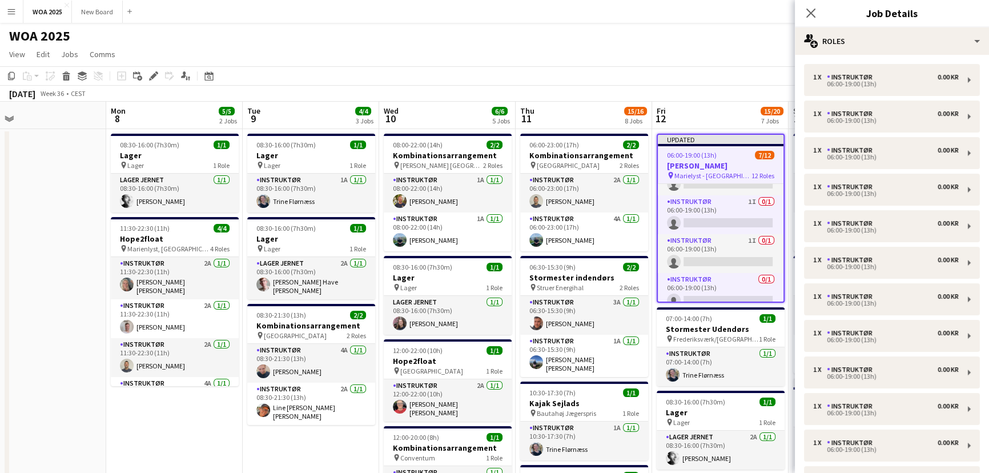
scroll to position [140, 0]
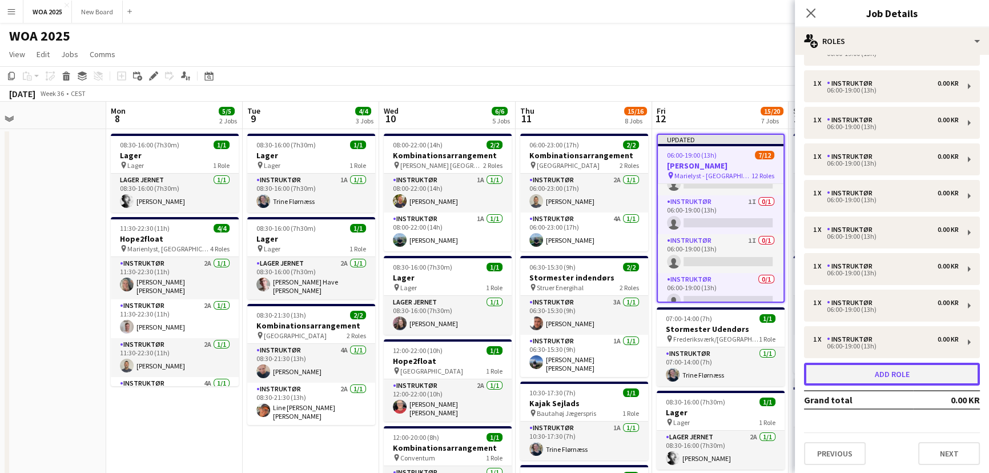
click at [911, 376] on button "Add role" at bounding box center [892, 374] width 176 height 23
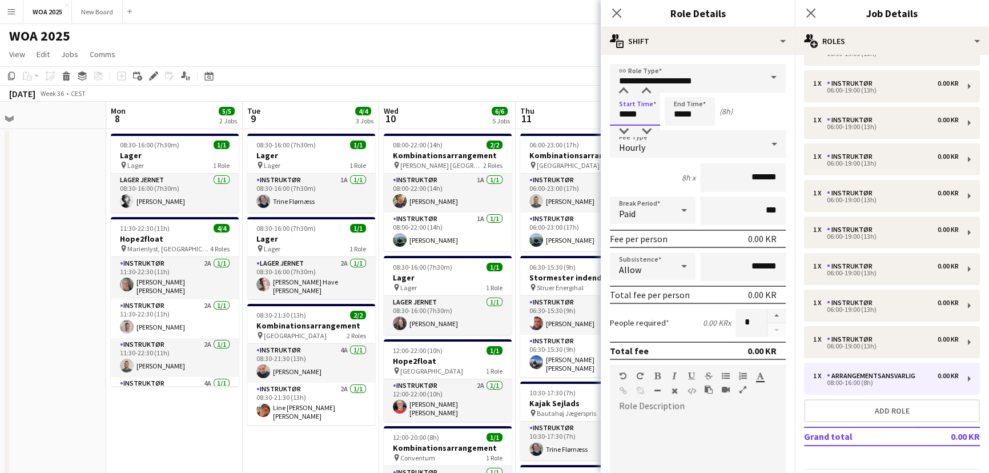
click at [642, 113] on input "*****" at bounding box center [635, 111] width 50 height 29
click at [623, 91] on div at bounding box center [623, 91] width 23 height 11
click at [623, 131] on div at bounding box center [623, 131] width 23 height 11
type input "*****"
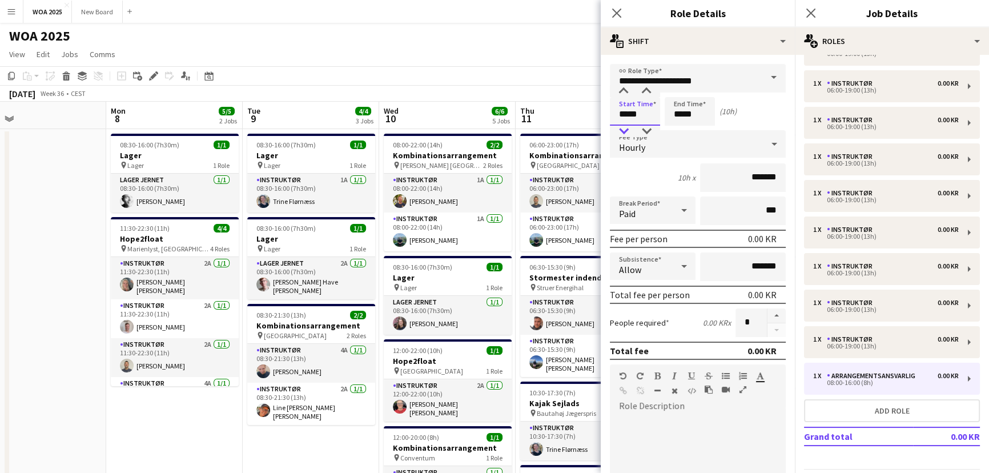
click at [623, 131] on div at bounding box center [623, 131] width 23 height 11
click at [691, 115] on input "*****" at bounding box center [690, 111] width 50 height 29
click at [678, 88] on div at bounding box center [678, 91] width 23 height 11
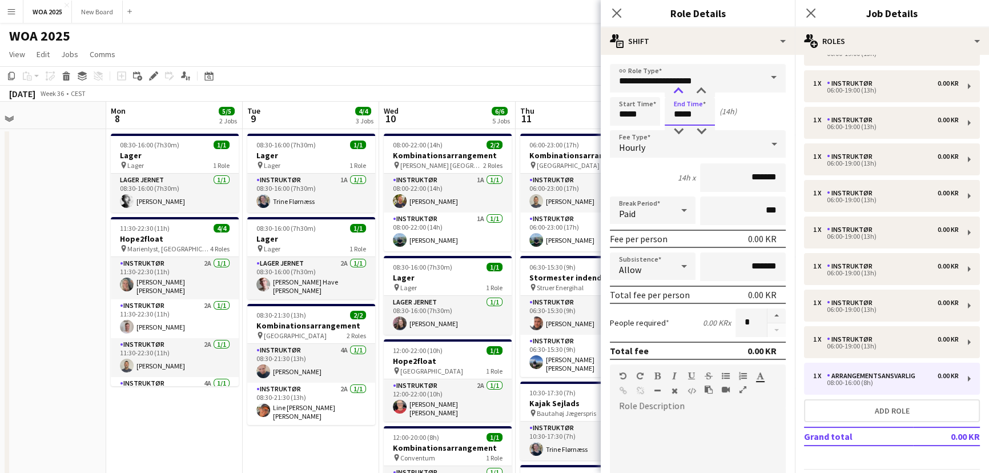
click at [678, 88] on div at bounding box center [678, 91] width 23 height 11
type input "*****"
click at [677, 131] on div at bounding box center [678, 131] width 23 height 11
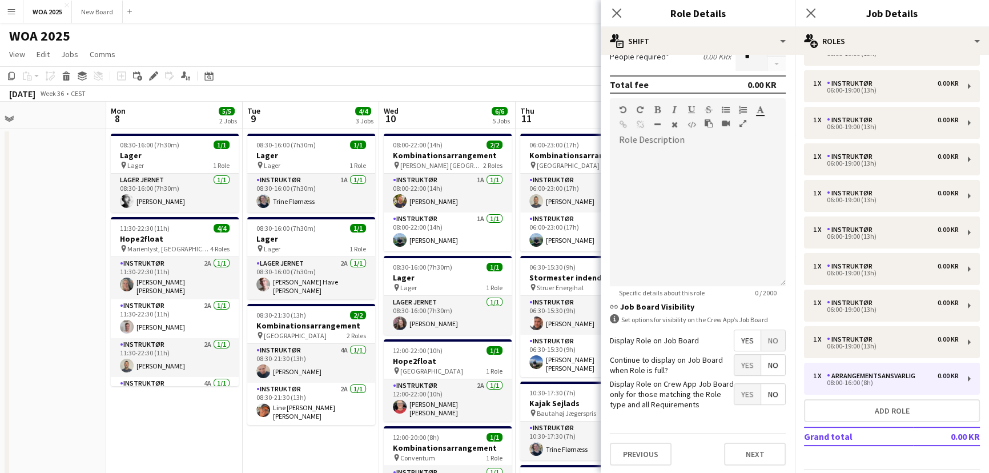
click at [741, 363] on span "Yes" at bounding box center [747, 365] width 26 height 21
click at [753, 449] on button "Next" at bounding box center [755, 454] width 62 height 23
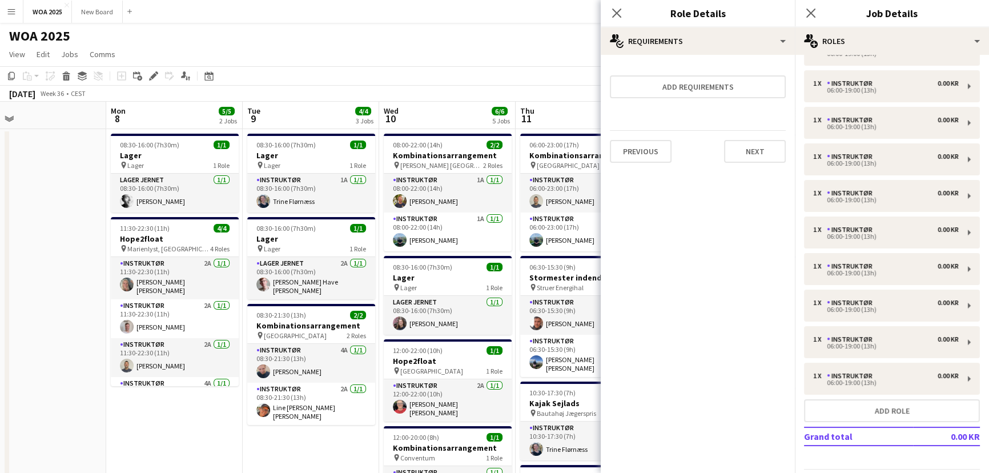
scroll to position [176, 0]
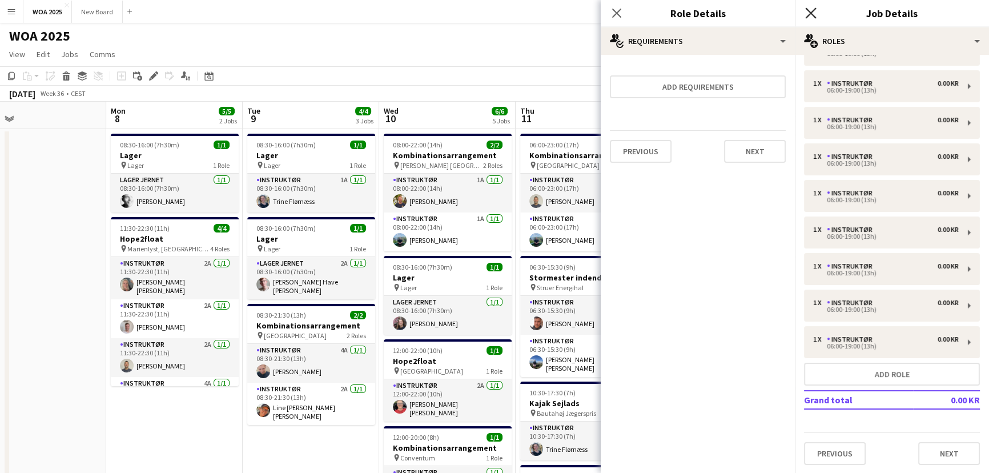
click at [810, 13] on icon "Close pop-in" at bounding box center [810, 12] width 11 height 11
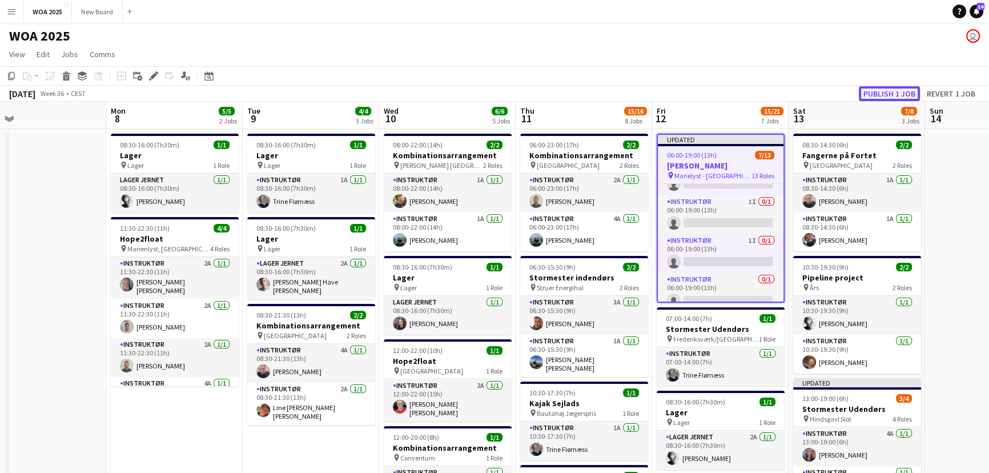
click at [880, 91] on button "Publish 1 job" at bounding box center [889, 93] width 61 height 15
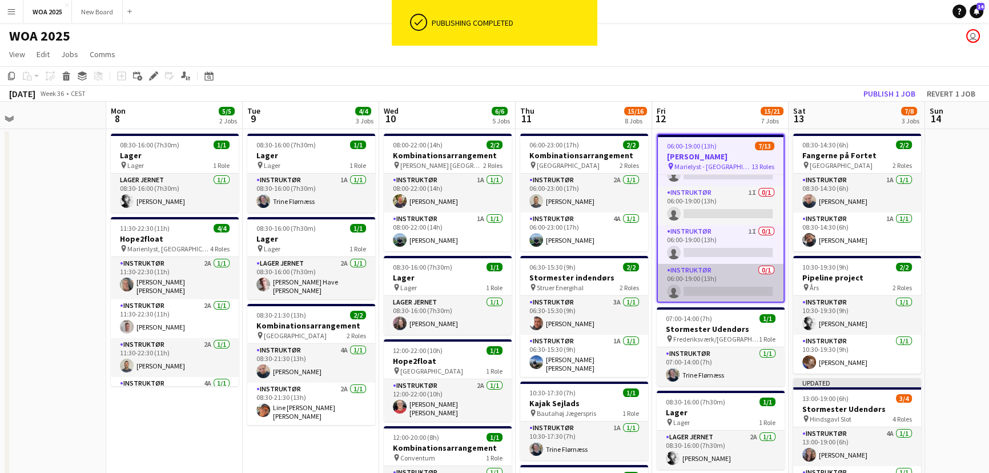
click at [721, 290] on app-card-role "Instruktør 0/1 06:00-19:00 (13h) single-neutral-actions" at bounding box center [721, 283] width 126 height 39
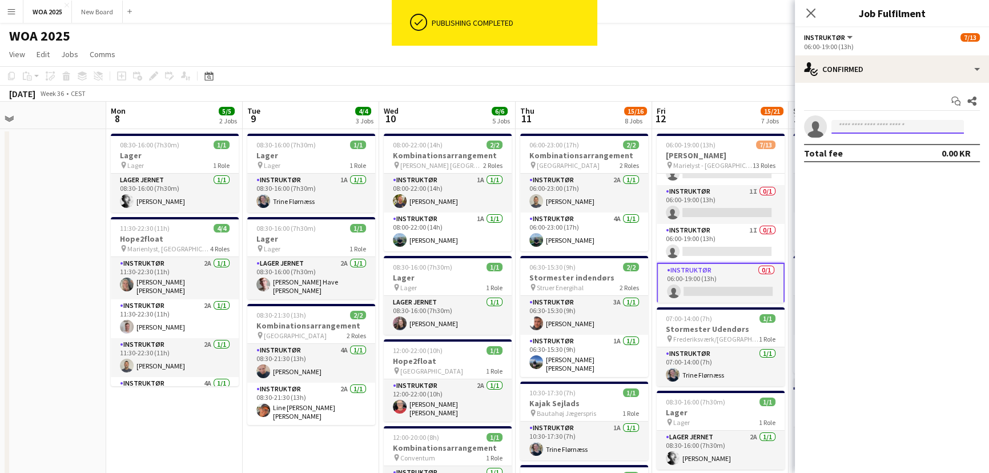
click at [856, 125] on input at bounding box center [898, 127] width 132 height 14
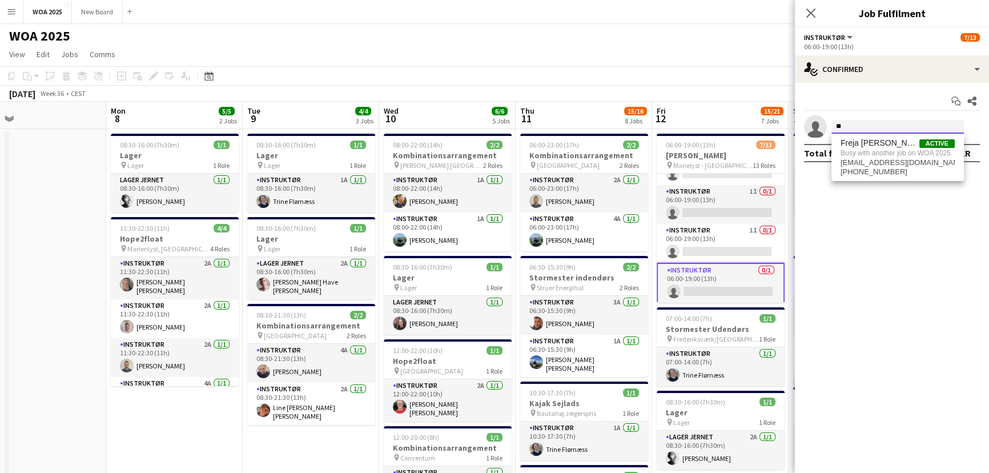
type input "*"
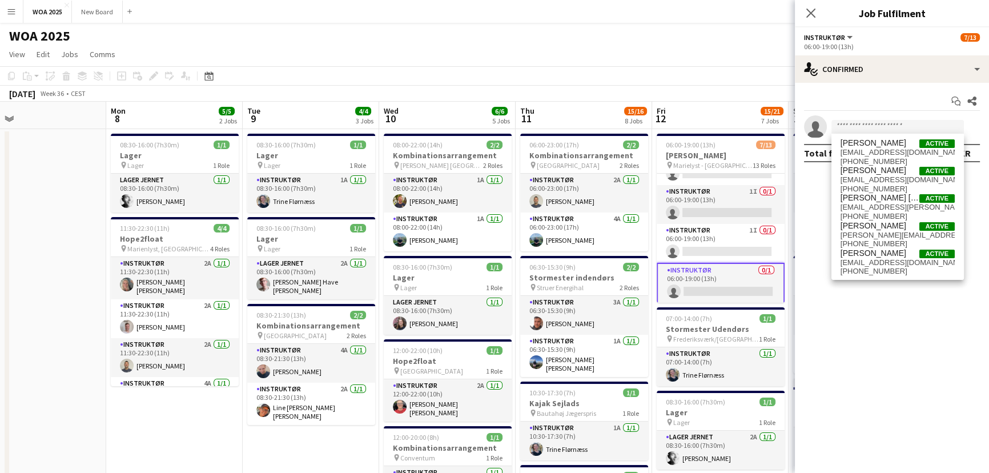
click at [736, 45] on app-page-menu "View Day view expanded Day view collapsed Month view Date picker Jump to [DATE]…" at bounding box center [494, 56] width 989 height 22
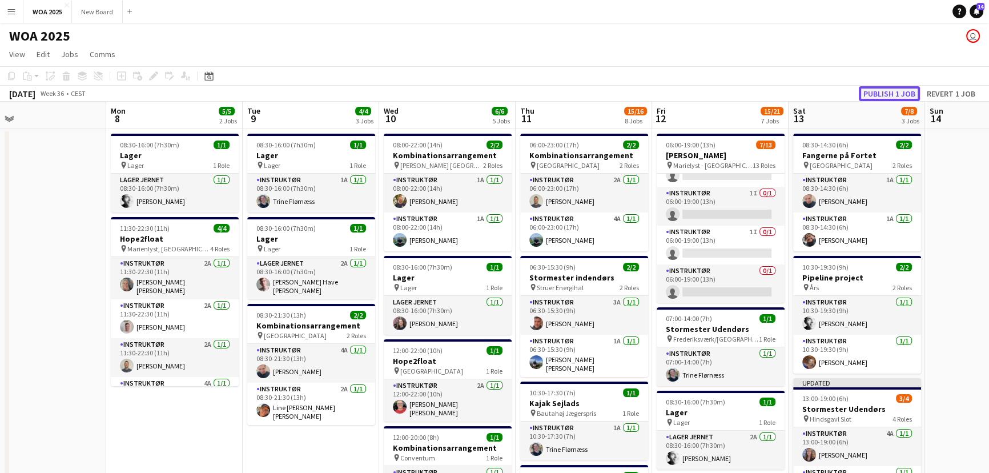
click at [897, 93] on button "Publish 1 job" at bounding box center [889, 93] width 61 height 15
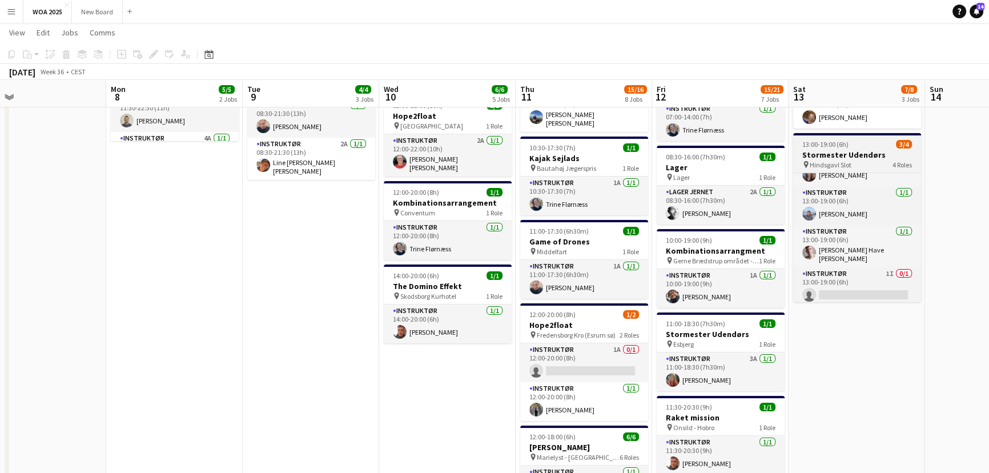
scroll to position [0, 0]
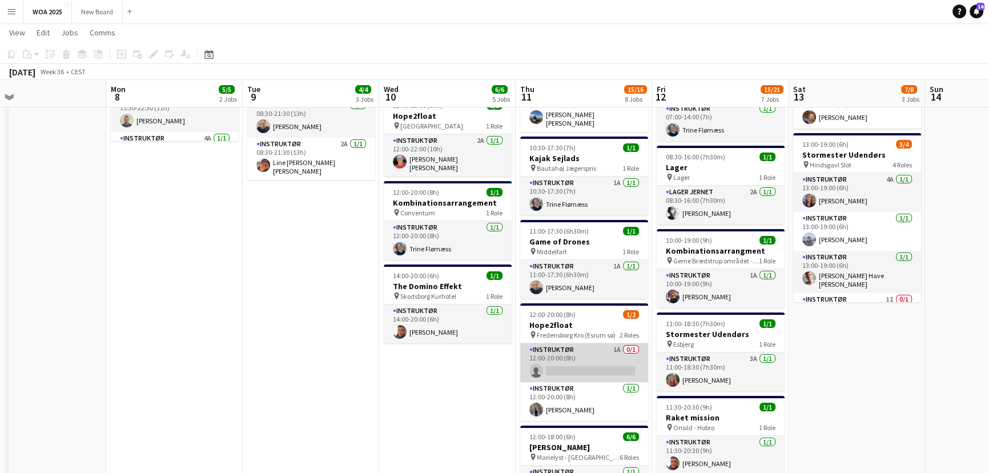
click at [588, 370] on app-card-role "Instruktør 1A 0/1 12:00-20:00 (8h) single-neutral-actions" at bounding box center [584, 362] width 128 height 39
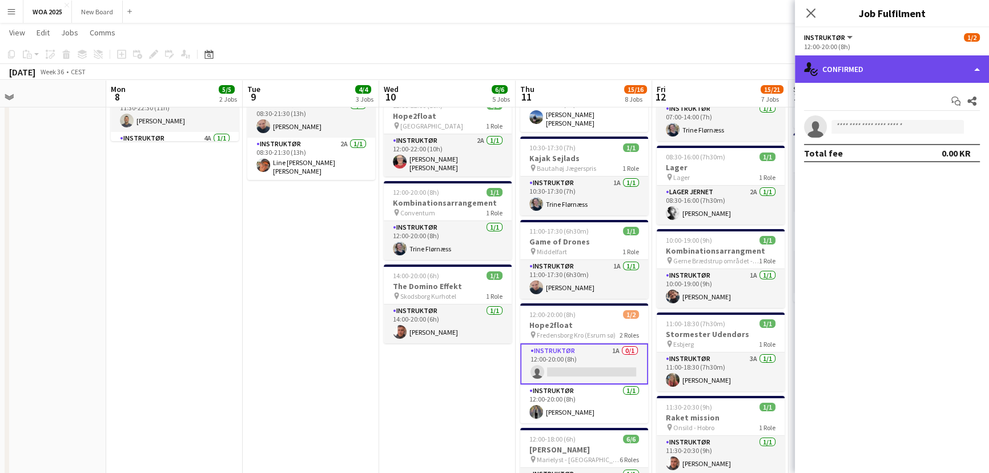
click at [888, 63] on div "single-neutral-actions-check-2 Confirmed" at bounding box center [892, 68] width 194 height 27
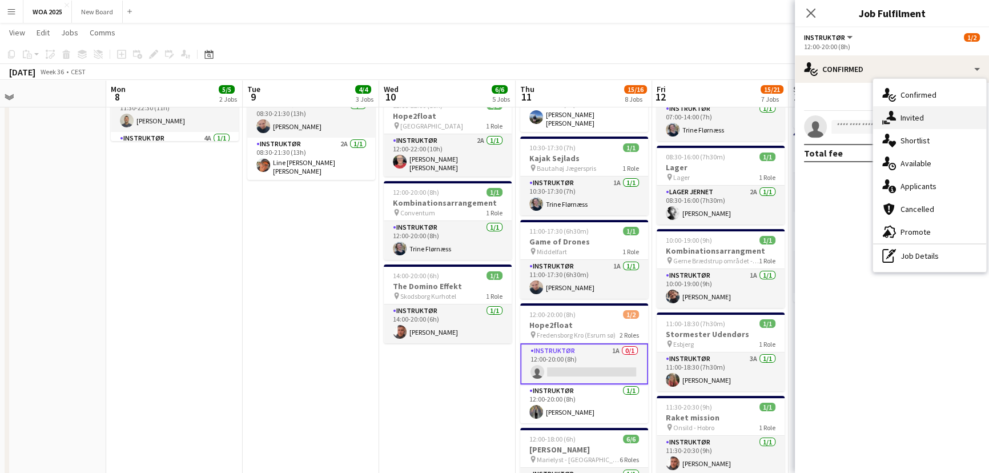
click at [913, 117] on span "Invited" at bounding box center [912, 118] width 23 height 10
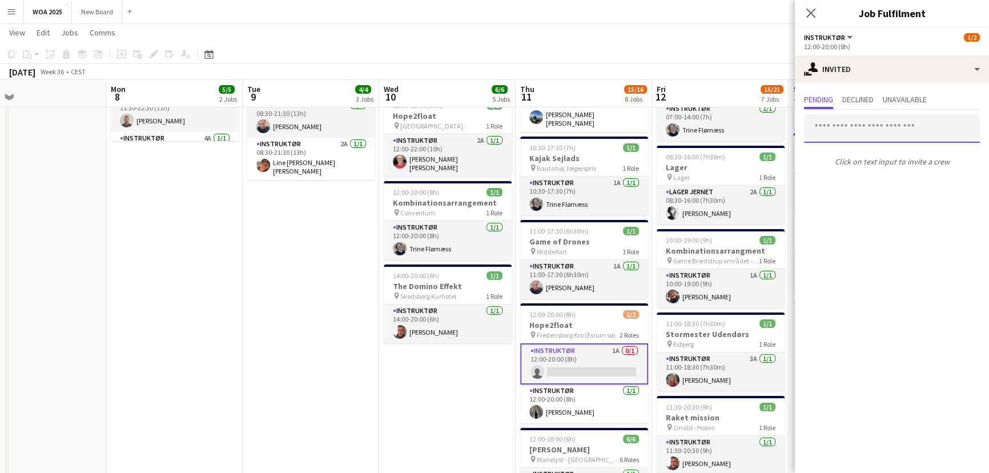
click at [886, 128] on input "text" at bounding box center [892, 128] width 176 height 29
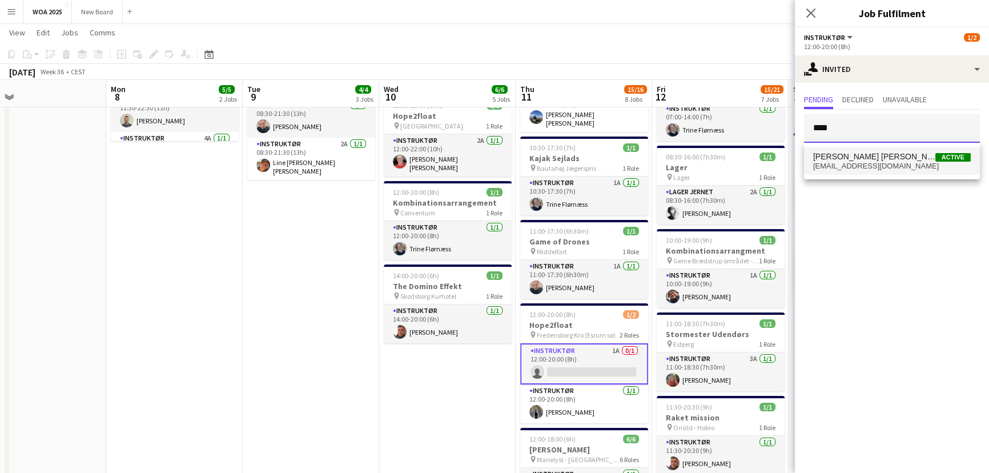
type input "****"
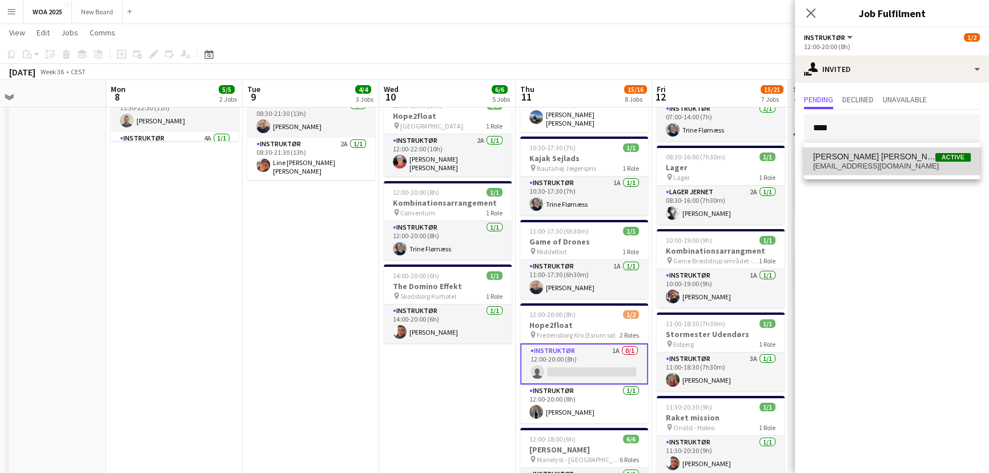
click at [880, 160] on span "[PERSON_NAME] [PERSON_NAME] Active" at bounding box center [892, 157] width 158 height 10
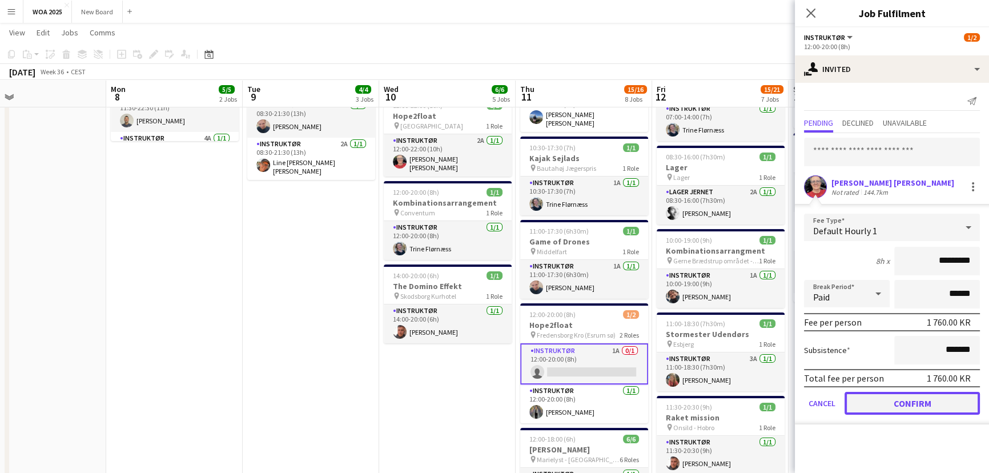
click at [917, 404] on button "Confirm" at bounding box center [912, 403] width 135 height 23
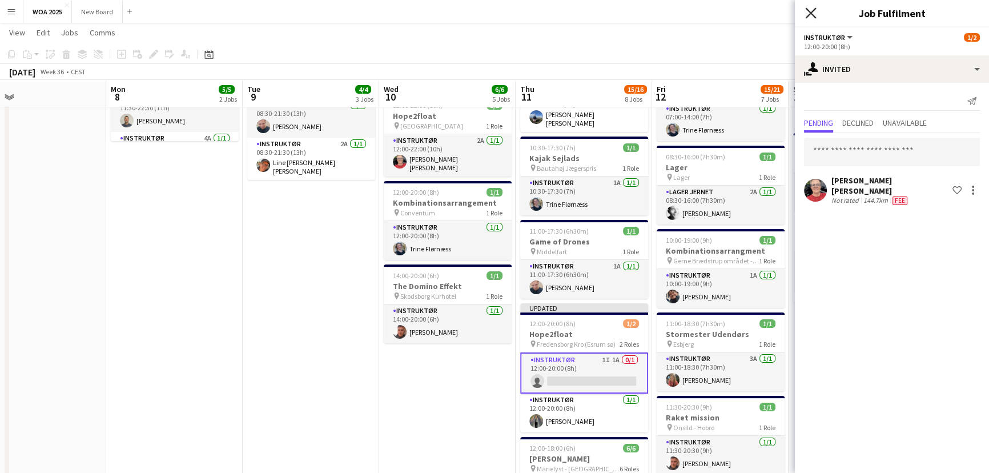
click at [808, 7] on icon "Close pop-in" at bounding box center [810, 12] width 11 height 11
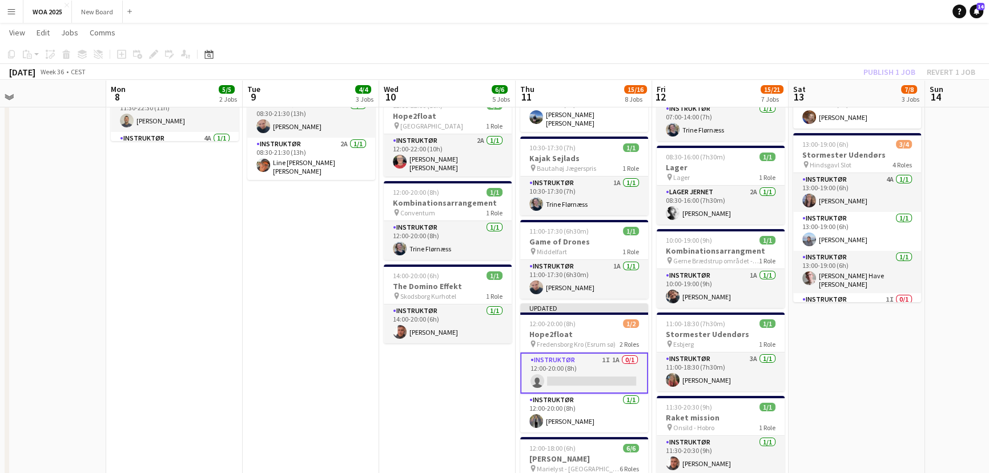
click at [906, 74] on div "Publish 1 job Revert 1 job" at bounding box center [919, 72] width 139 height 15
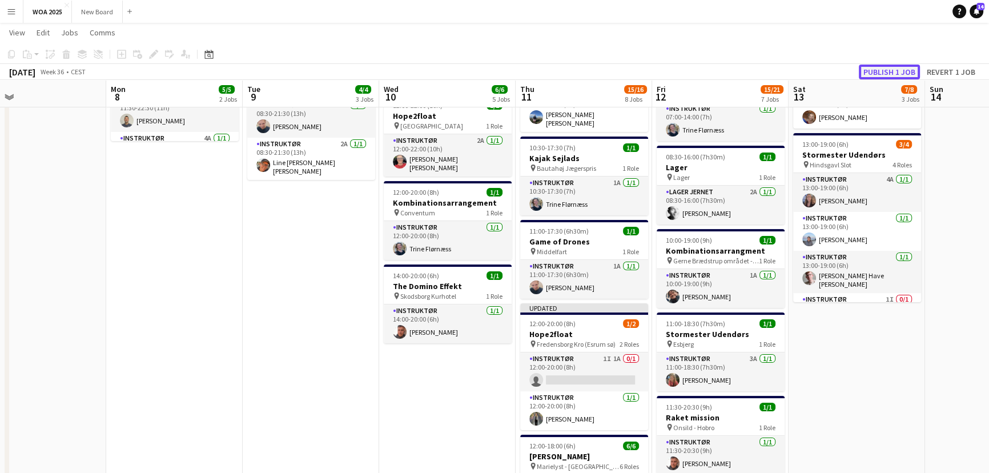
click at [906, 74] on button "Publish 1 job" at bounding box center [889, 72] width 61 height 15
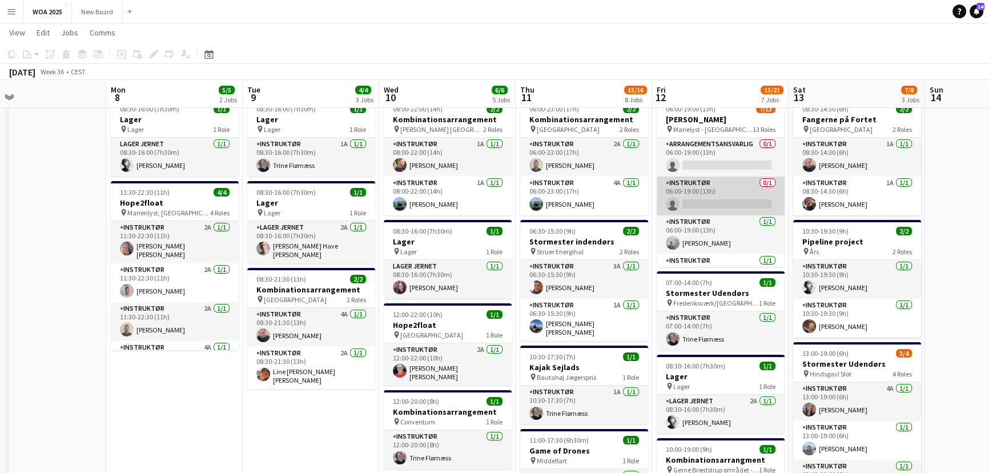
click at [733, 200] on app-card-role "Instruktør 0/1 06:00-19:00 (13h) single-neutral-actions" at bounding box center [721, 195] width 128 height 39
click at [736, 187] on app-card-role "Instruktør 0/1 06:00-19:00 (13h) single-neutral-actions" at bounding box center [721, 195] width 128 height 39
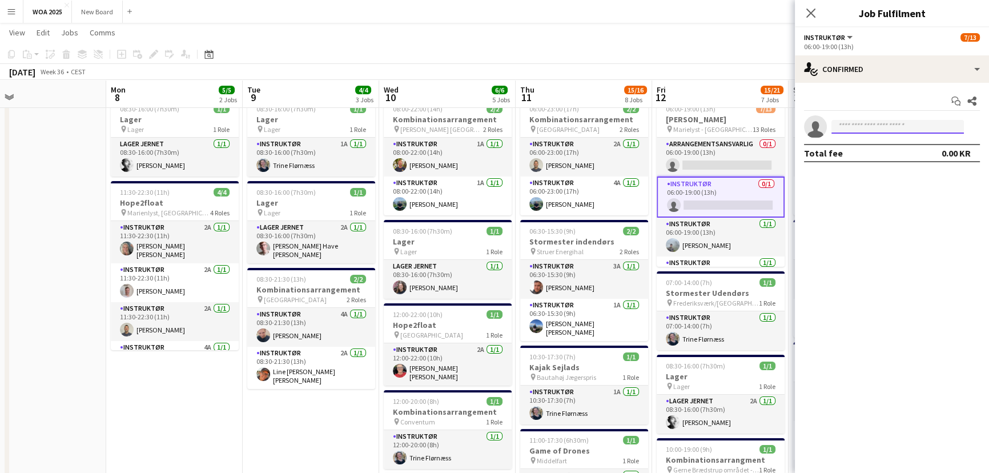
click at [866, 130] on input at bounding box center [898, 127] width 132 height 14
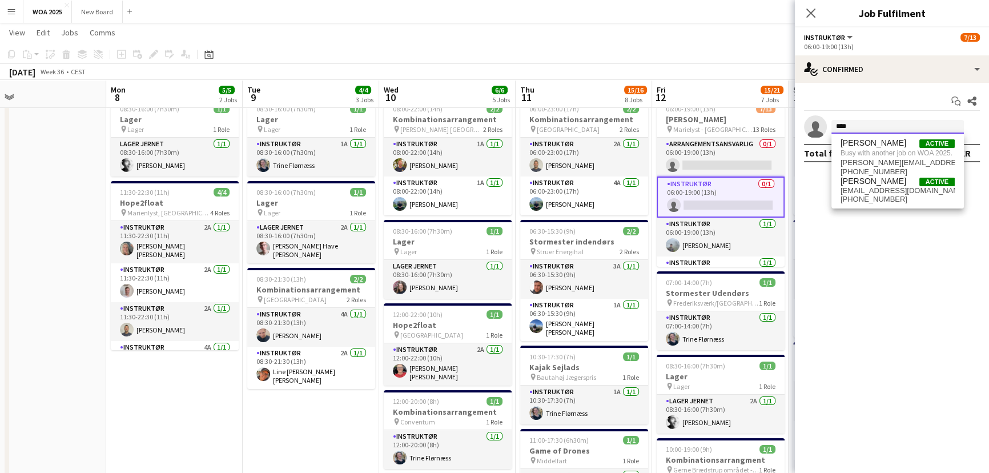
type input "****"
click at [771, 34] on app-page-menu "View Day view expanded Day view collapsed Month view Date picker Jump to [DATE]…" at bounding box center [494, 34] width 989 height 22
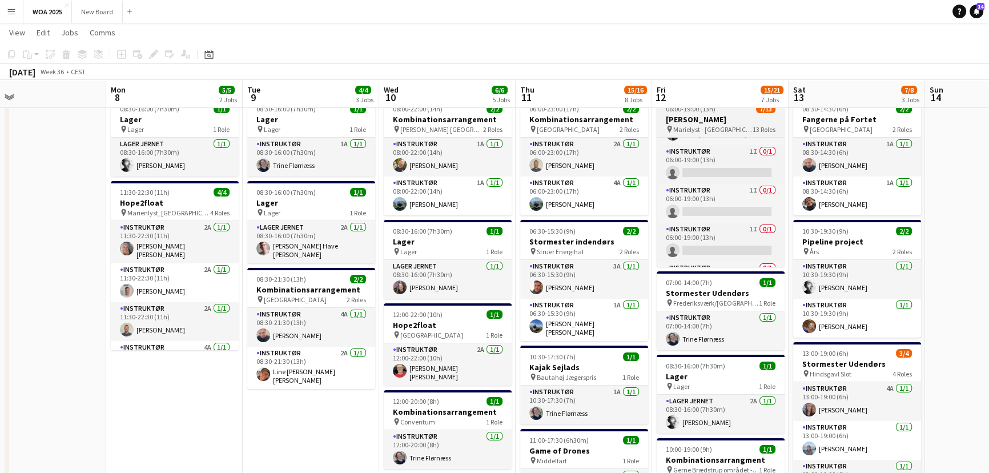
scroll to position [375, 0]
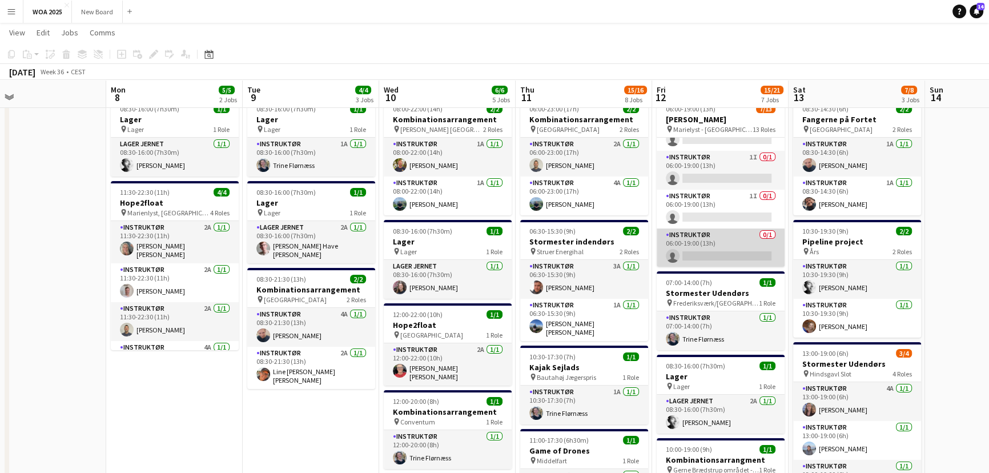
click at [731, 254] on app-card-role "Instruktør 0/1 06:00-19:00 (13h) single-neutral-actions" at bounding box center [721, 247] width 128 height 39
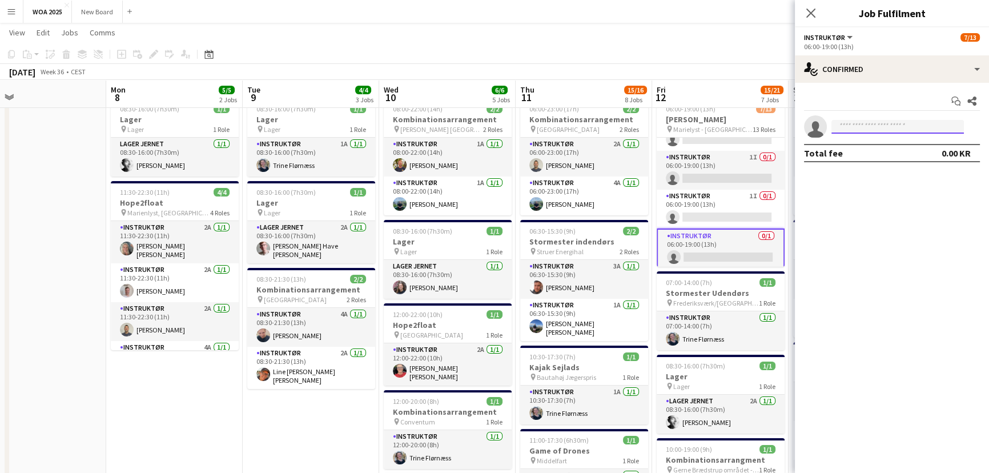
click at [857, 125] on input at bounding box center [898, 127] width 132 height 14
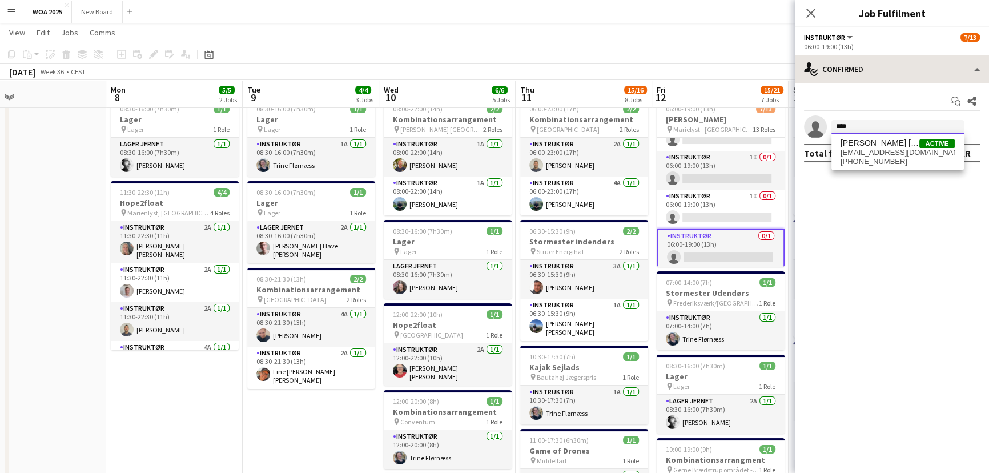
type input "****"
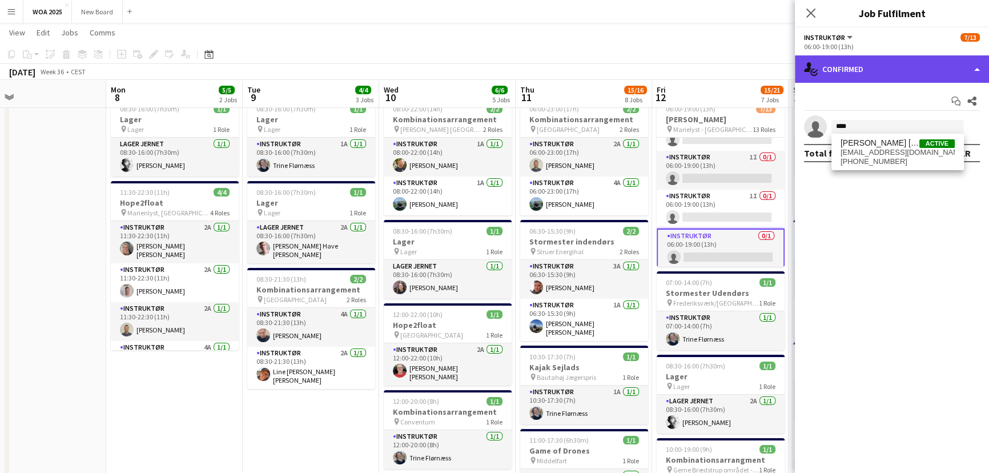
click at [902, 69] on div "single-neutral-actions-check-2 Confirmed" at bounding box center [892, 68] width 194 height 27
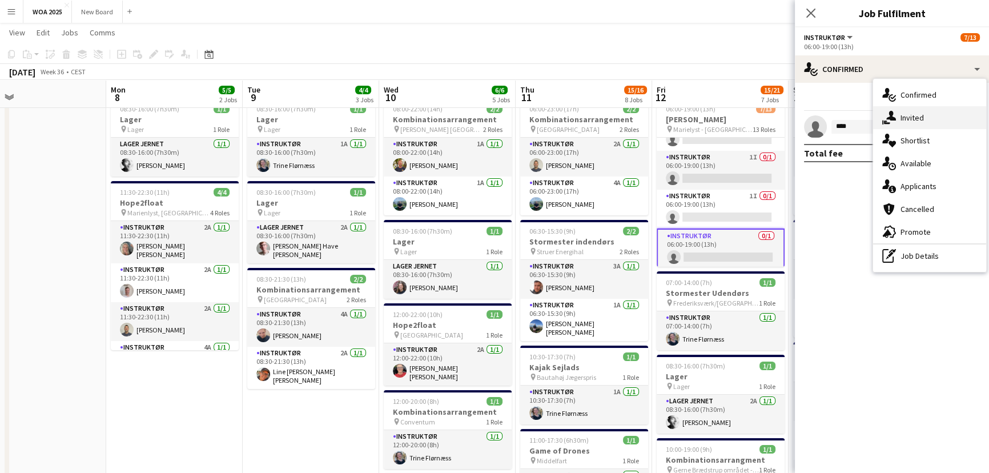
click at [911, 119] on span "Invited" at bounding box center [912, 118] width 23 height 10
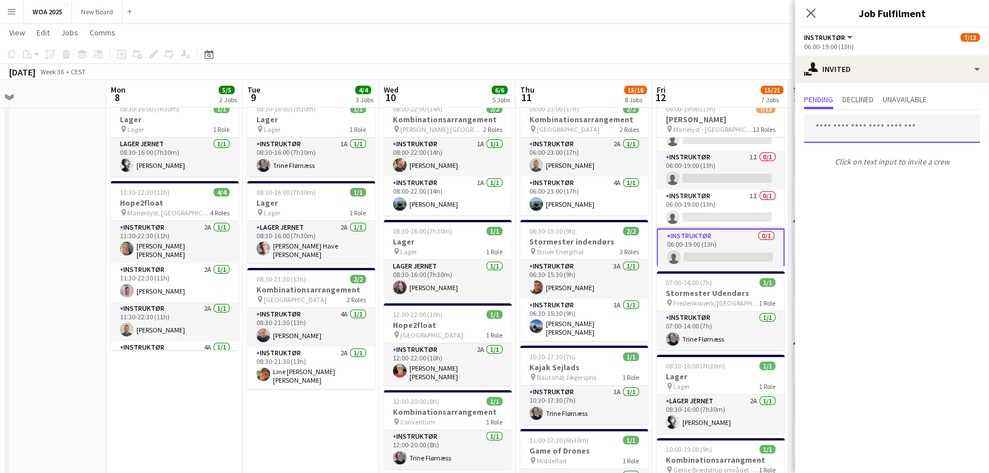
click at [885, 122] on input "text" at bounding box center [892, 128] width 176 height 29
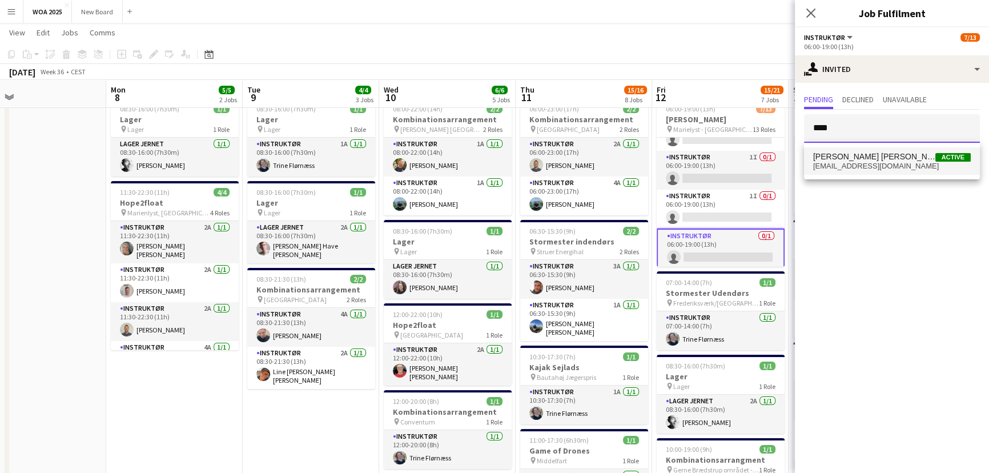
type input "****"
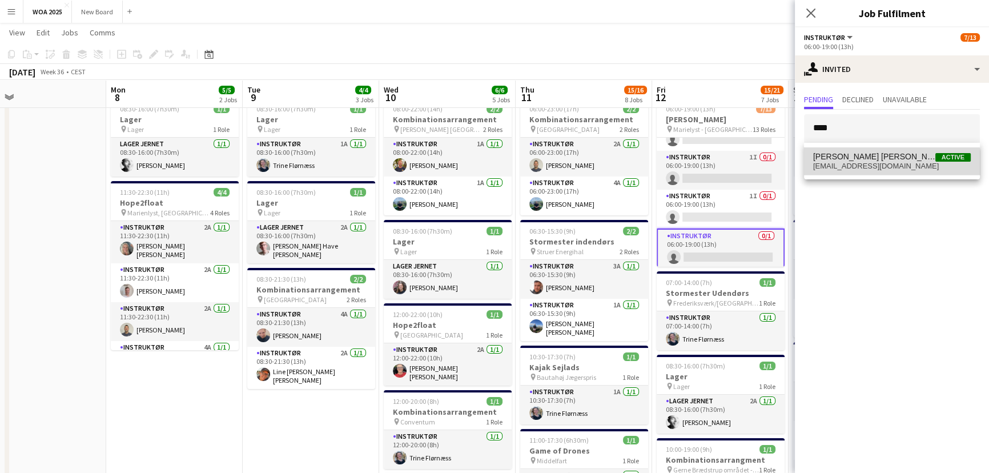
click at [874, 170] on mat-option "[PERSON_NAME] [PERSON_NAME] Active [EMAIL_ADDRESS][DOMAIN_NAME]" at bounding box center [892, 160] width 176 height 27
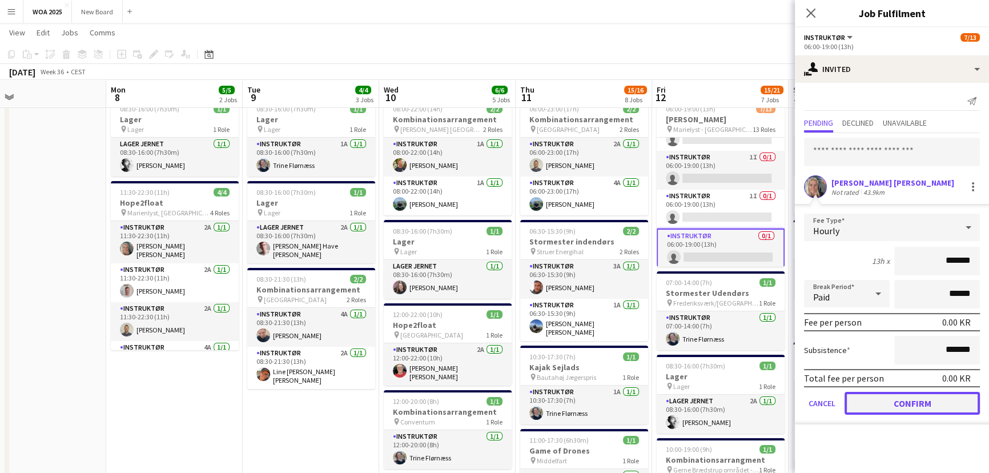
click at [907, 399] on button "Confirm" at bounding box center [912, 403] width 135 height 23
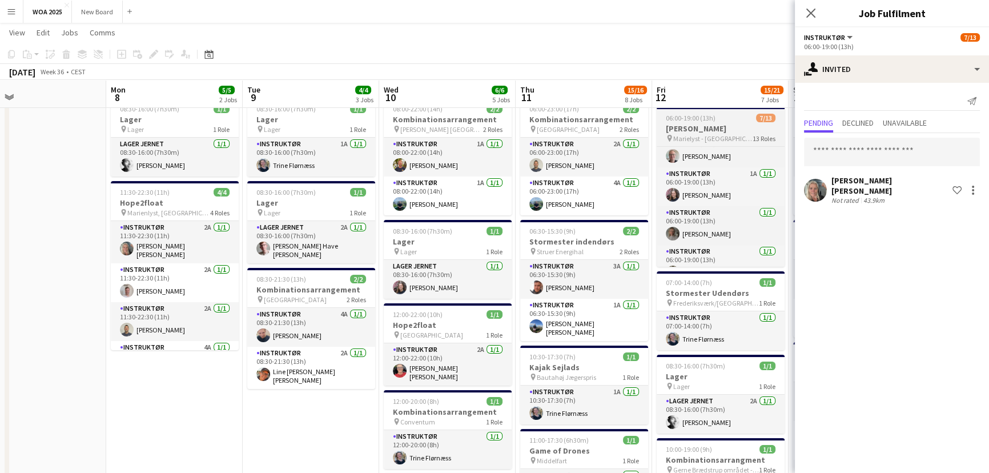
scroll to position [125, 0]
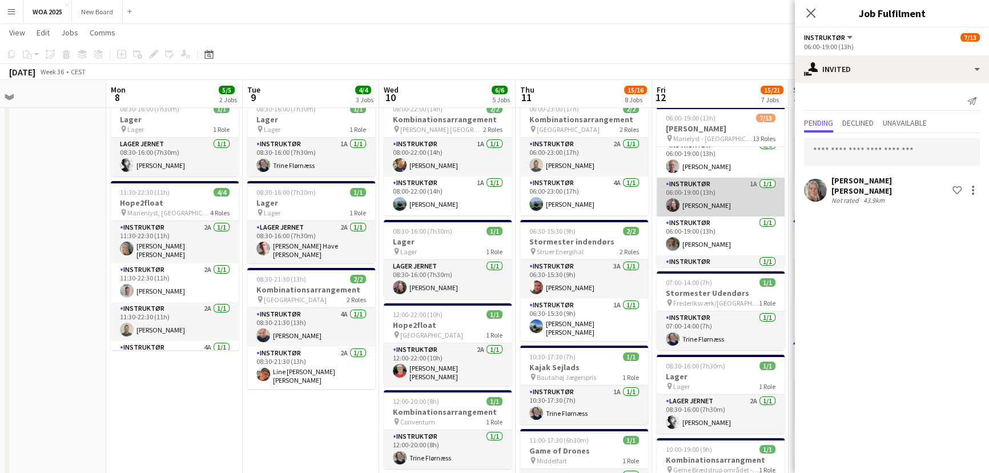
click at [731, 191] on app-card-role "Instruktør 1A [DATE] 06:00-19:00 (13h) [PERSON_NAME]" at bounding box center [721, 197] width 128 height 39
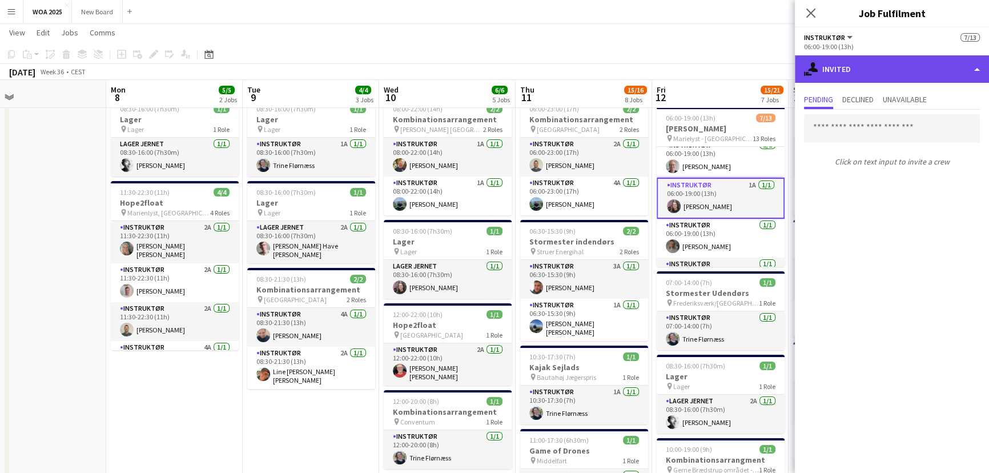
click at [914, 76] on div "single-neutral-actions-share-1 Invited" at bounding box center [892, 68] width 194 height 27
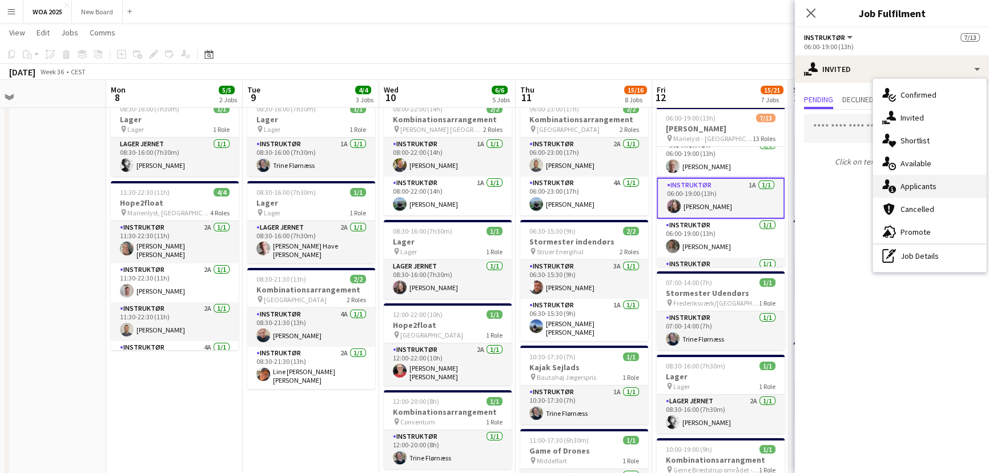
click at [920, 184] on span "Applicants" at bounding box center [919, 186] width 36 height 10
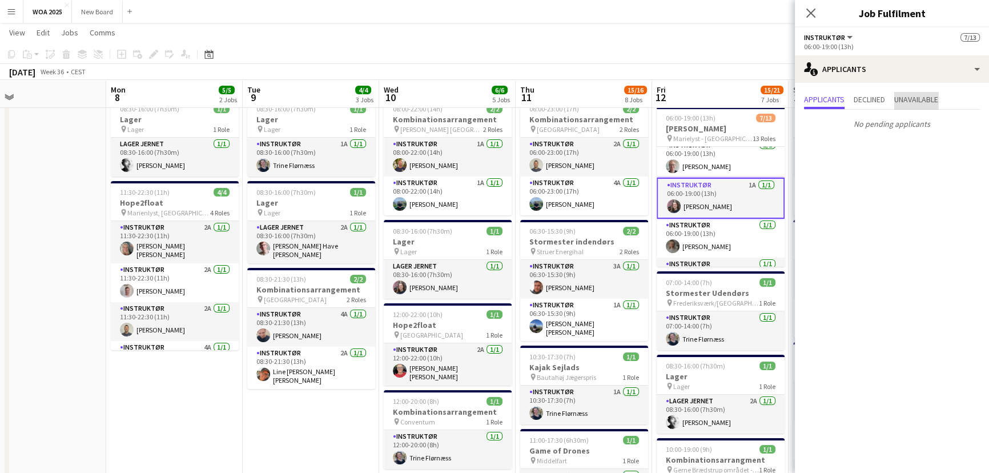
click at [918, 102] on span "Unavailable" at bounding box center [916, 99] width 44 height 8
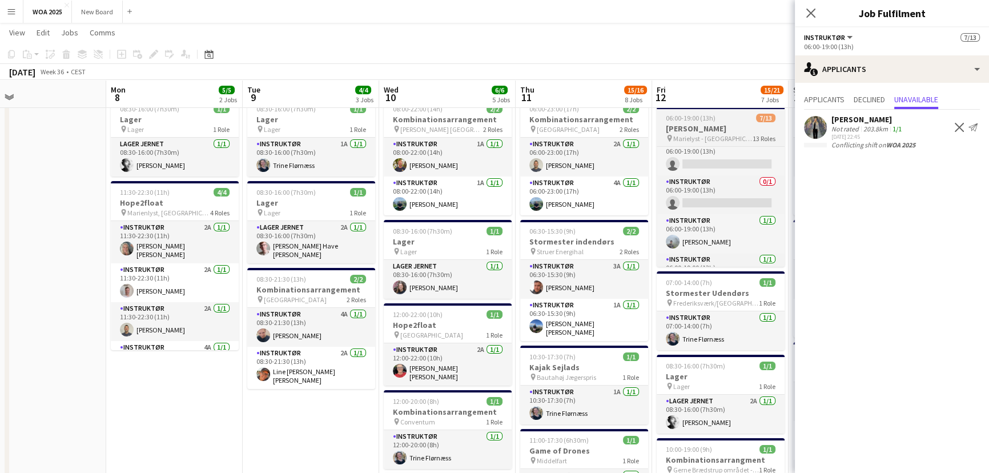
scroll to position [0, 0]
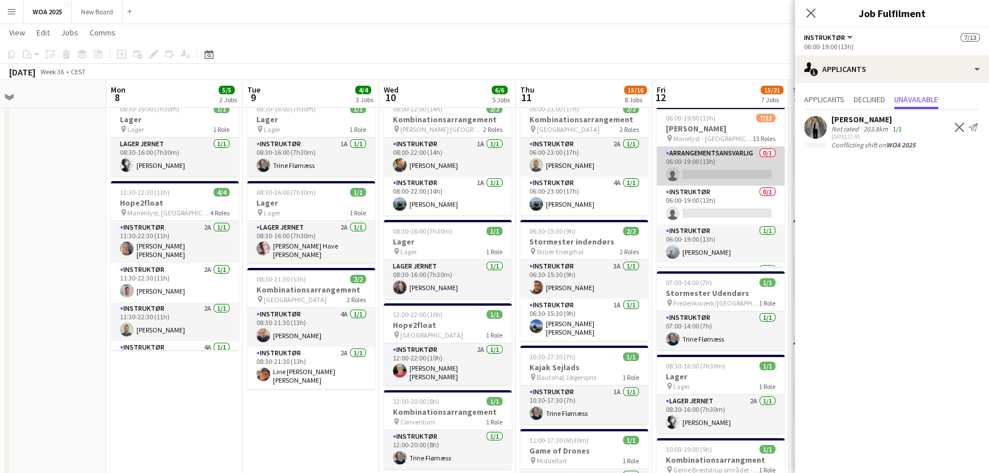
click at [735, 154] on app-card-role "Arrangementsansvarlig 0/1 06:00-19:00 (13h) single-neutral-actions" at bounding box center [721, 166] width 128 height 39
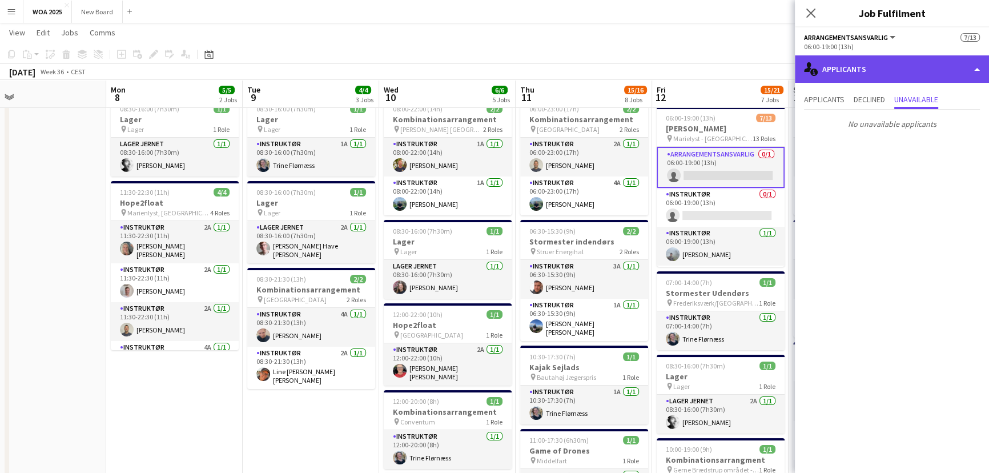
click at [856, 69] on div "single-neutral-actions-information Applicants" at bounding box center [892, 68] width 194 height 27
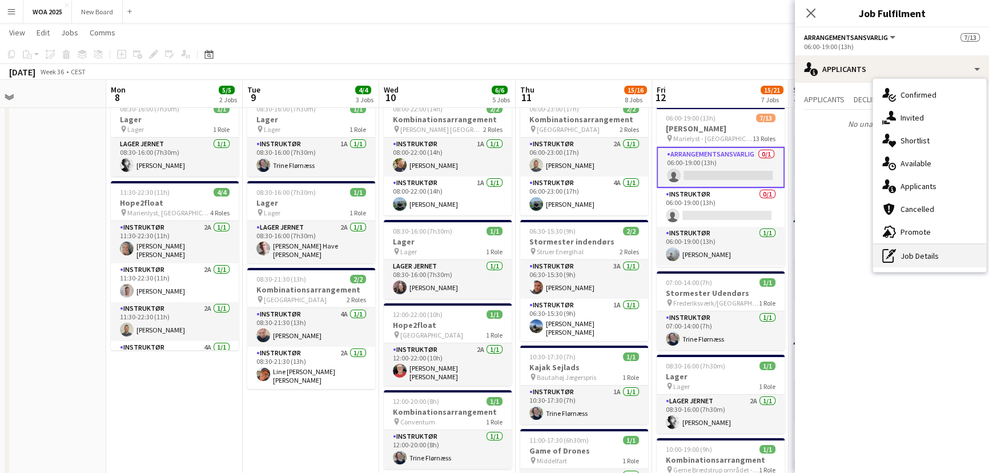
click at [931, 258] on div "pen-write Job Details" at bounding box center [929, 255] width 113 height 23
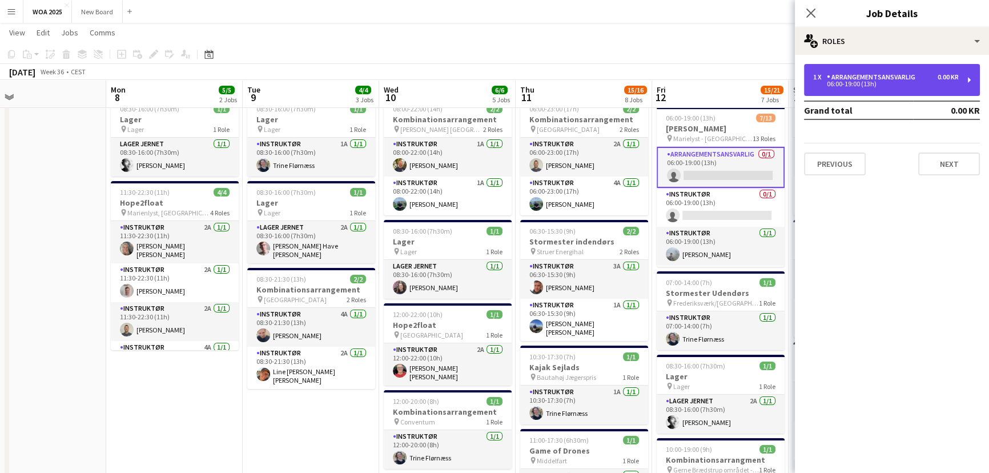
click at [903, 77] on div "Arrangementsansvarlig" at bounding box center [873, 77] width 93 height 8
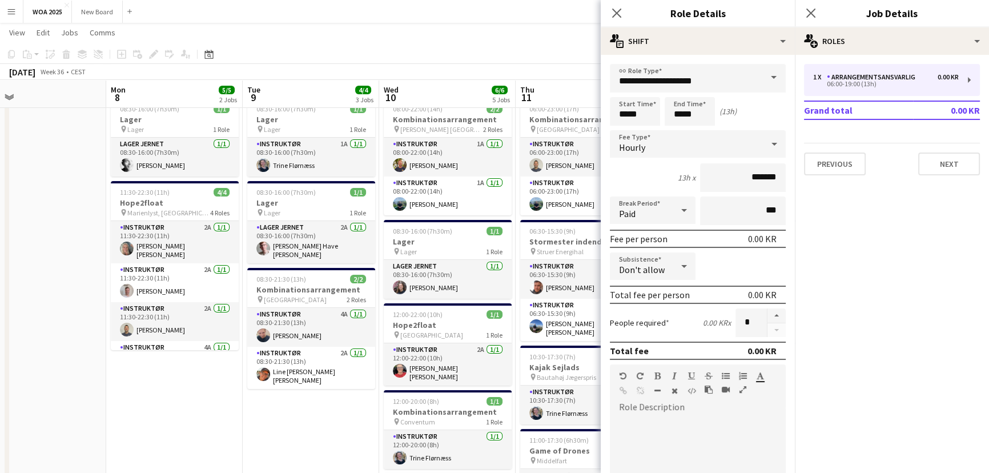
click at [766, 74] on span at bounding box center [774, 77] width 24 height 27
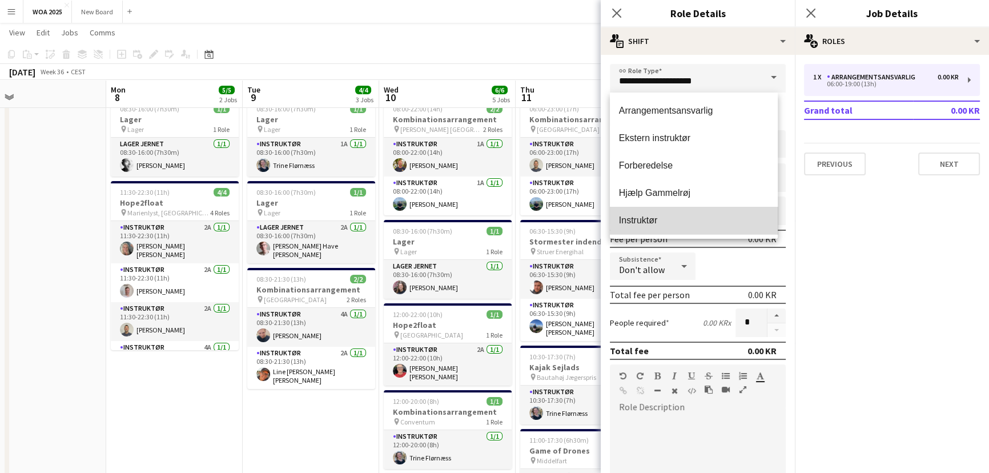
click at [703, 231] on mat-option "Instruktør" at bounding box center [694, 220] width 168 height 27
type input "**********"
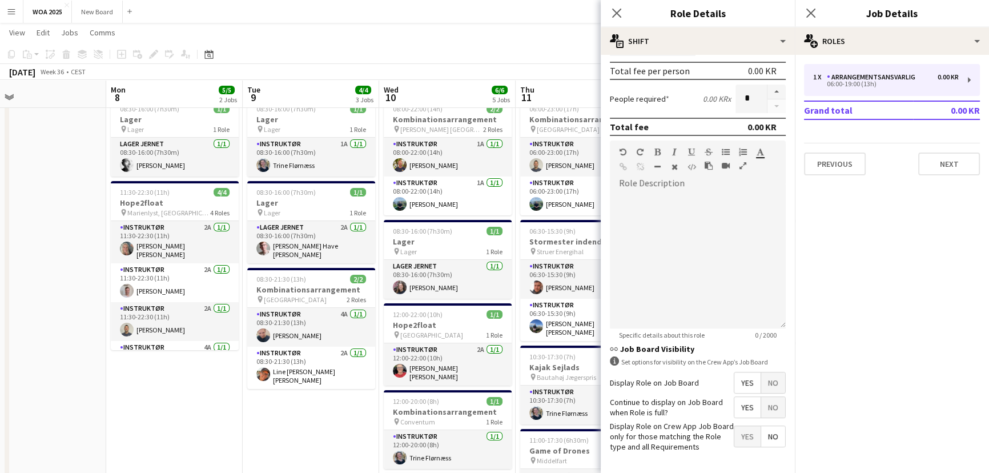
scroll to position [249, 0]
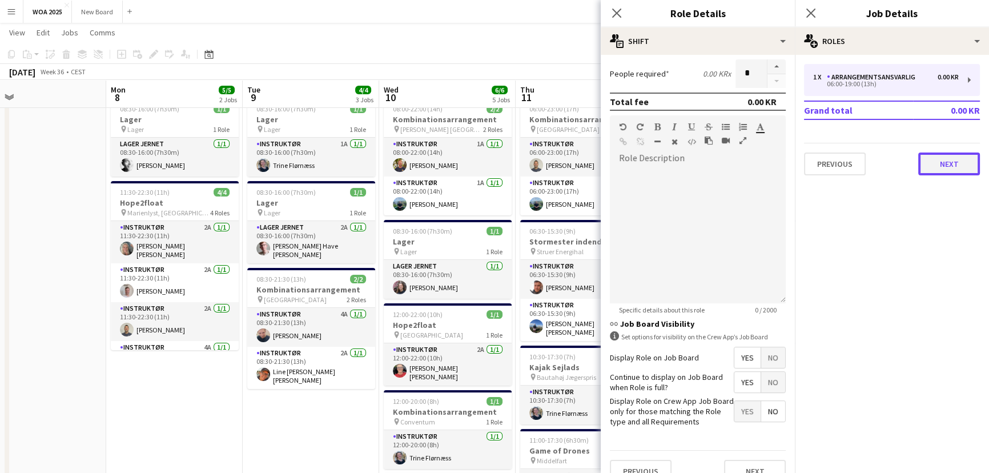
click at [943, 165] on button "Next" at bounding box center [949, 163] width 62 height 23
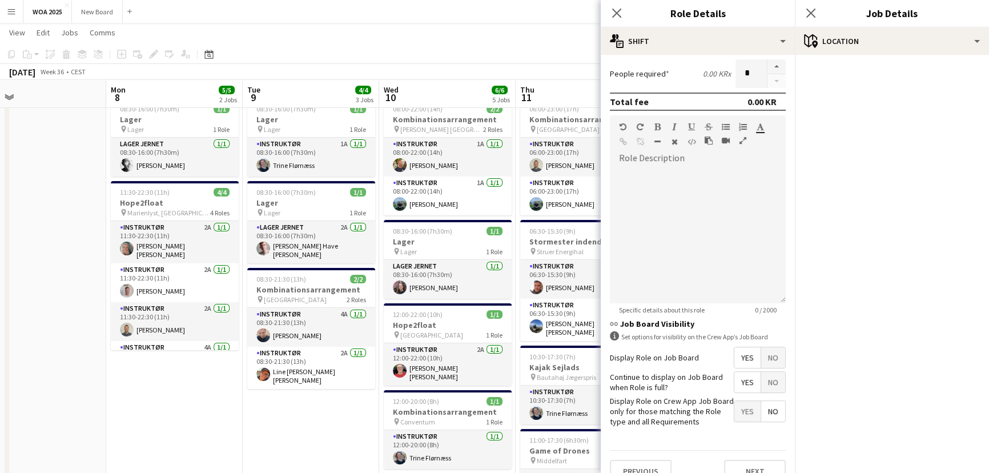
click at [561, 67] on div "[DATE] Week 36 • CEST Publish 1 job Revert 1 job" at bounding box center [494, 72] width 989 height 16
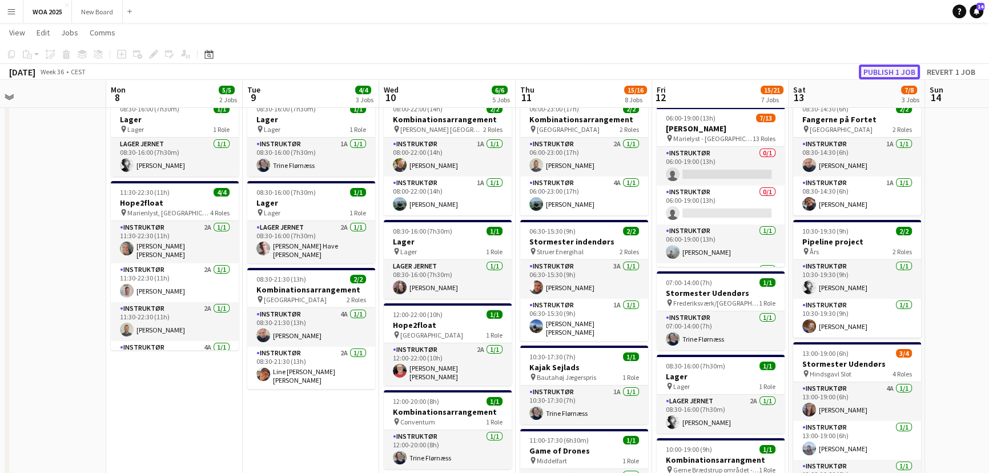
click at [901, 72] on button "Publish 1 job" at bounding box center [889, 72] width 61 height 15
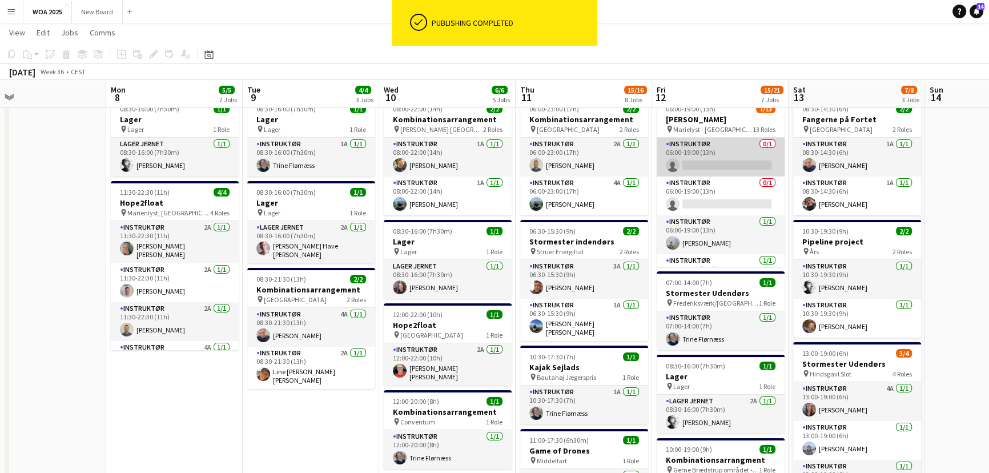
click at [717, 158] on app-card-role "Instruktør 0/1 06:00-19:00 (13h) single-neutral-actions" at bounding box center [721, 157] width 128 height 39
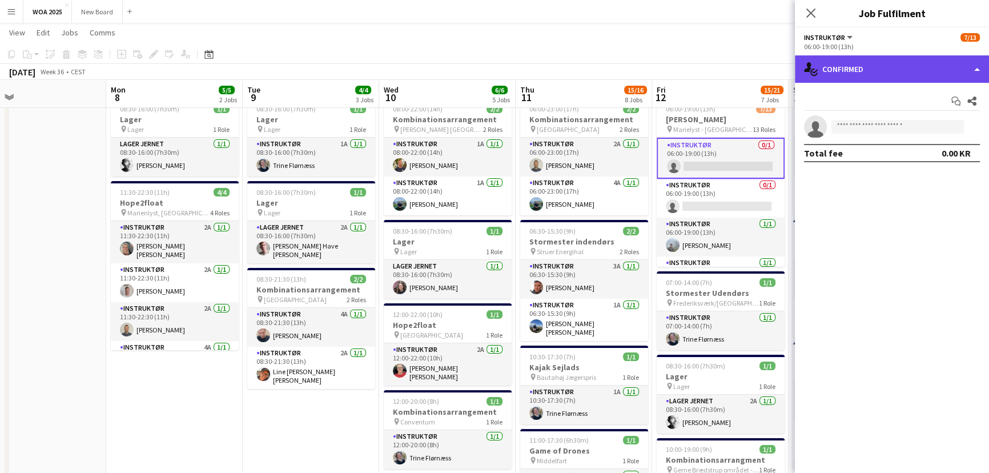
click at [897, 69] on div "single-neutral-actions-check-2 Confirmed" at bounding box center [892, 68] width 194 height 27
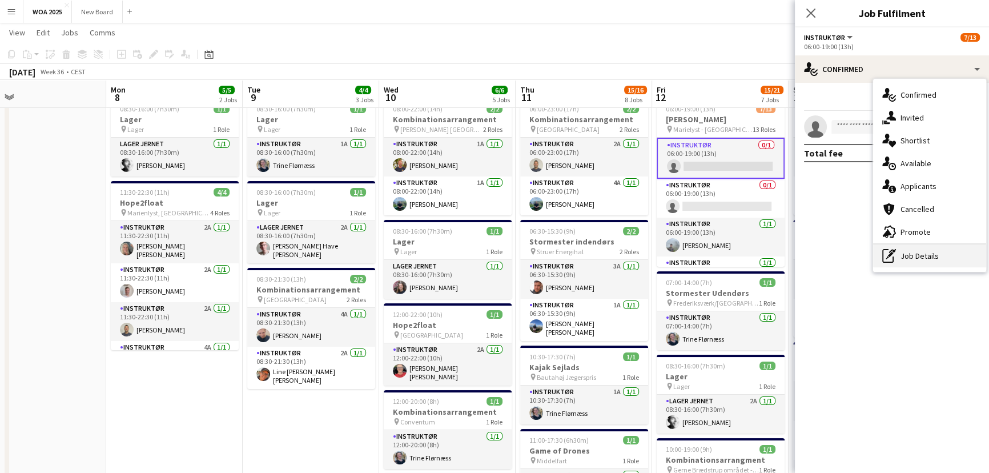
click at [921, 255] on div "pen-write Job Details" at bounding box center [929, 255] width 113 height 23
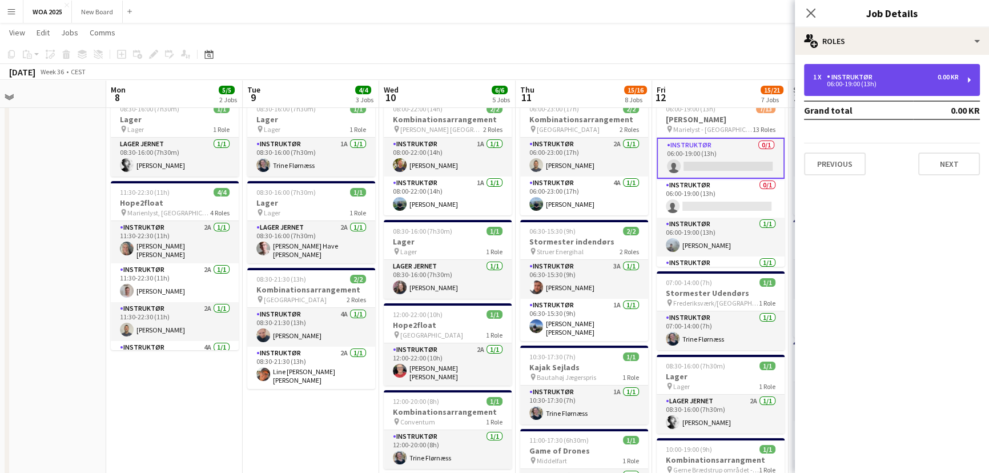
click at [888, 76] on div "1 x Instruktør 0.00 KR" at bounding box center [886, 77] width 146 height 8
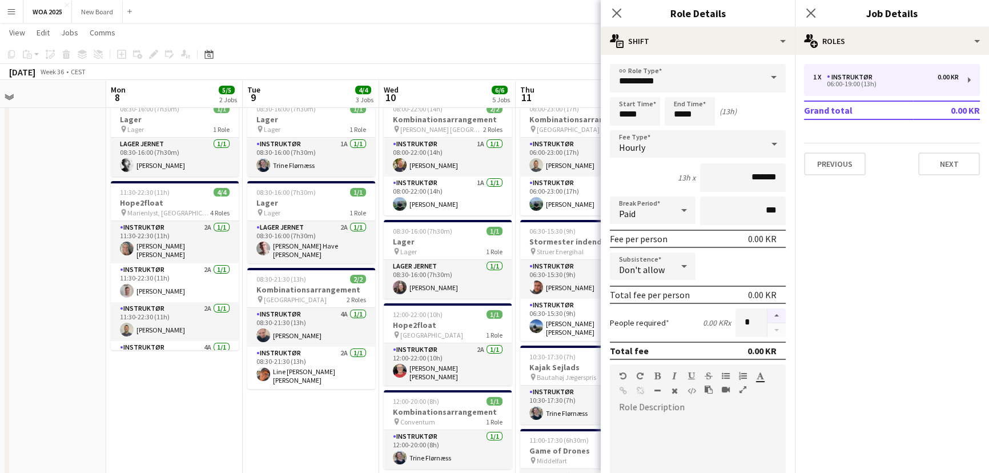
click at [768, 312] on button "button" at bounding box center [777, 315] width 18 height 15
type input "*"
click at [810, 11] on icon "Close pop-in" at bounding box center [810, 12] width 11 height 11
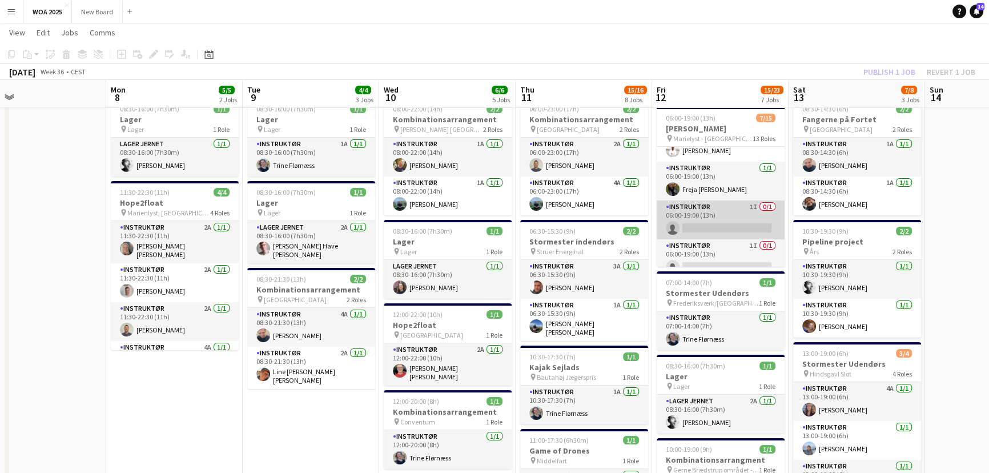
click at [733, 216] on app-card-role "Instruktør 1I 0/1 06:00-19:00 (13h) single-neutral-actions" at bounding box center [721, 219] width 128 height 39
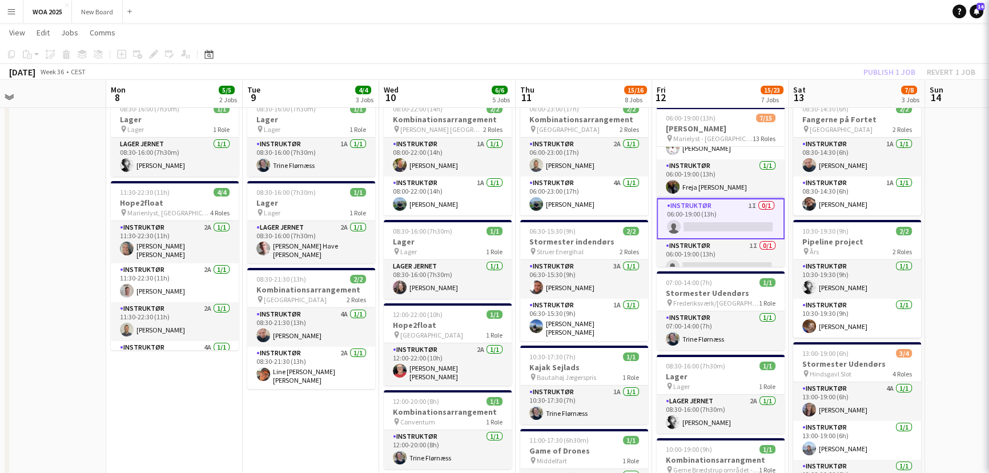
scroll to position [330, 0]
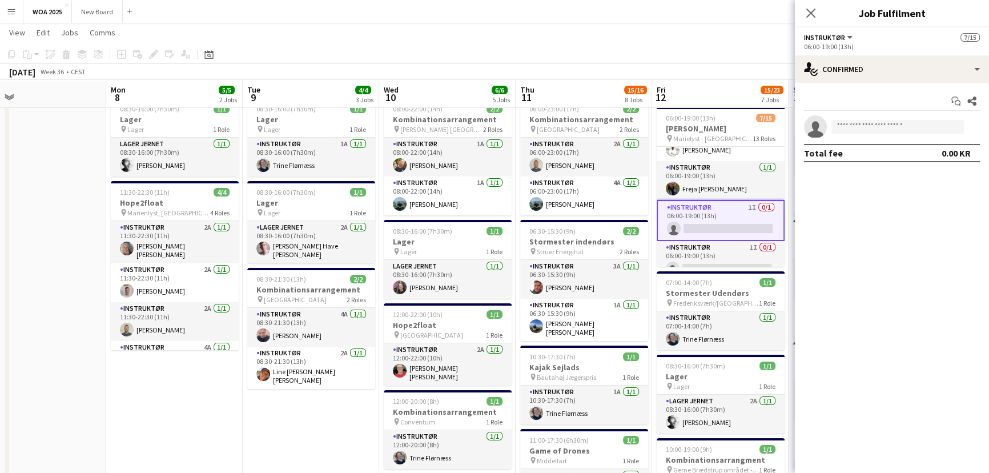
click at [939, 41] on div "Instruktør All roles Instruktør 7/15" at bounding box center [892, 37] width 176 height 10
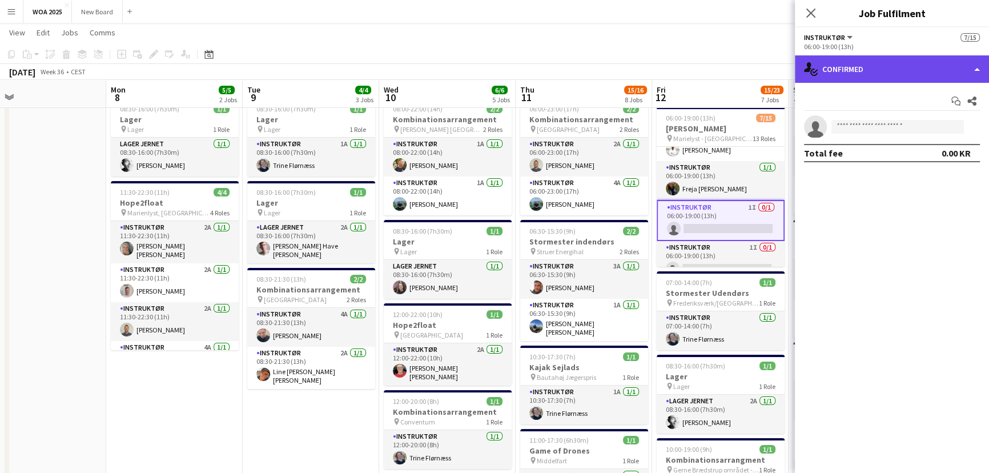
click at [949, 67] on div "single-neutral-actions-check-2 Confirmed" at bounding box center [892, 68] width 194 height 27
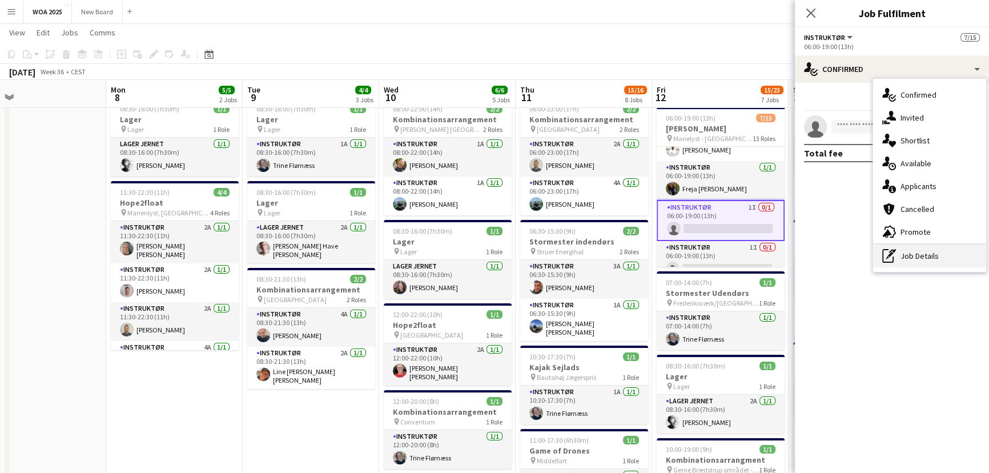
click at [942, 262] on div "pen-write Job Details" at bounding box center [929, 255] width 113 height 23
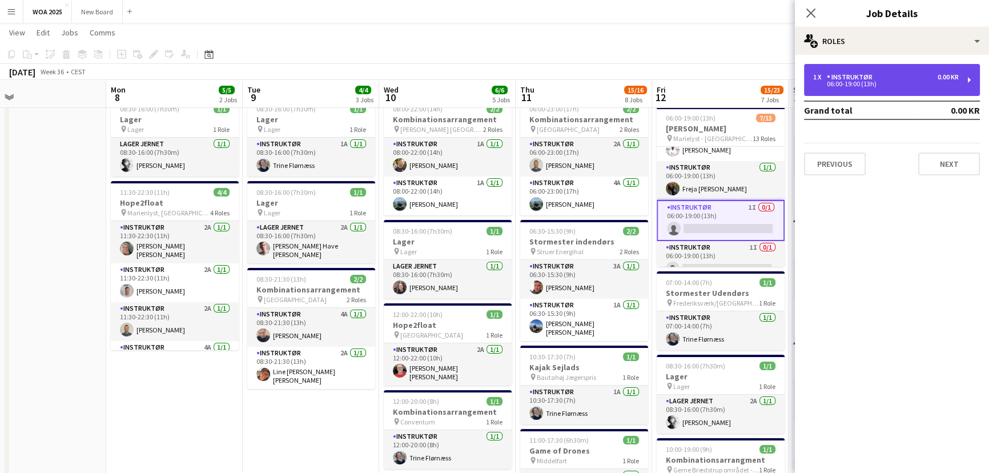
click at [910, 78] on div "1 x Instruktør 0.00 KR" at bounding box center [886, 77] width 146 height 8
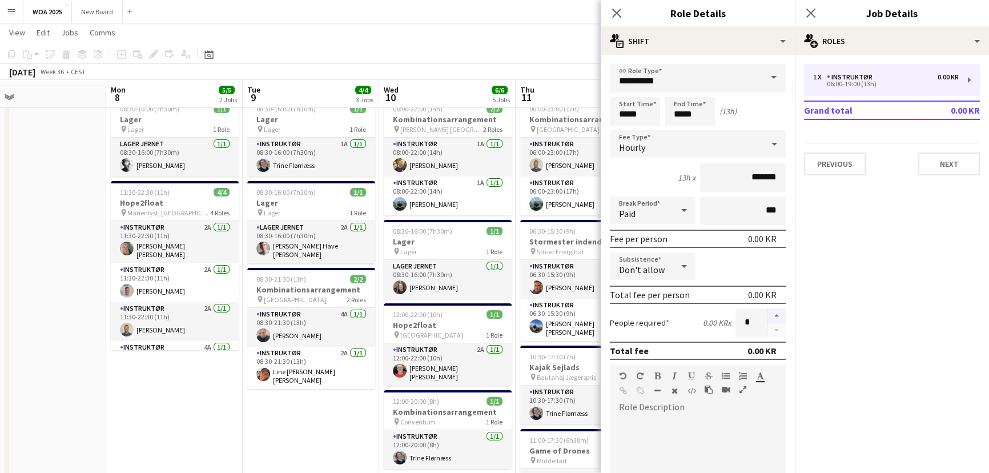
click at [769, 315] on button "button" at bounding box center [777, 315] width 18 height 15
click at [768, 326] on button "button" at bounding box center [777, 330] width 18 height 14
type input "*"
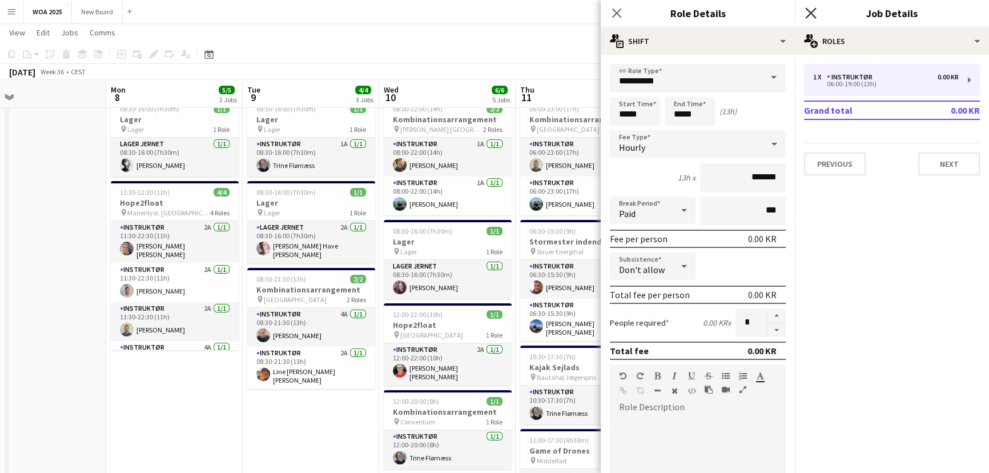
click at [812, 15] on icon "Close pop-in" at bounding box center [810, 12] width 11 height 11
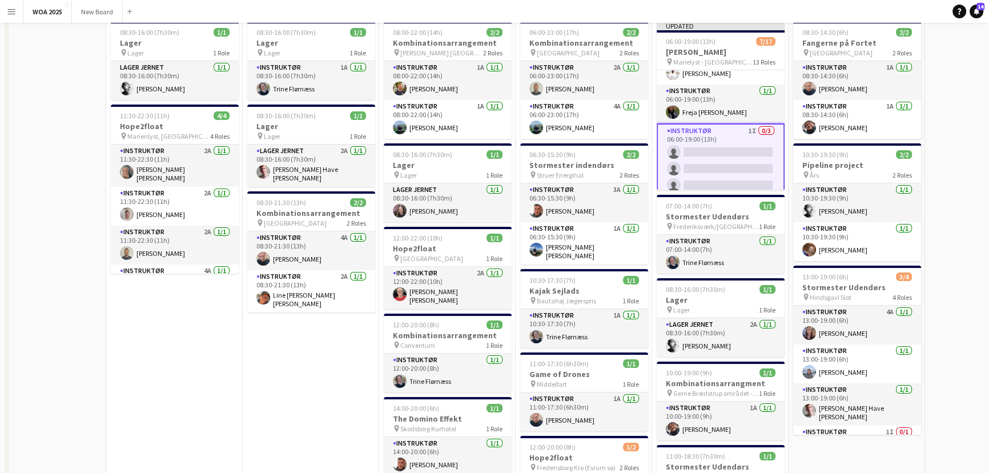
scroll to position [0, 0]
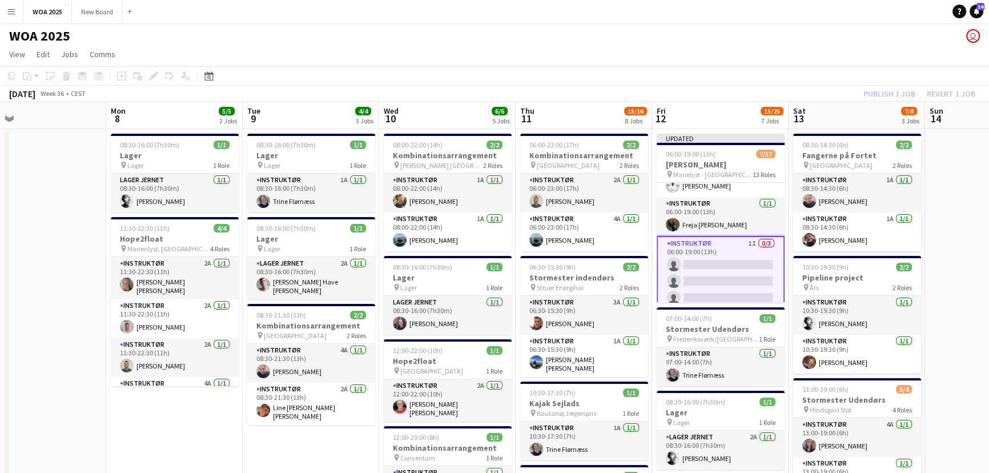
click at [885, 93] on div "Publish 1 job Revert 1 job" at bounding box center [919, 93] width 139 height 15
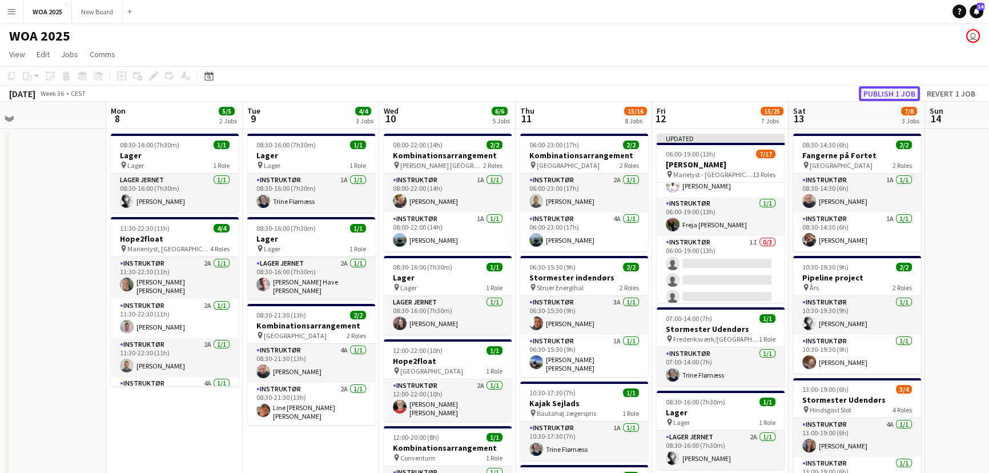
click at [885, 93] on button "Publish 1 job" at bounding box center [889, 93] width 61 height 15
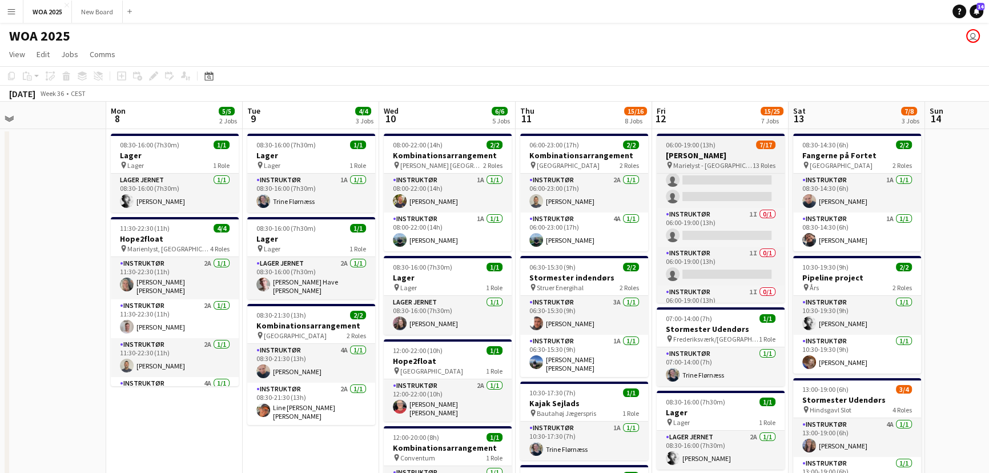
scroll to position [441, 0]
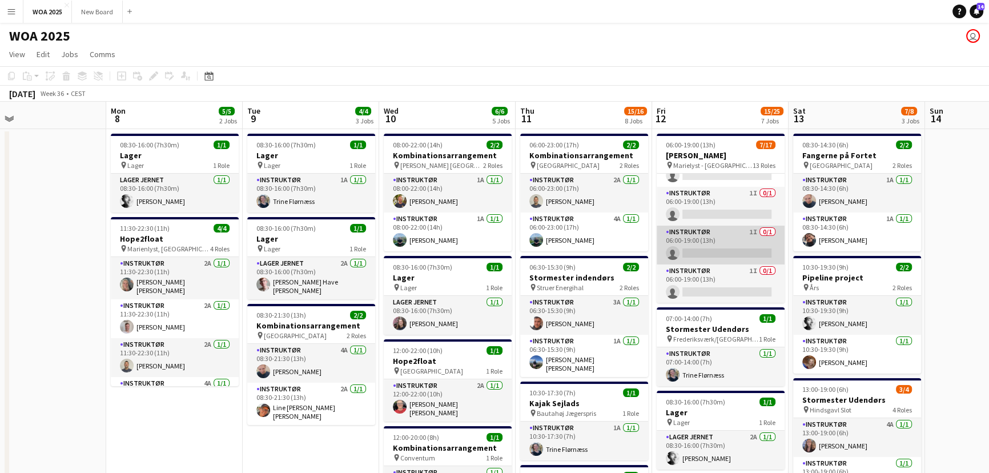
click at [754, 243] on app-card-role "Instruktør 1I 0/1 06:00-19:00 (13h) single-neutral-actions" at bounding box center [721, 245] width 128 height 39
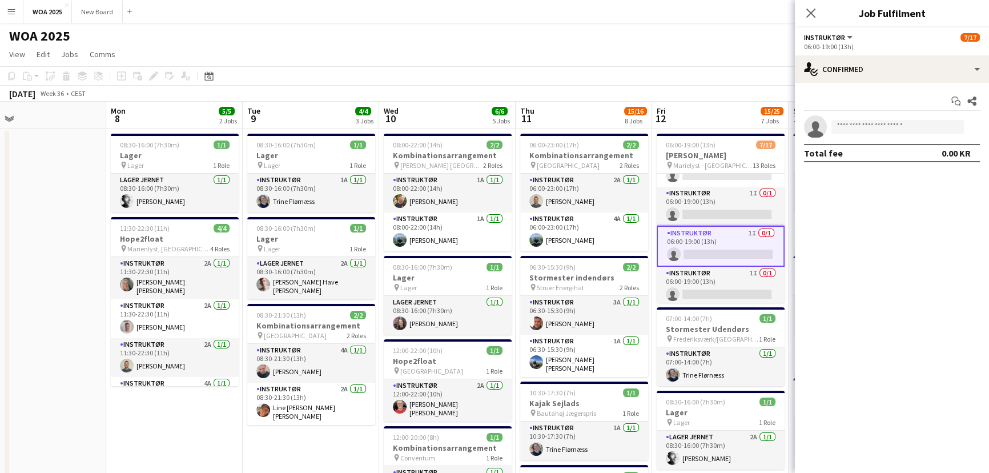
click at [925, 42] on div "06:00-19:00 (13h)" at bounding box center [892, 46] width 176 height 9
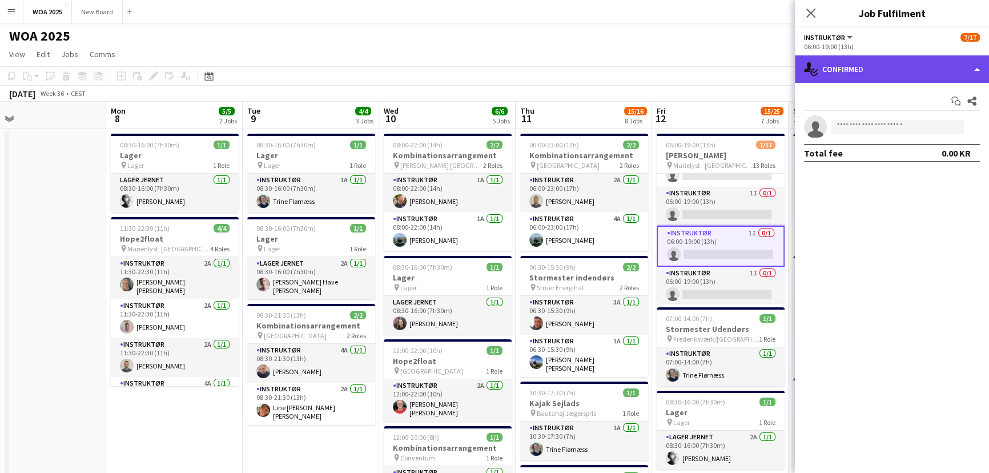
click at [880, 71] on div "single-neutral-actions-check-2 Confirmed" at bounding box center [892, 68] width 194 height 27
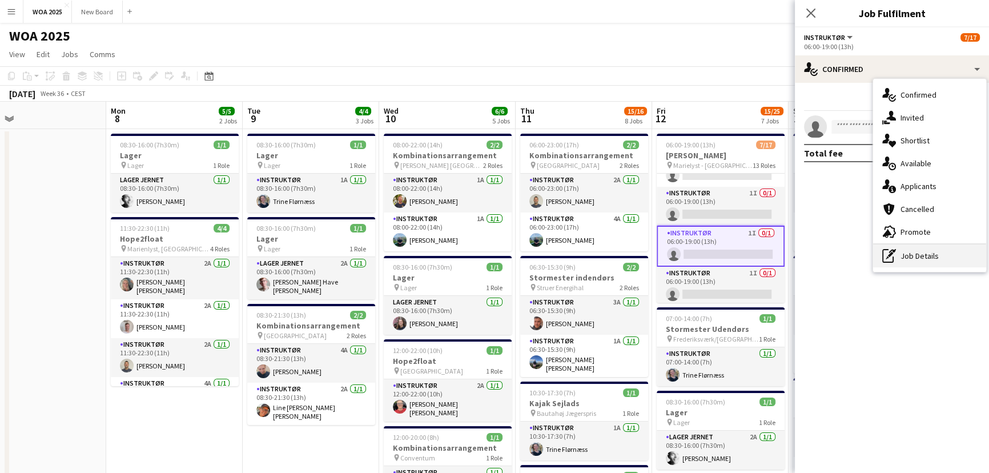
click at [908, 256] on div "pen-write Job Details" at bounding box center [929, 255] width 113 height 23
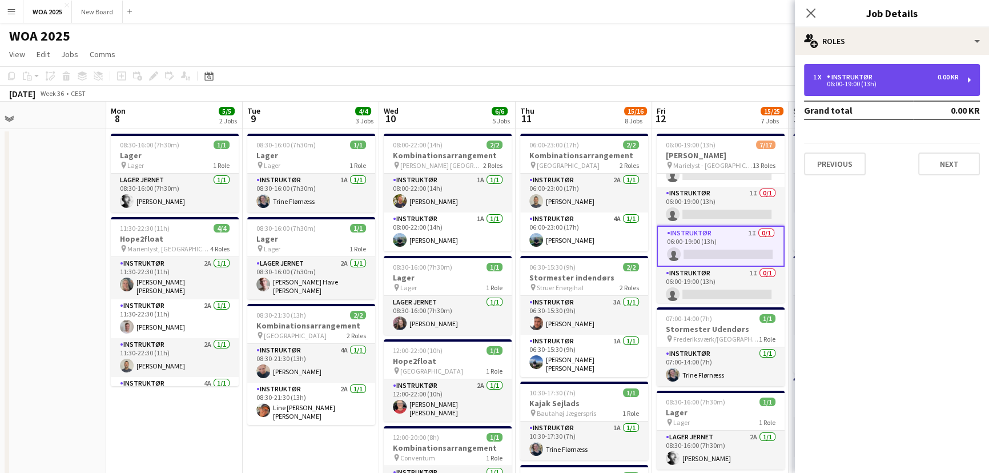
click at [929, 73] on div "1 x Instruktør 0.00 KR" at bounding box center [886, 77] width 146 height 8
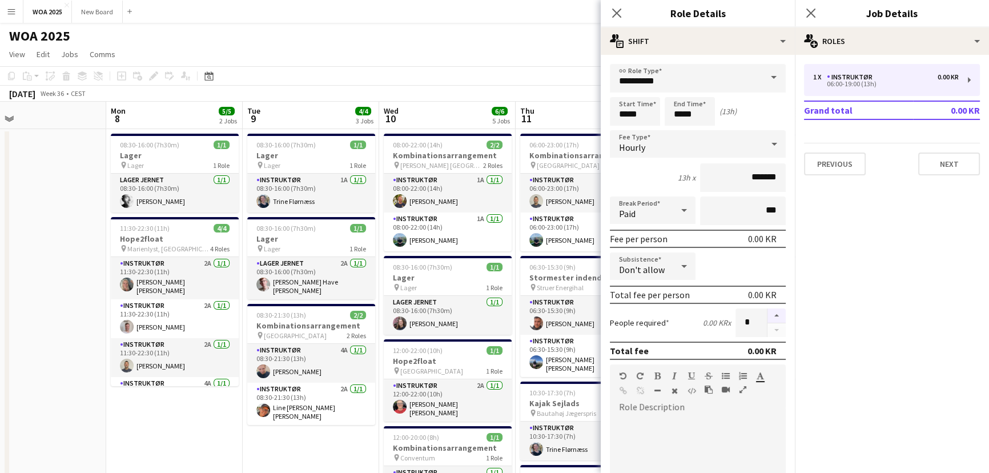
click at [768, 316] on button "button" at bounding box center [777, 315] width 18 height 15
type input "*"
click at [810, 9] on icon "Close pop-in" at bounding box center [810, 12] width 11 height 11
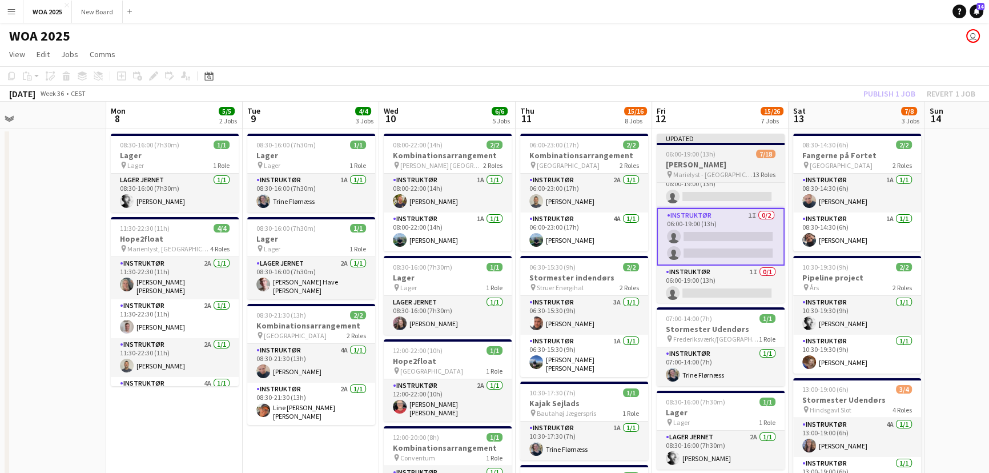
scroll to position [469, 0]
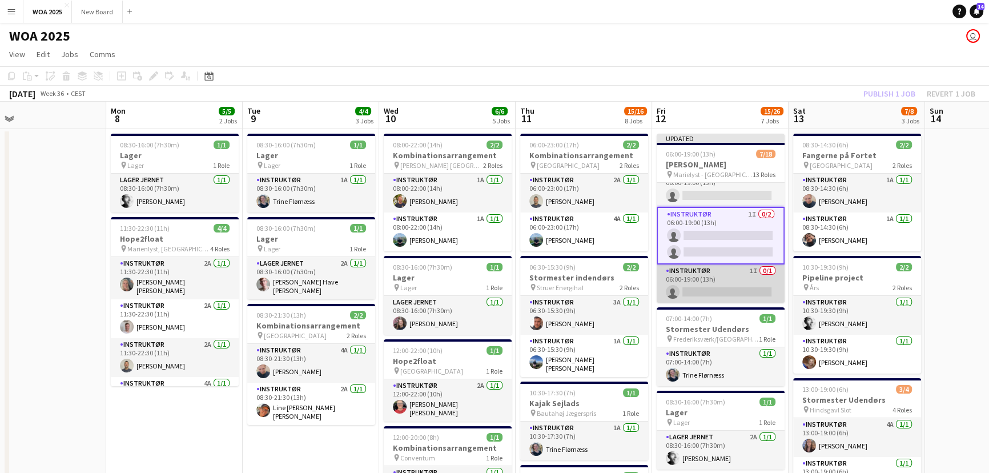
click at [758, 283] on app-card-role "Instruktør 1I 0/1 06:00-19:00 (13h) single-neutral-actions" at bounding box center [721, 283] width 128 height 39
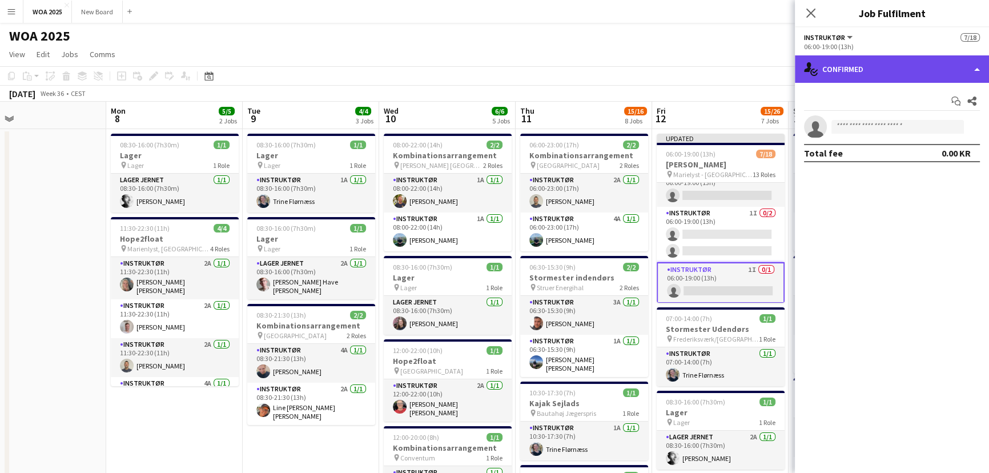
click at [895, 69] on div "single-neutral-actions-check-2 Confirmed" at bounding box center [892, 68] width 194 height 27
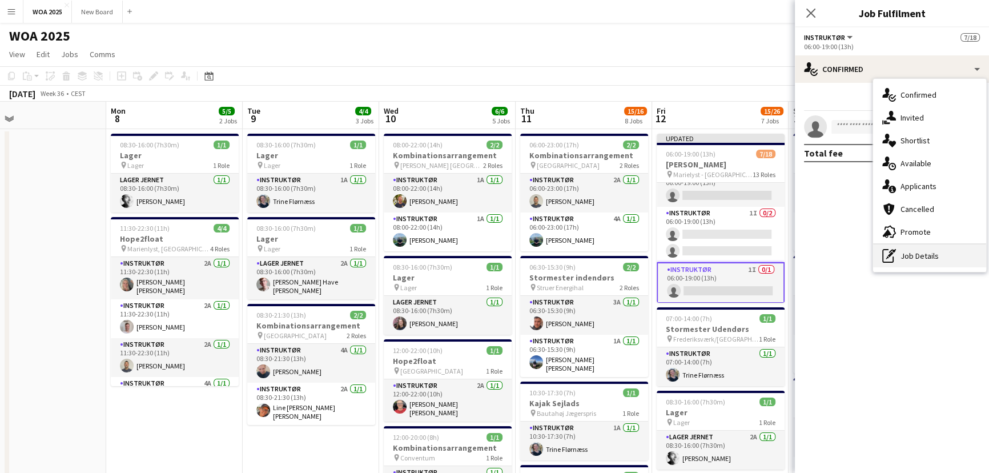
click at [925, 263] on div "pen-write Job Details" at bounding box center [929, 255] width 113 height 23
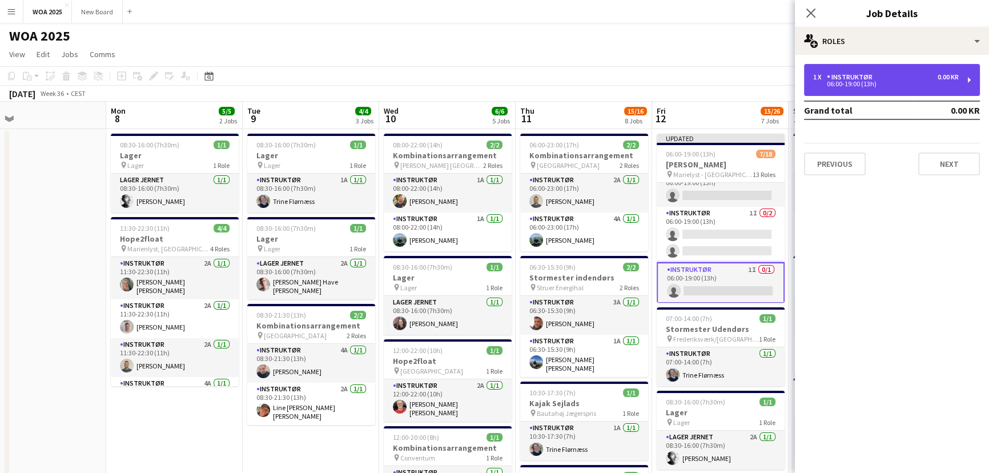
click at [948, 86] on div "06:00-19:00 (13h)" at bounding box center [886, 84] width 146 height 6
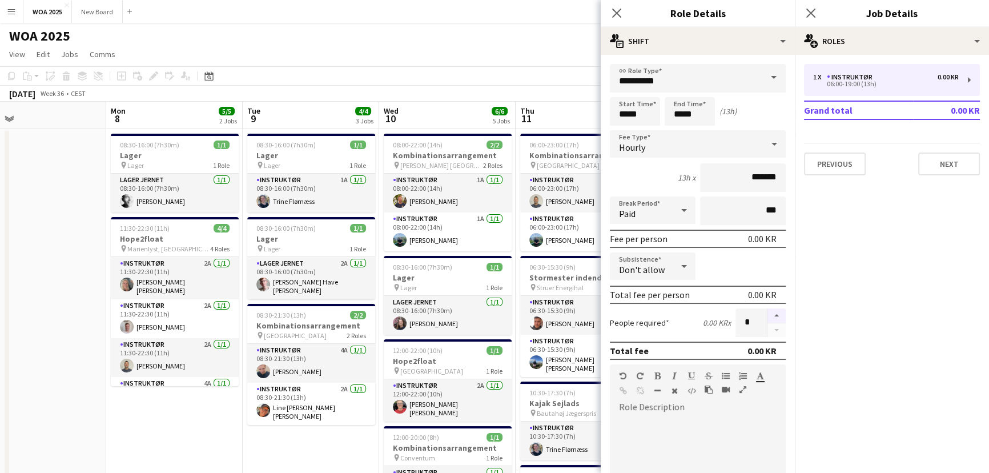
click at [768, 317] on button "button" at bounding box center [777, 315] width 18 height 15
type input "*"
click at [812, 16] on icon "Close pop-in" at bounding box center [810, 12] width 11 height 11
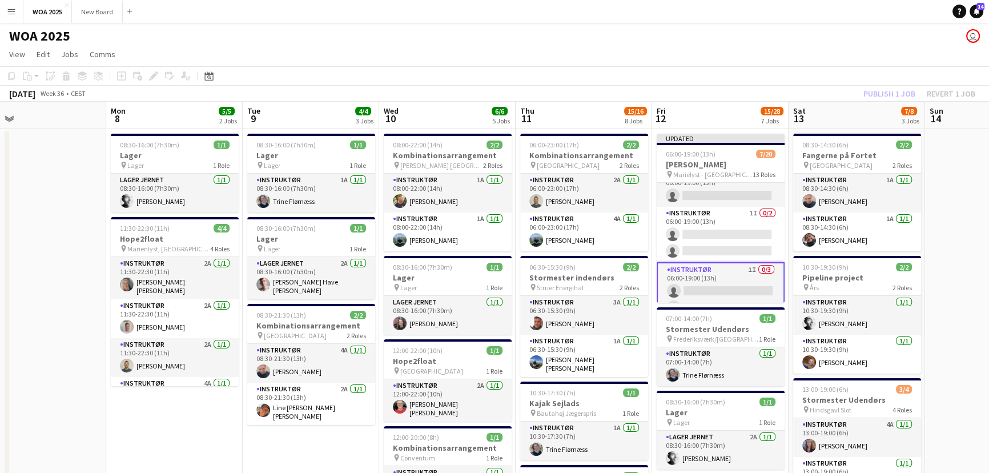
click at [877, 91] on div "Publish 1 job Revert 1 job" at bounding box center [919, 93] width 139 height 15
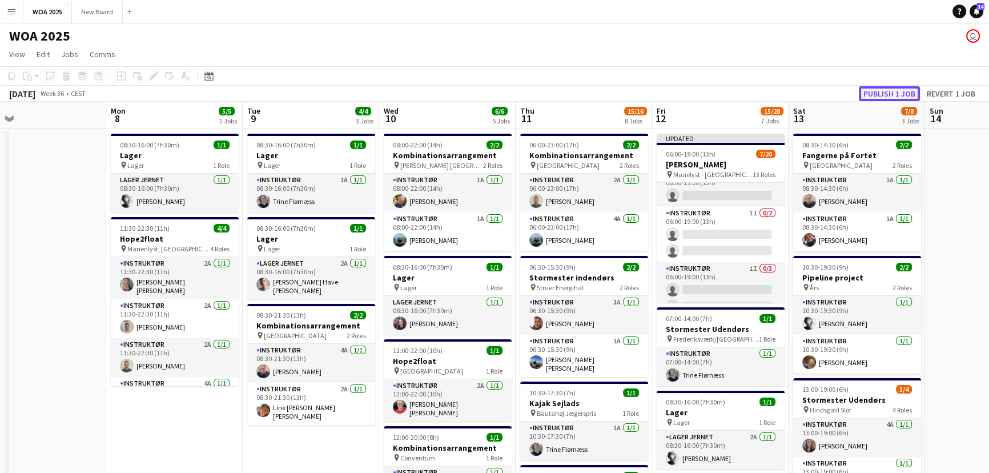
click at [877, 91] on button "Publish 1 job" at bounding box center [889, 93] width 61 height 15
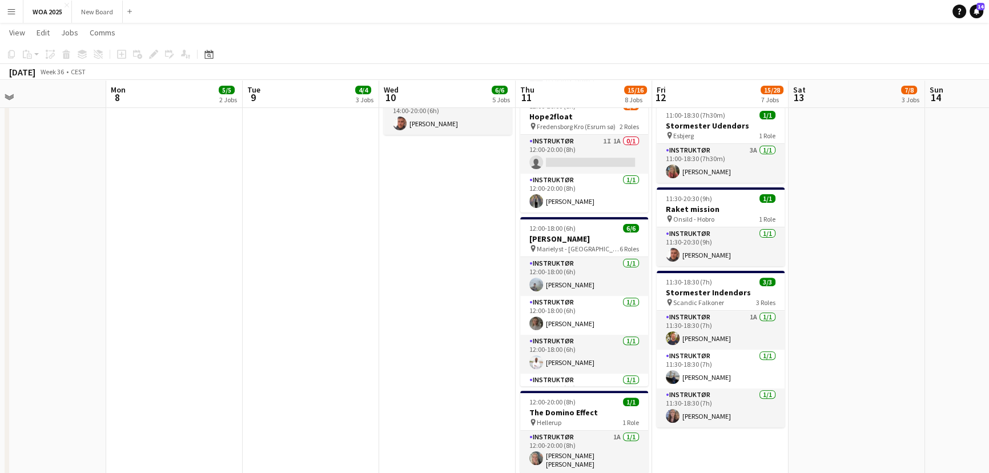
scroll to position [640, 0]
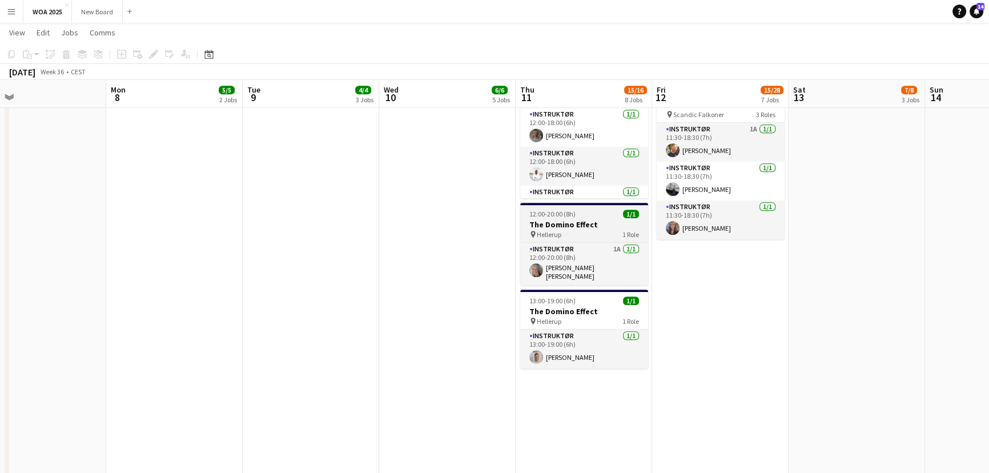
click at [588, 219] on h3 "The Domino Effect" at bounding box center [584, 224] width 128 height 10
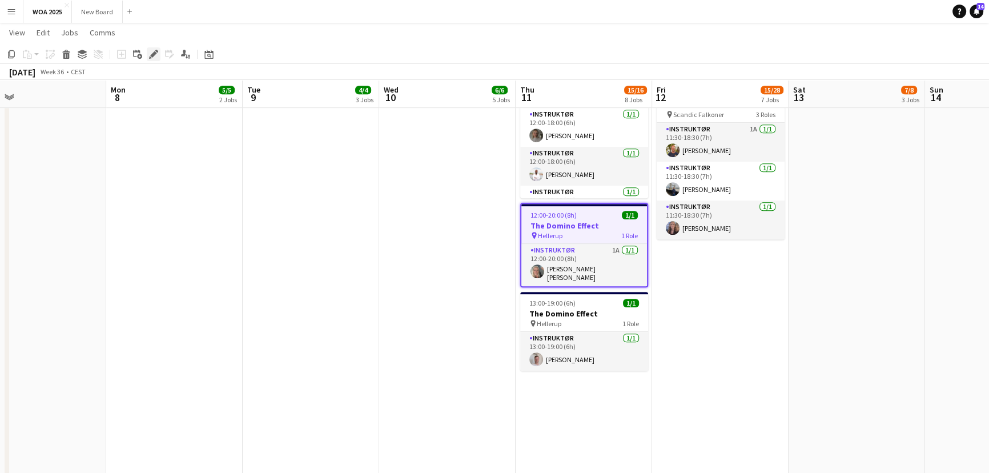
click at [154, 51] on icon "Edit" at bounding box center [153, 54] width 9 height 9
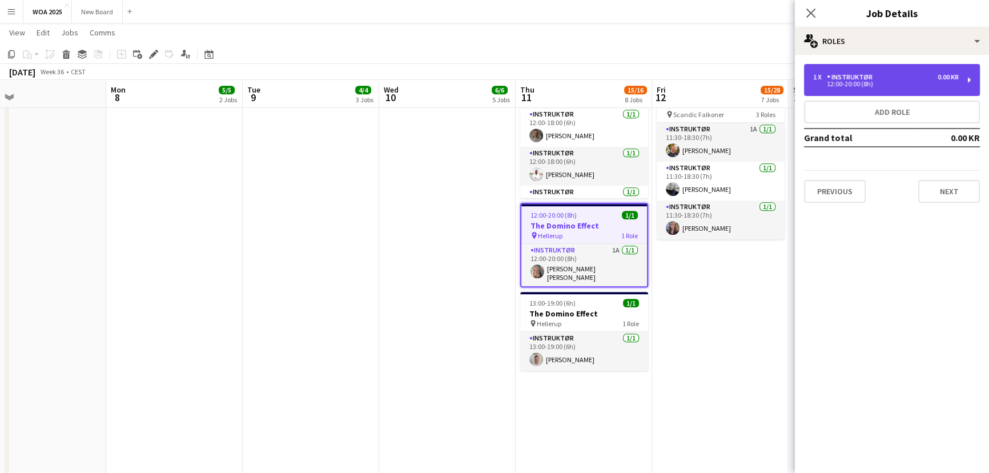
click at [944, 81] on div "12:00-20:00 (8h)" at bounding box center [886, 84] width 146 height 6
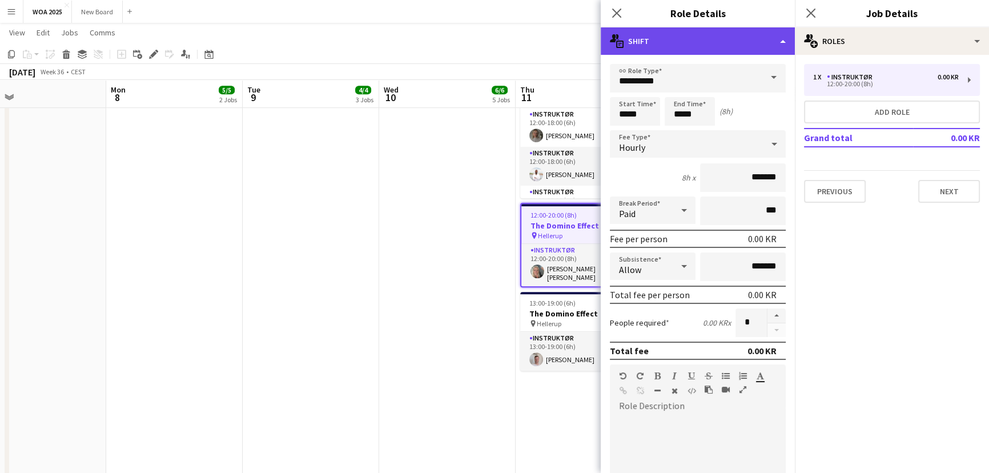
click at [776, 46] on div "multiple-actions-text Shift" at bounding box center [698, 40] width 194 height 27
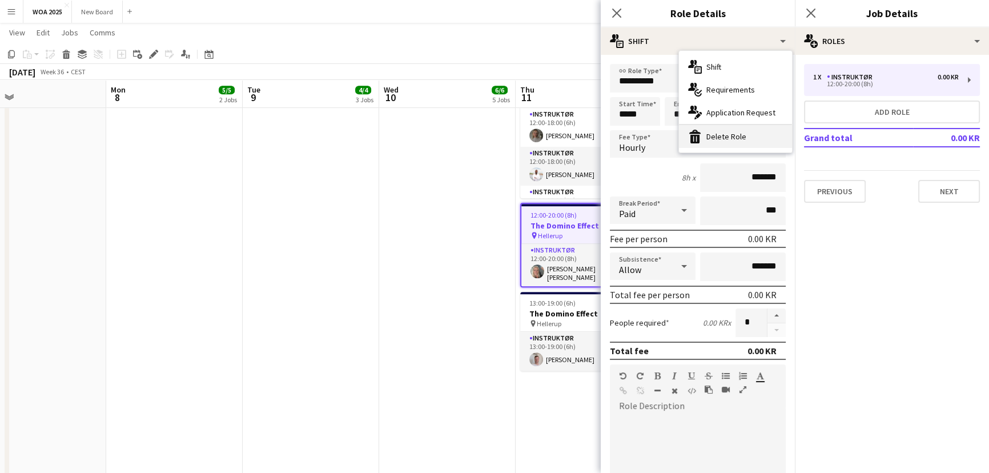
click at [758, 135] on div "bin-2 Delete Role" at bounding box center [735, 136] width 113 height 23
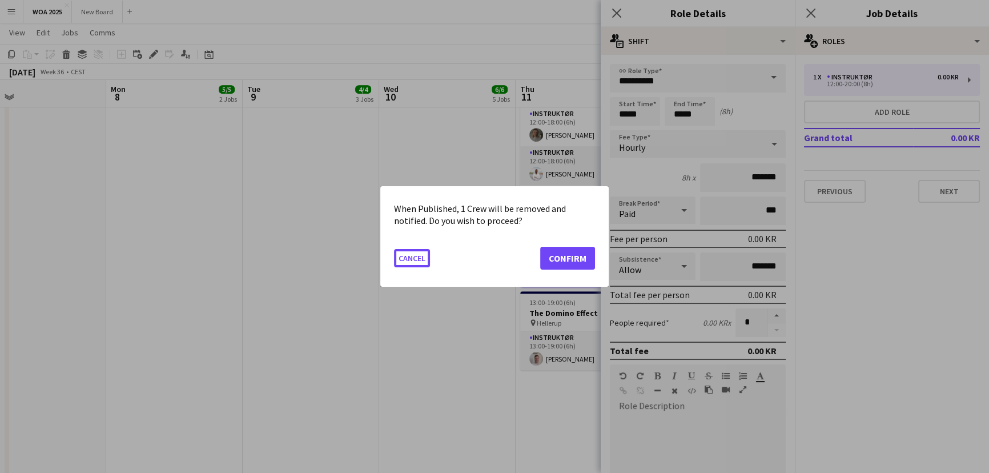
scroll to position [0, 0]
click at [563, 261] on button "Confirm" at bounding box center [567, 258] width 55 height 23
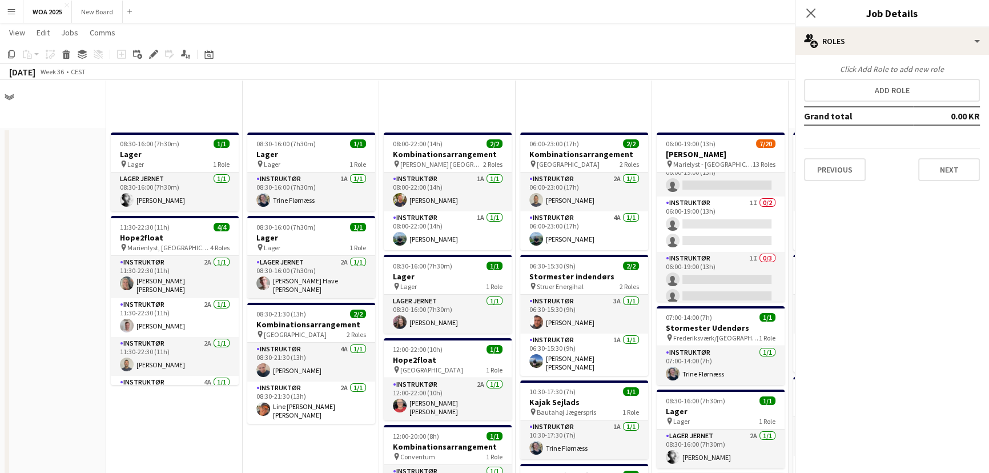
scroll to position [640, 0]
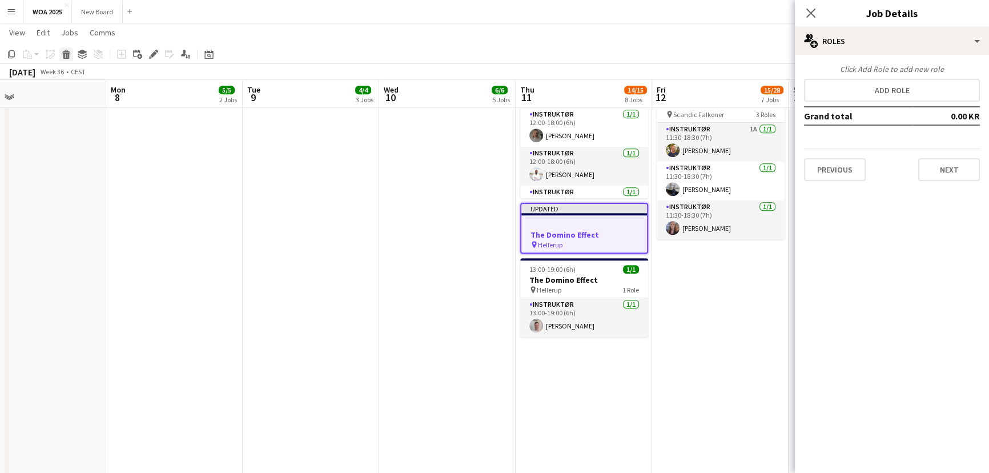
click at [67, 59] on div "Delete" at bounding box center [66, 54] width 14 height 14
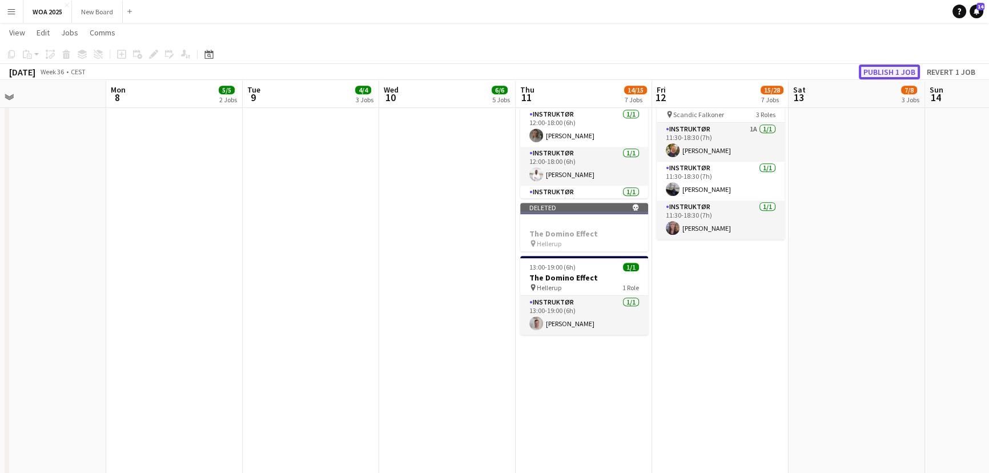
click at [887, 68] on button "Publish 1 job" at bounding box center [889, 72] width 61 height 15
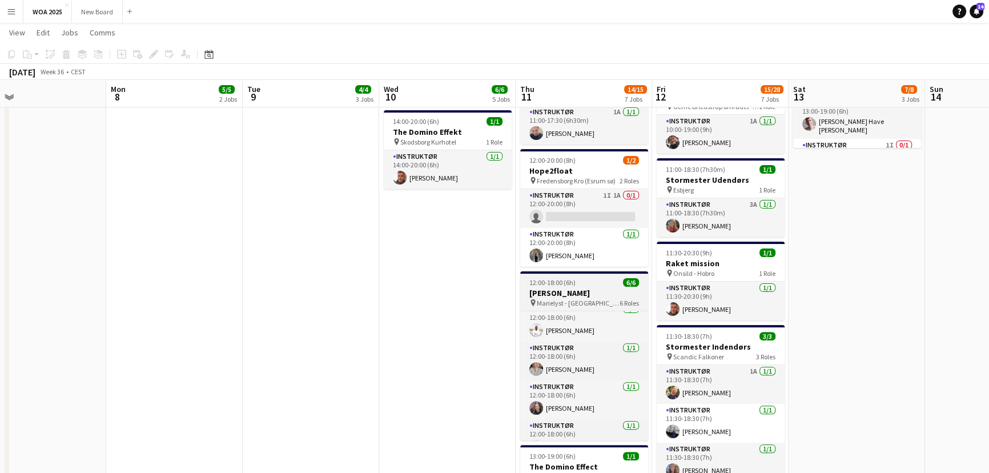
scroll to position [103, 0]
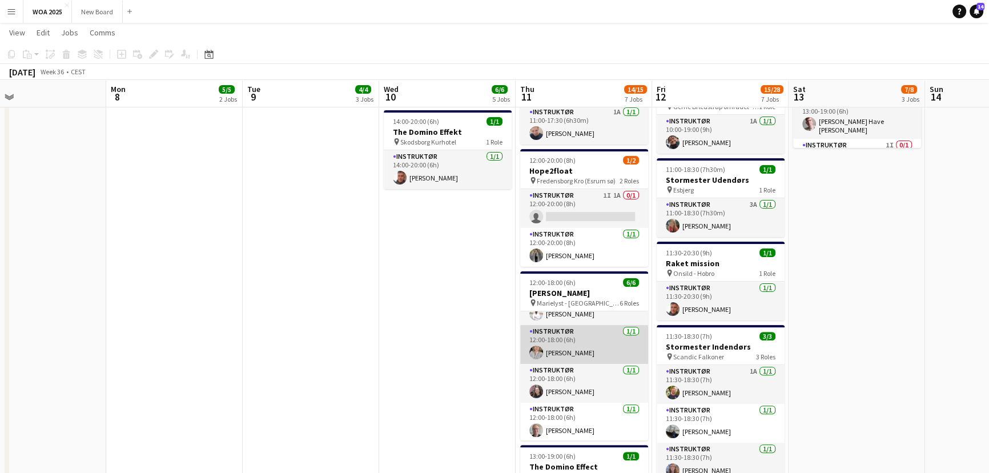
click at [594, 339] on app-card-role "Instruktør [DATE] 12:00-18:00 (6h) [PERSON_NAME]" at bounding box center [584, 344] width 128 height 39
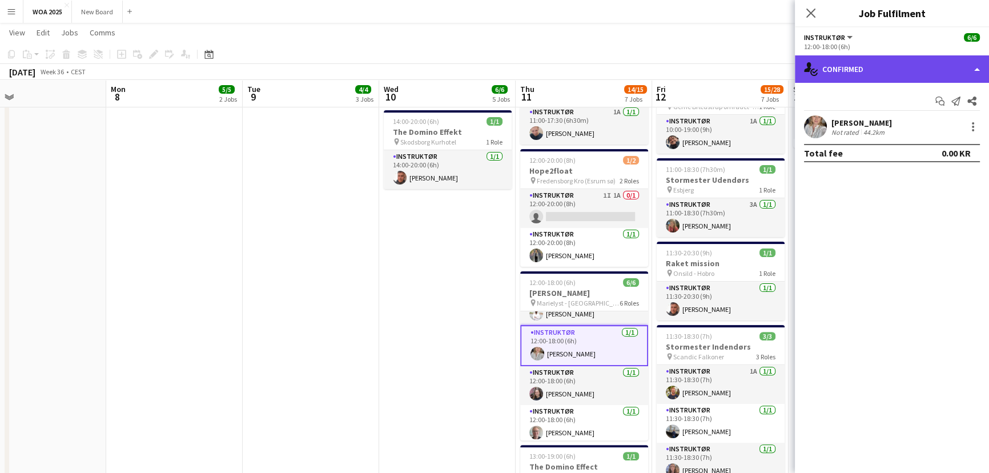
click at [939, 69] on div "single-neutral-actions-check-2 Confirmed" at bounding box center [892, 68] width 194 height 27
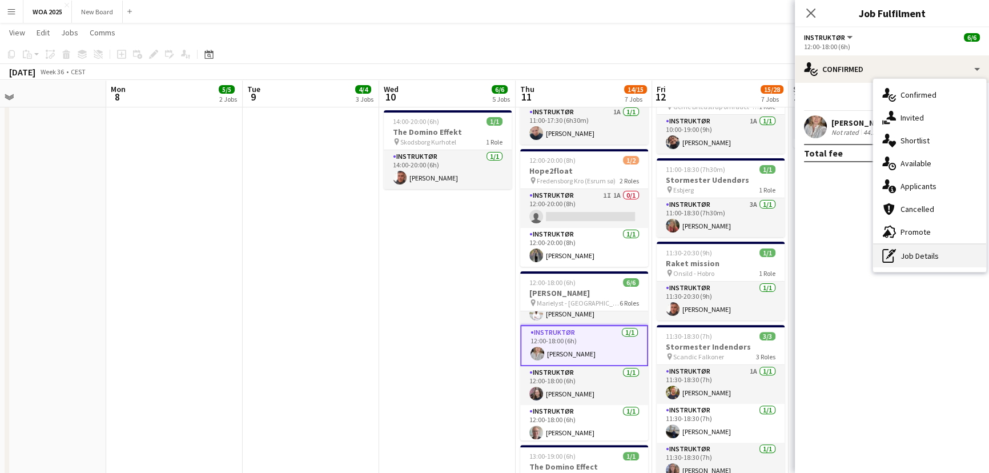
click at [941, 254] on div "pen-write Job Details" at bounding box center [929, 255] width 113 height 23
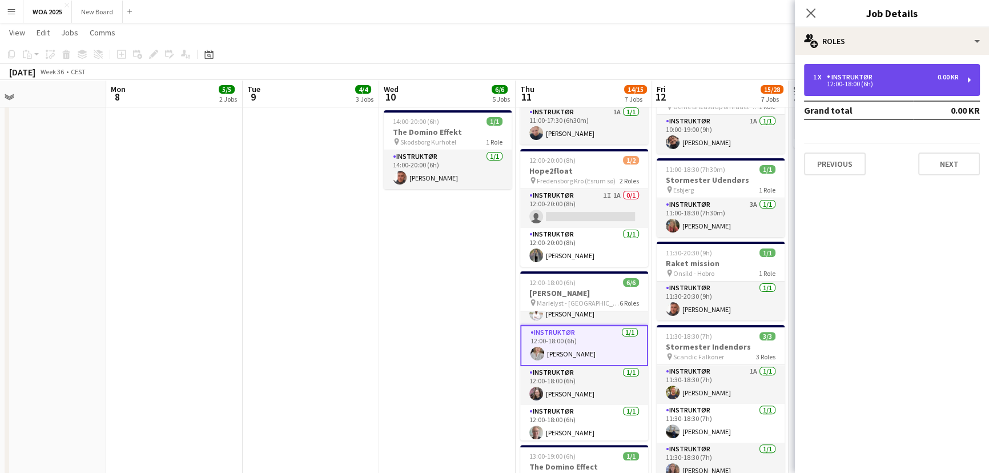
click at [909, 74] on div "1 x Instruktør 0.00 KR" at bounding box center [886, 77] width 146 height 8
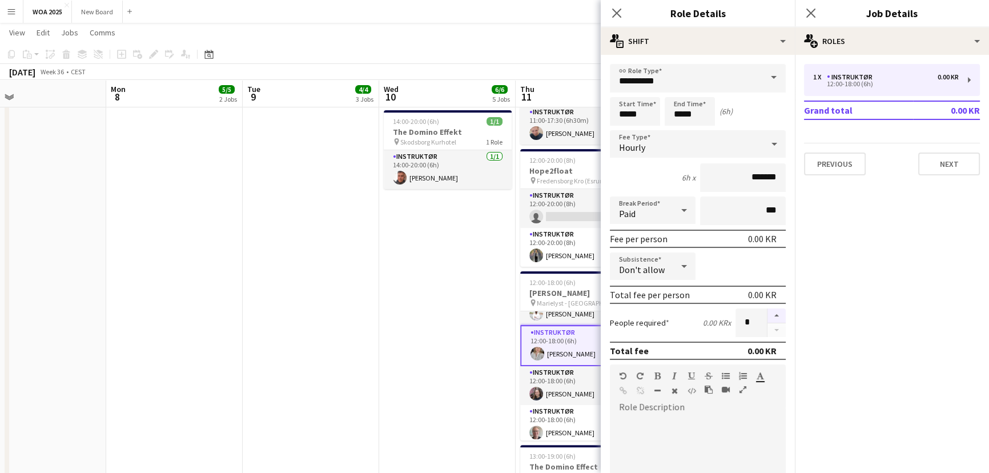
click at [768, 314] on button "button" at bounding box center [777, 315] width 18 height 15
type input "*"
click at [814, 11] on icon "Close pop-in" at bounding box center [810, 12] width 11 height 11
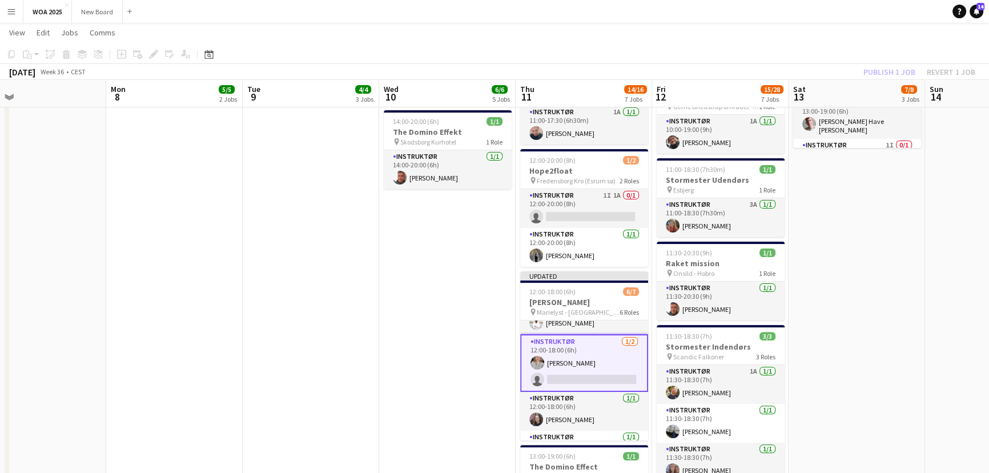
click at [594, 373] on app-card-role "Instruktør [DATE] 12:00-18:00 (6h) [PERSON_NAME] single-neutral-actions" at bounding box center [584, 363] width 128 height 58
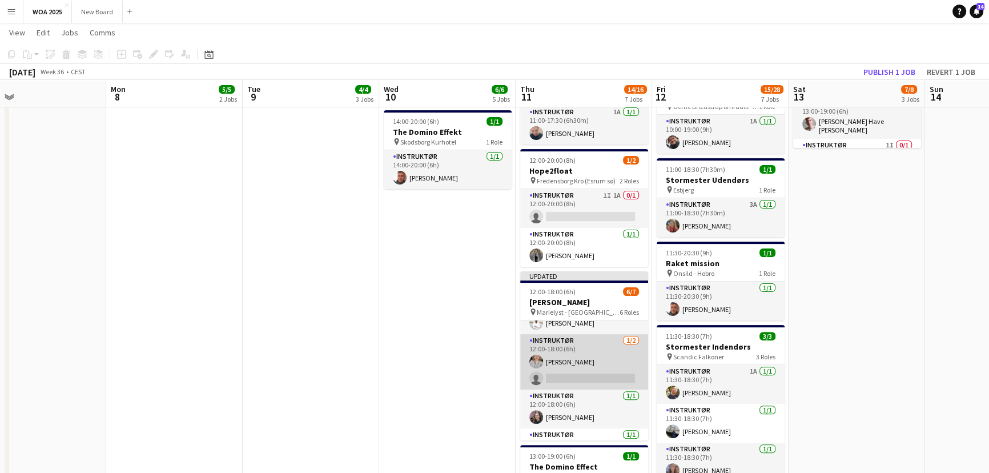
click at [594, 373] on app-card-role "Instruktør [DATE] 12:00-18:00 (6h) [PERSON_NAME] single-neutral-actions" at bounding box center [584, 361] width 128 height 55
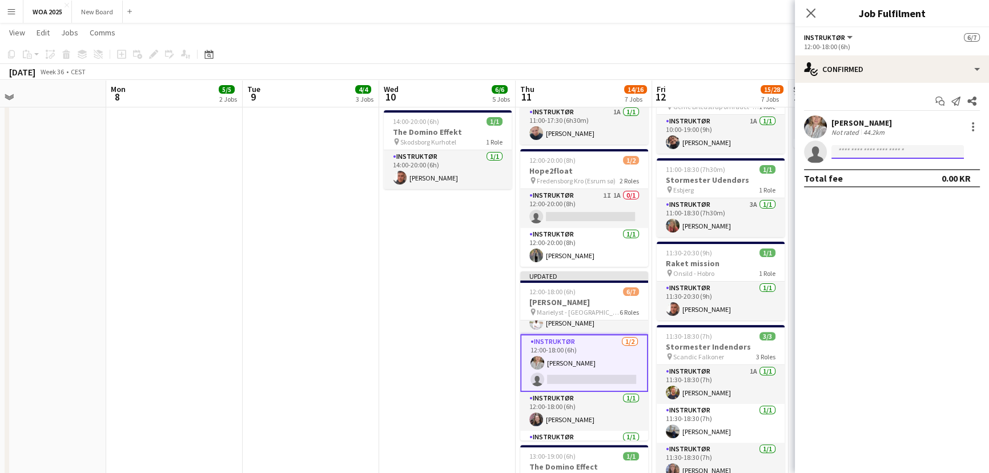
click at [868, 155] on input at bounding box center [898, 152] width 132 height 14
type input "****"
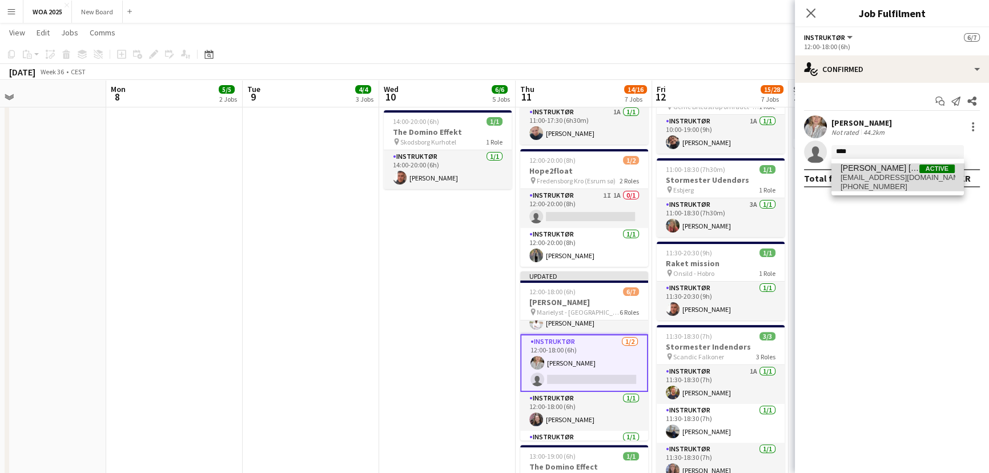
click at [868, 173] on span "[EMAIL_ADDRESS][DOMAIN_NAME]" at bounding box center [898, 177] width 114 height 9
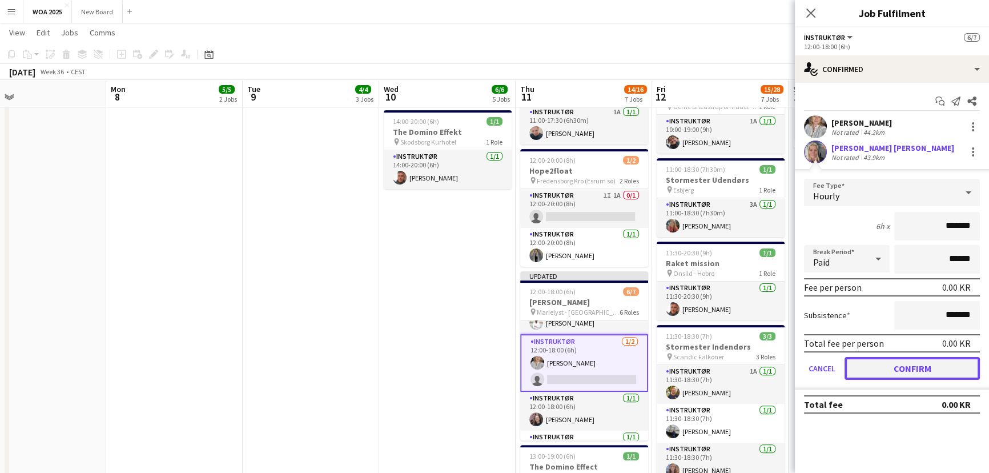
click at [923, 367] on button "Confirm" at bounding box center [912, 368] width 135 height 23
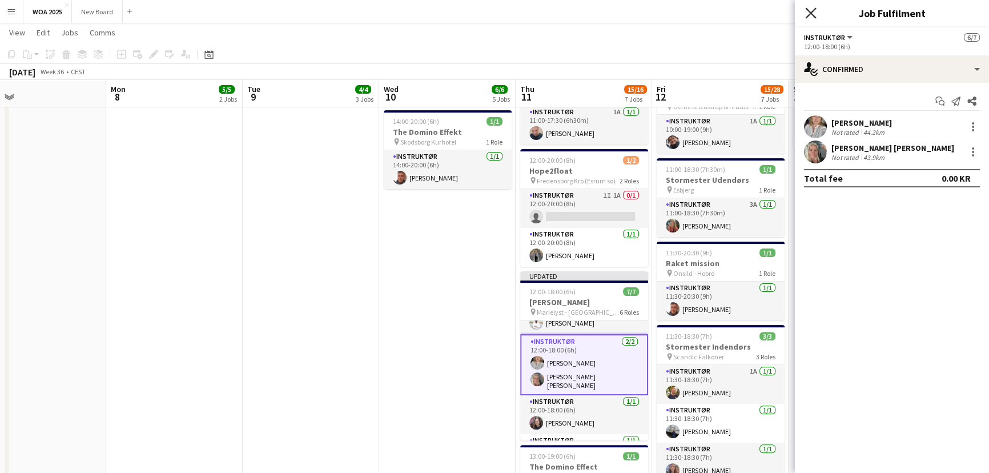
click at [810, 11] on icon at bounding box center [810, 12] width 11 height 11
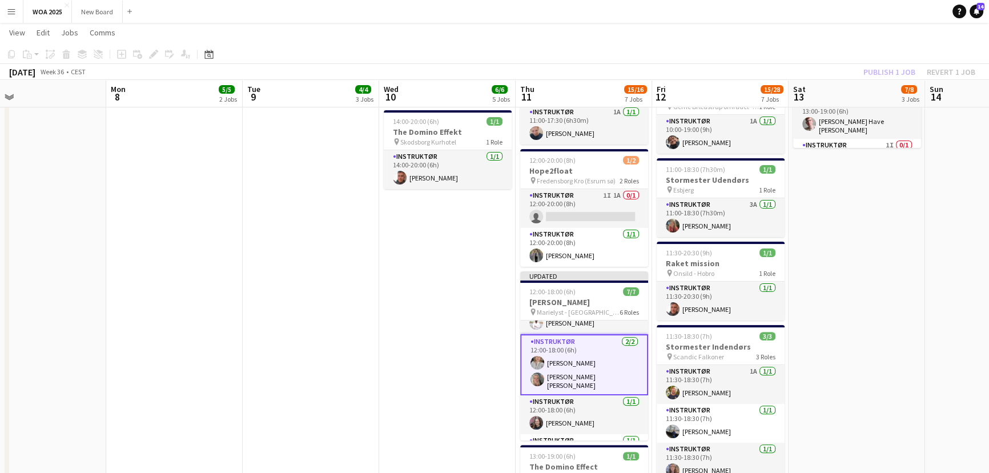
click at [881, 71] on div "Publish 1 job Revert 1 job" at bounding box center [919, 72] width 139 height 15
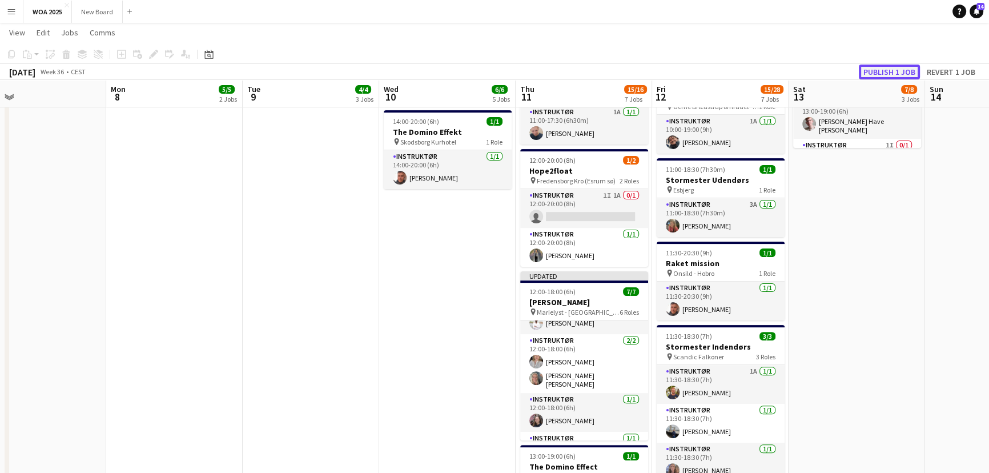
click at [881, 71] on button "Publish 1 job" at bounding box center [889, 72] width 61 height 15
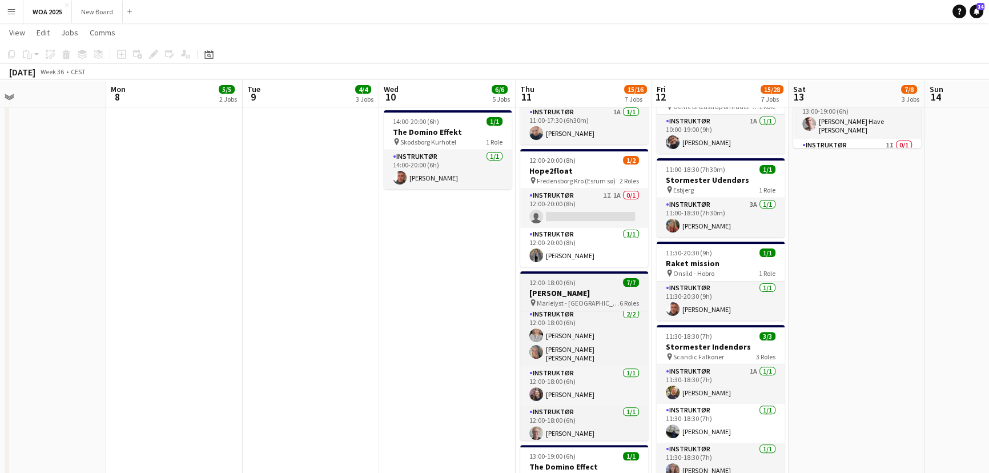
scroll to position [0, 0]
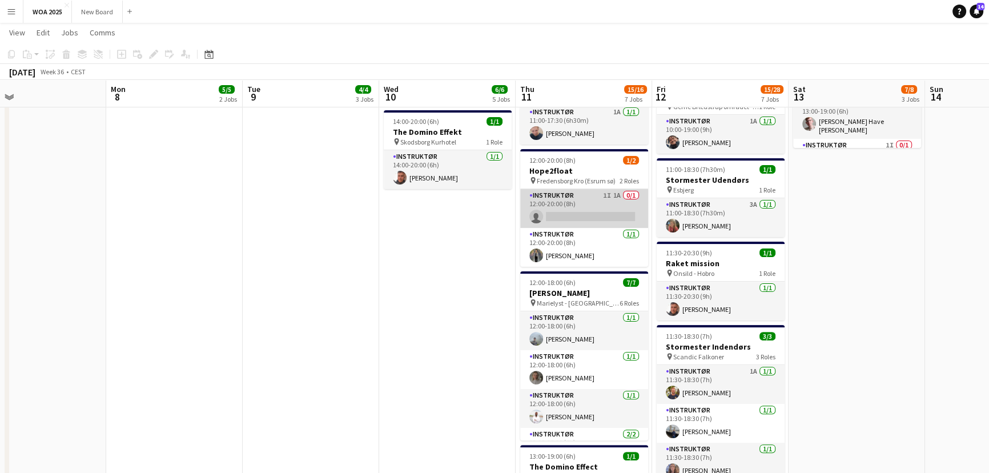
click at [568, 202] on app-card-role "Instruktør 1I 1A 0/1 12:00-20:00 (8h) single-neutral-actions" at bounding box center [584, 208] width 128 height 39
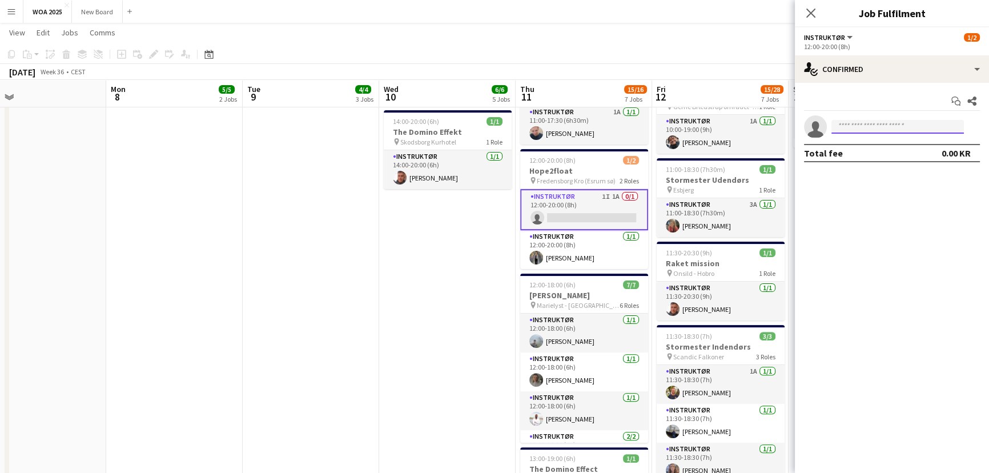
click at [907, 126] on input at bounding box center [898, 127] width 132 height 14
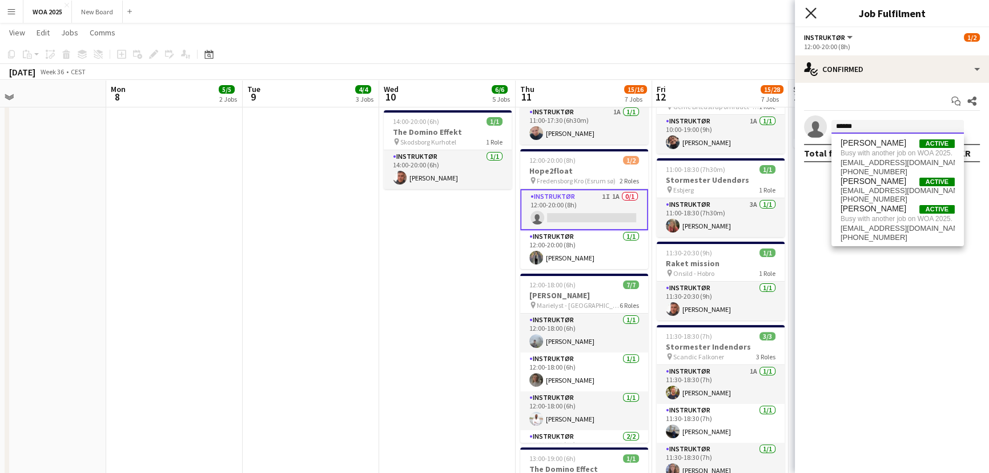
type input "******"
click at [811, 11] on icon at bounding box center [810, 12] width 11 height 11
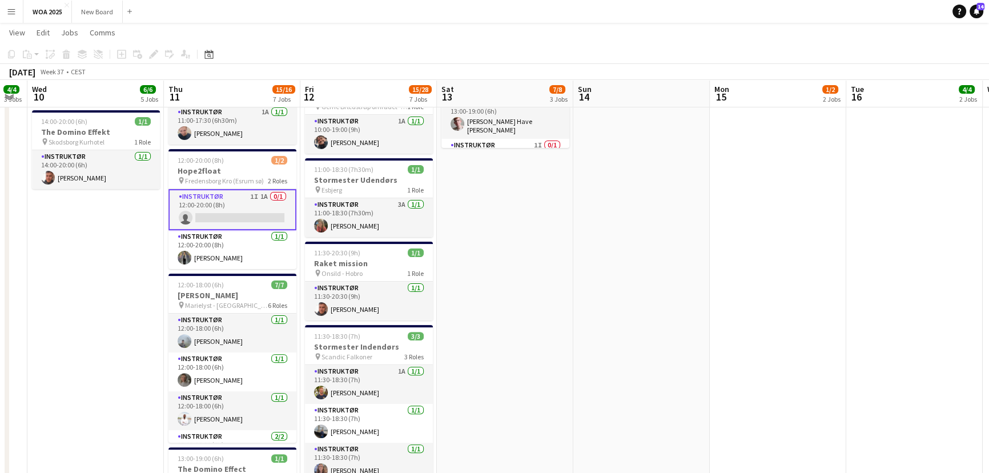
drag, startPoint x: 899, startPoint y: 343, endPoint x: 555, endPoint y: 279, distance: 350.3
click at [555, 279] on app-calendar-viewport "Sun 7 Mon 8 5/5 2 Jobs Tue 9 4/4 3 Jobs Wed 10 6/6 5 Jobs Thu 11 15/16 7 Jobs F…" at bounding box center [494, 271] width 989 height 1250
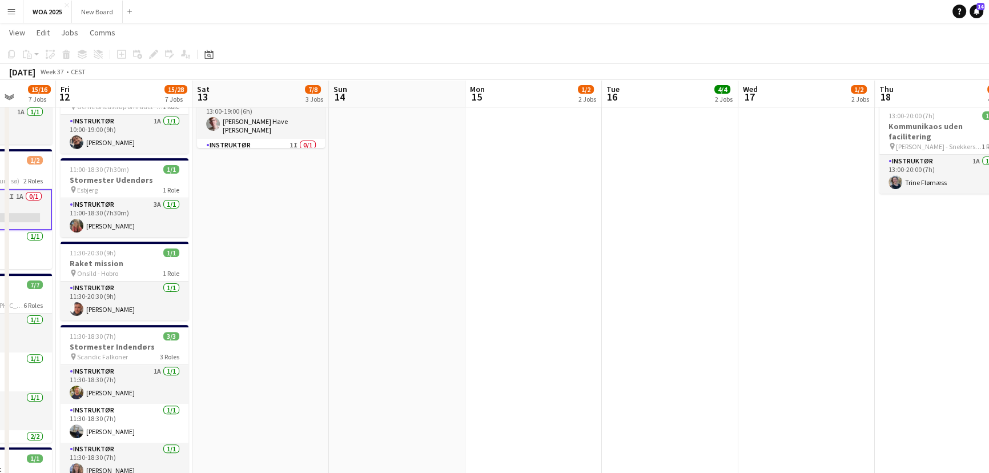
drag, startPoint x: 891, startPoint y: 255, endPoint x: 640, endPoint y: 262, distance: 250.8
click at [640, 262] on app-calendar-viewport "Tue 9 4/4 3 Jobs Wed 10 6/6 5 Jobs Thu 11 15/16 7 Jobs Fri 12 15/28 7 Jobs Sat …" at bounding box center [494, 271] width 989 height 1250
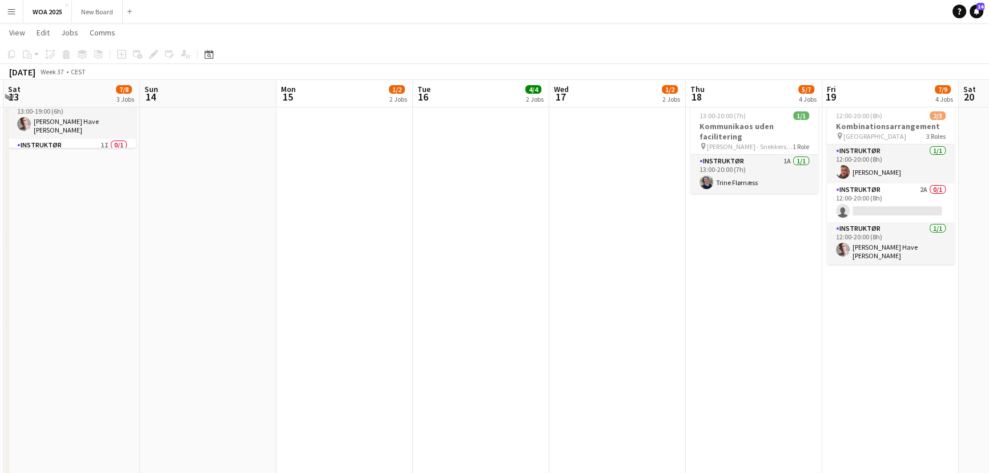
drag, startPoint x: 645, startPoint y: 281, endPoint x: 634, endPoint y: 288, distance: 13.3
click at [634, 288] on app-calendar-viewport "Tue 9 4/4 3 Jobs Wed 10 6/6 5 Jobs Thu 11 15/16 7 Jobs Fri 12 15/28 7 Jobs Sat …" at bounding box center [494, 271] width 989 height 1250
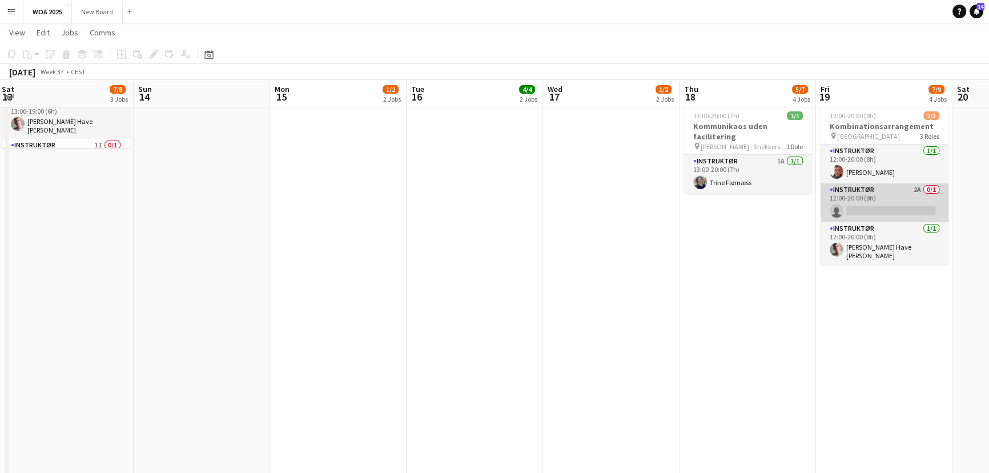
click at [902, 194] on app-card-role "Instruktør 2A 0/1 12:00-20:00 (8h) single-neutral-actions" at bounding box center [885, 202] width 128 height 39
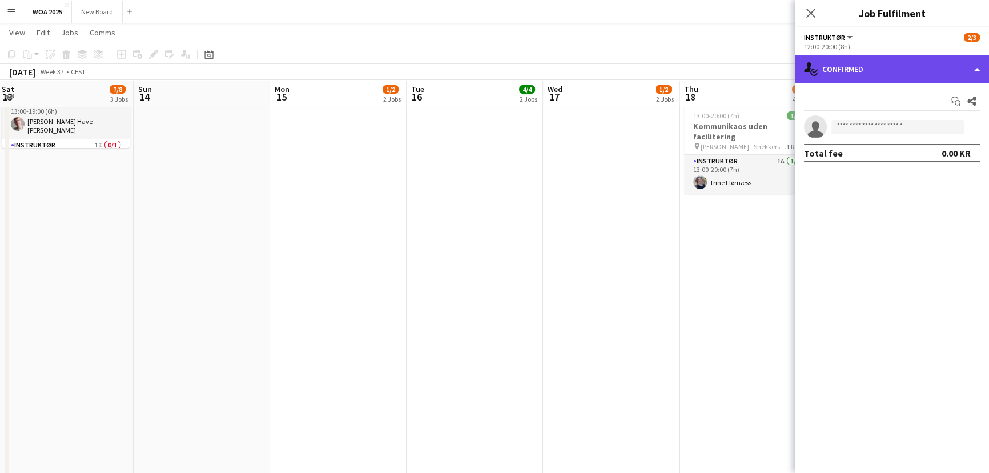
click at [940, 71] on div "single-neutral-actions-check-2 Confirmed" at bounding box center [892, 68] width 194 height 27
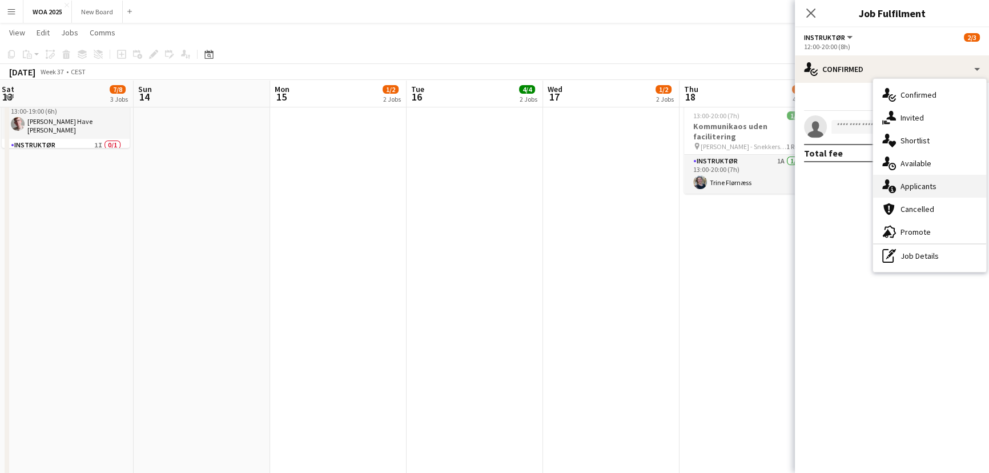
click at [955, 187] on div "single-neutral-actions-information Applicants" at bounding box center [929, 186] width 113 height 23
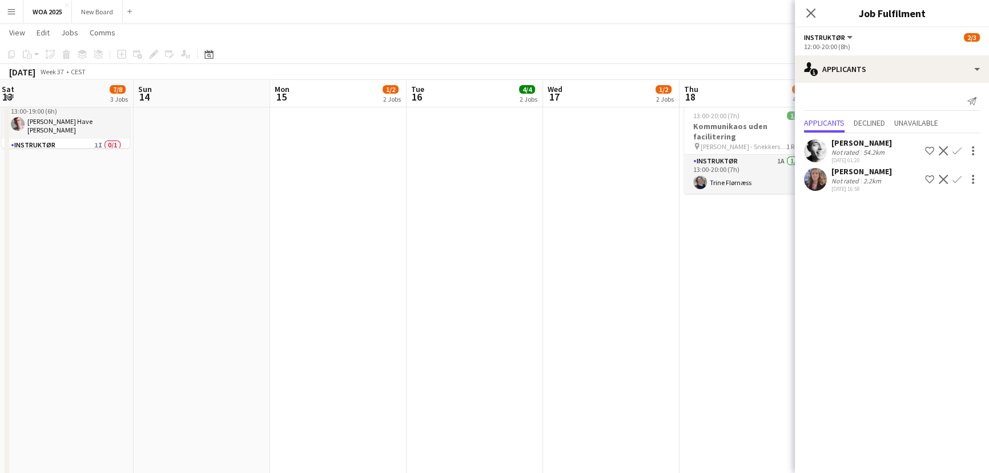
click at [958, 177] on app-icon "Confirm" at bounding box center [957, 179] width 9 height 9
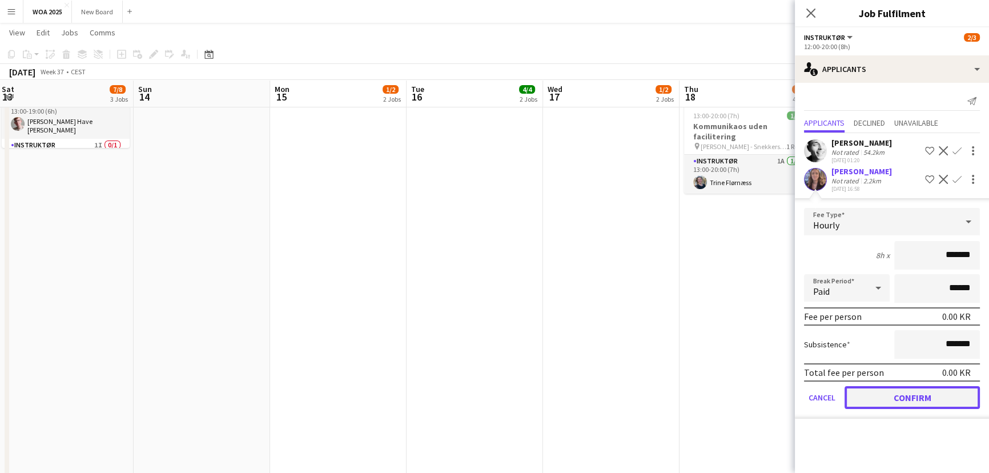
click at [903, 393] on button "Confirm" at bounding box center [912, 397] width 135 height 23
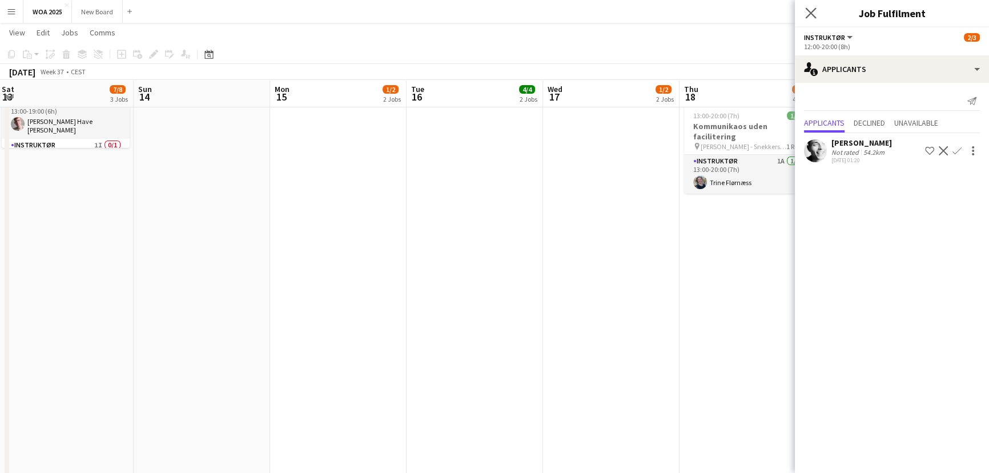
click at [809, 18] on app-icon "Close pop-in" at bounding box center [811, 13] width 17 height 17
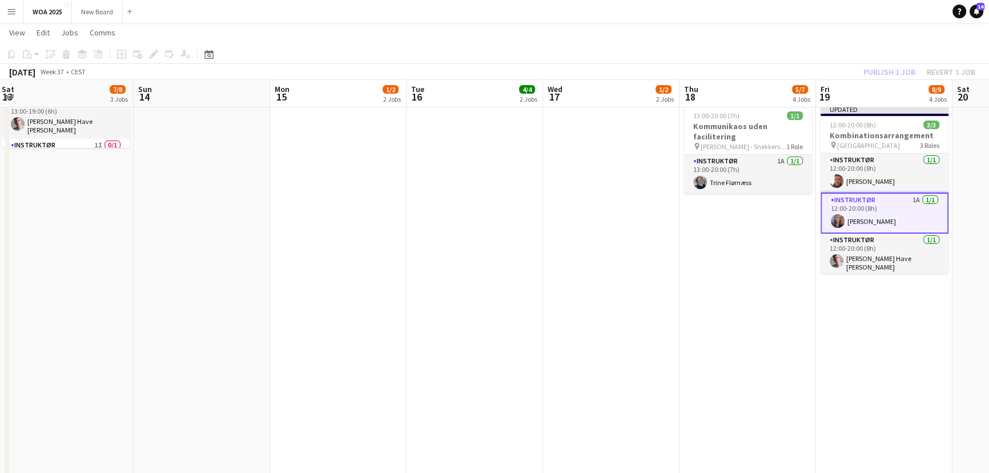
click at [887, 74] on div "Publish 1 job Revert 1 job" at bounding box center [919, 72] width 139 height 15
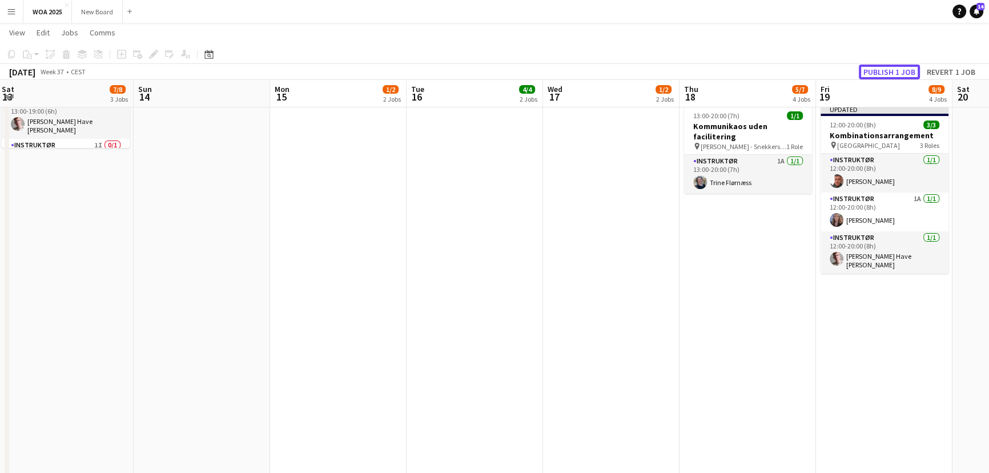
click at [887, 74] on button "Publish 1 job" at bounding box center [889, 72] width 61 height 15
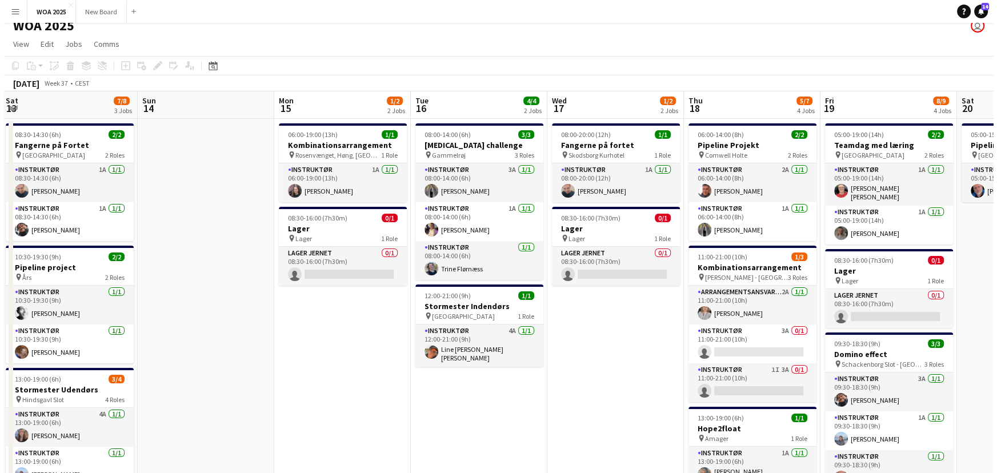
scroll to position [0, 0]
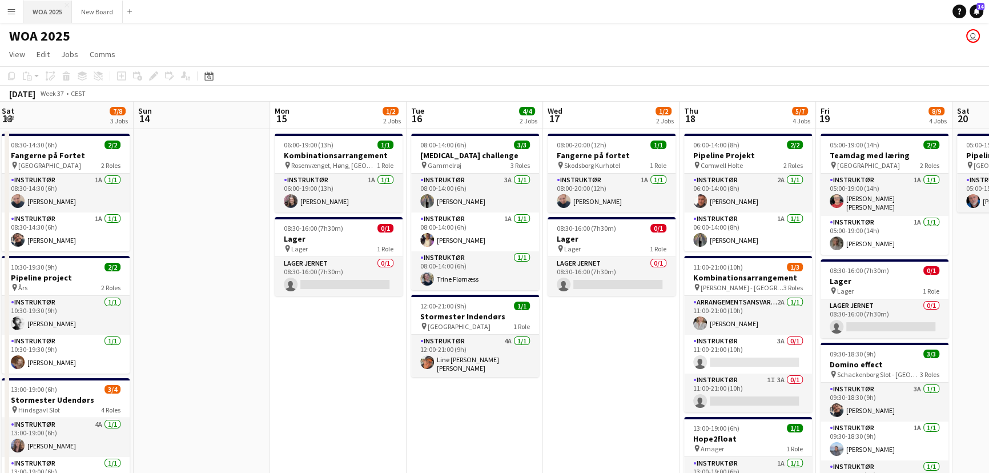
click at [39, 7] on button "WOA 2025 Close" at bounding box center [47, 12] width 49 height 22
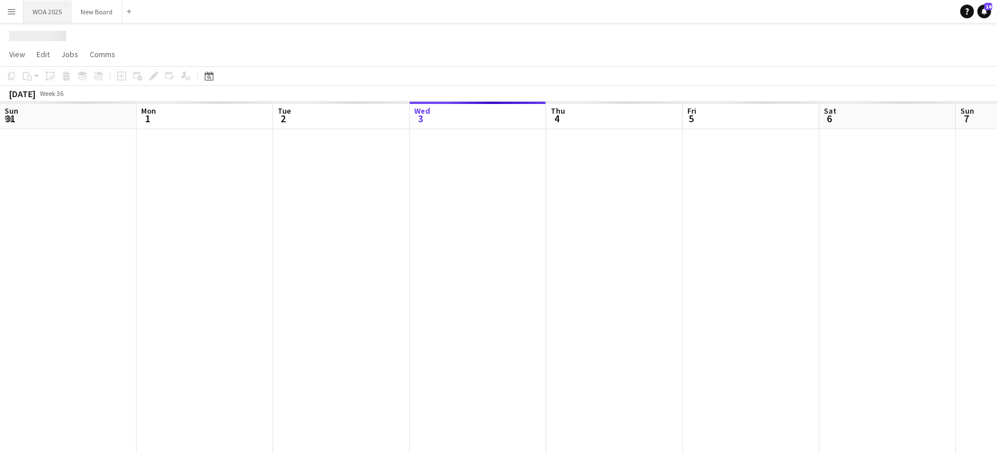
scroll to position [0, 273]
click at [39, 7] on button "WOA 2025 Close" at bounding box center [47, 12] width 48 height 22
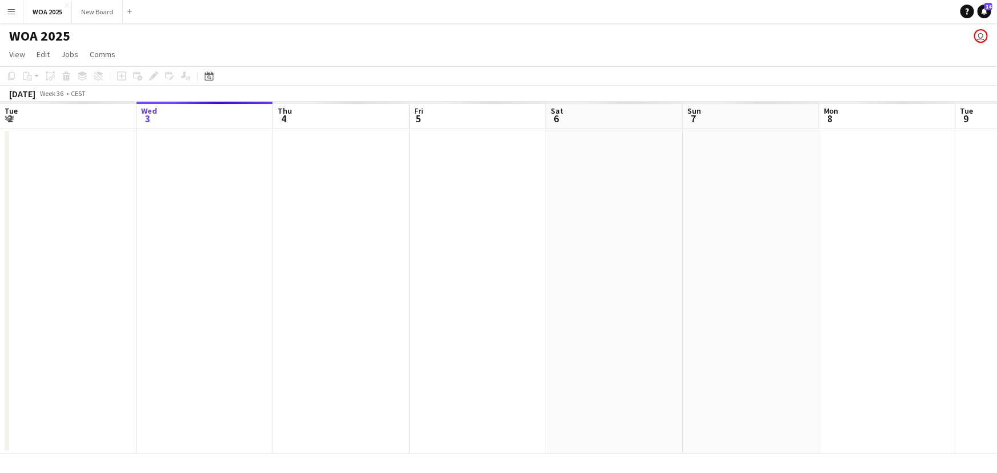
click at [13, 17] on button "Menu" at bounding box center [11, 11] width 23 height 23
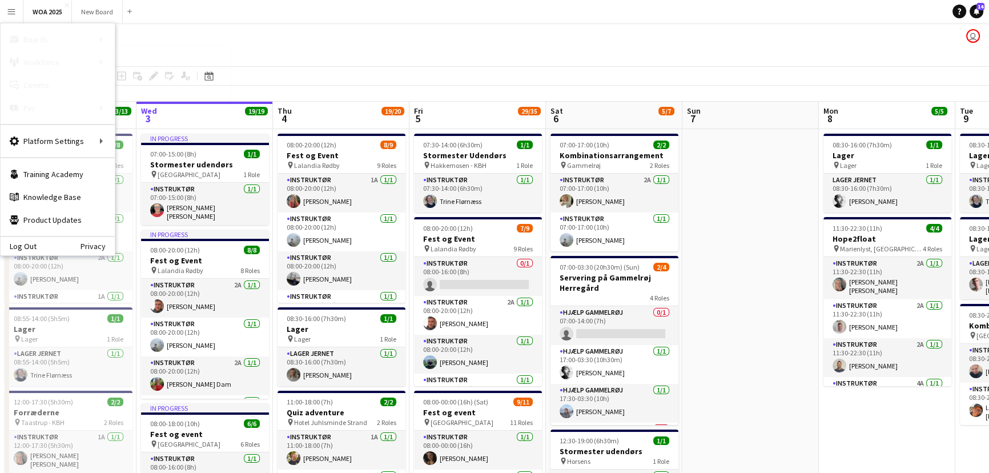
click at [138, 67] on link "My Workforce" at bounding box center [172, 62] width 114 height 23
